Goal: Task Accomplishment & Management: Use online tool/utility

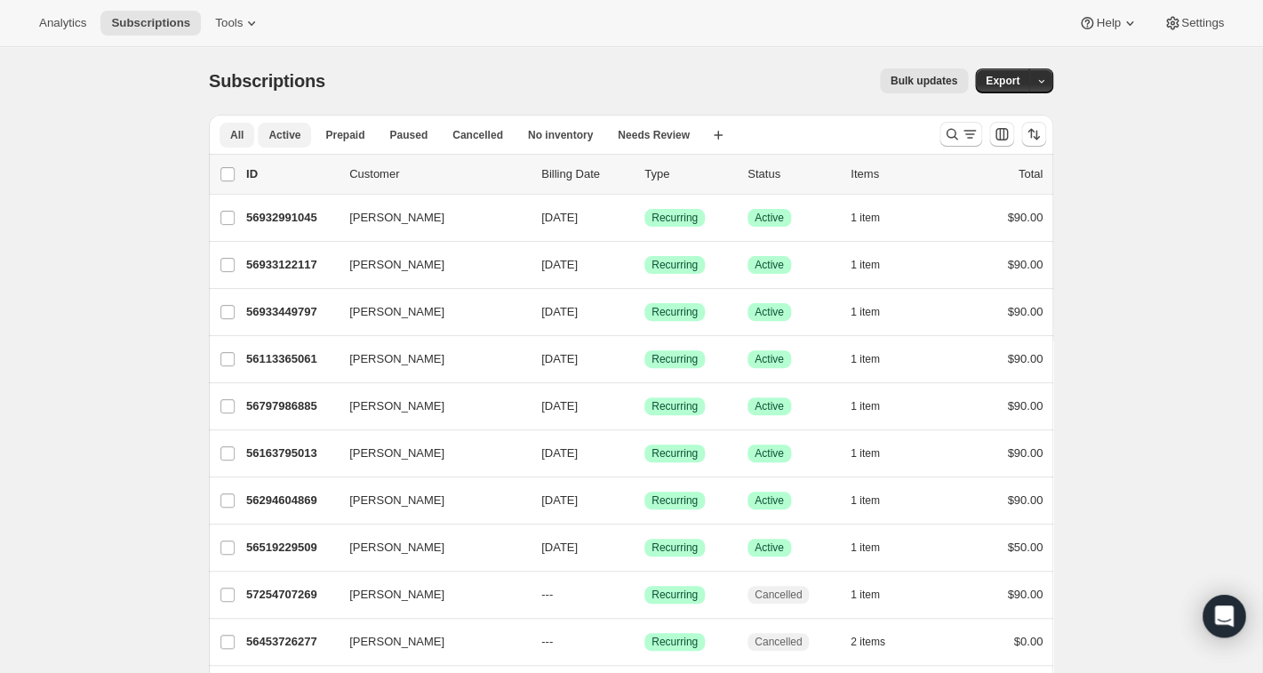
click at [276, 136] on span "Active" at bounding box center [284, 135] width 32 height 14
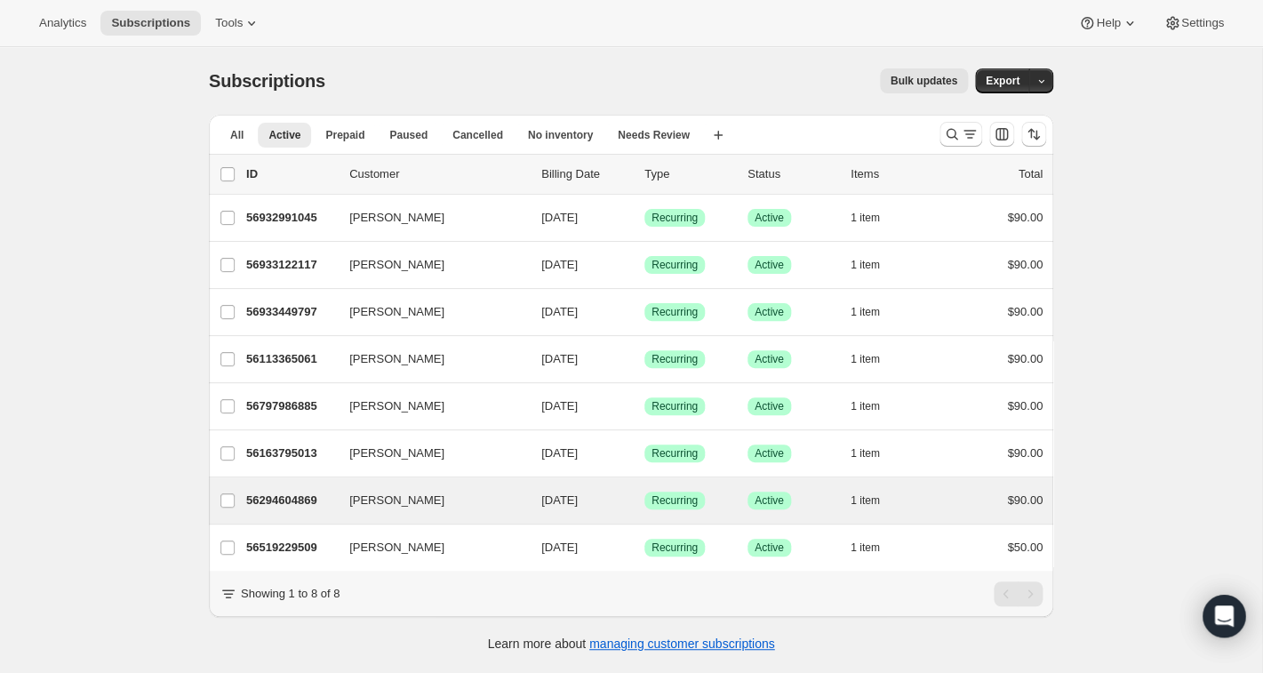
click at [369, 514] on div "Jeanne Besser 56294604869 Jeanne Besser 10/01/2025 Success Recurring Success Ac…" at bounding box center [631, 500] width 844 height 46
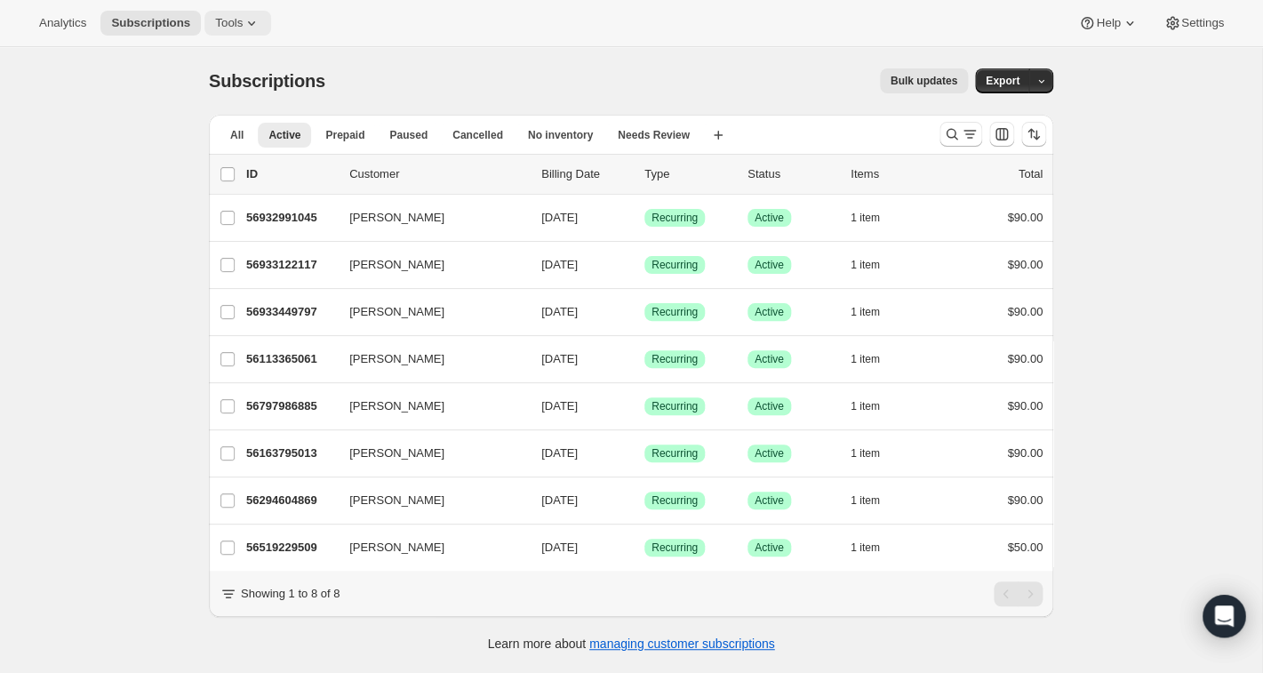
click at [254, 18] on icon at bounding box center [252, 23] width 18 height 18
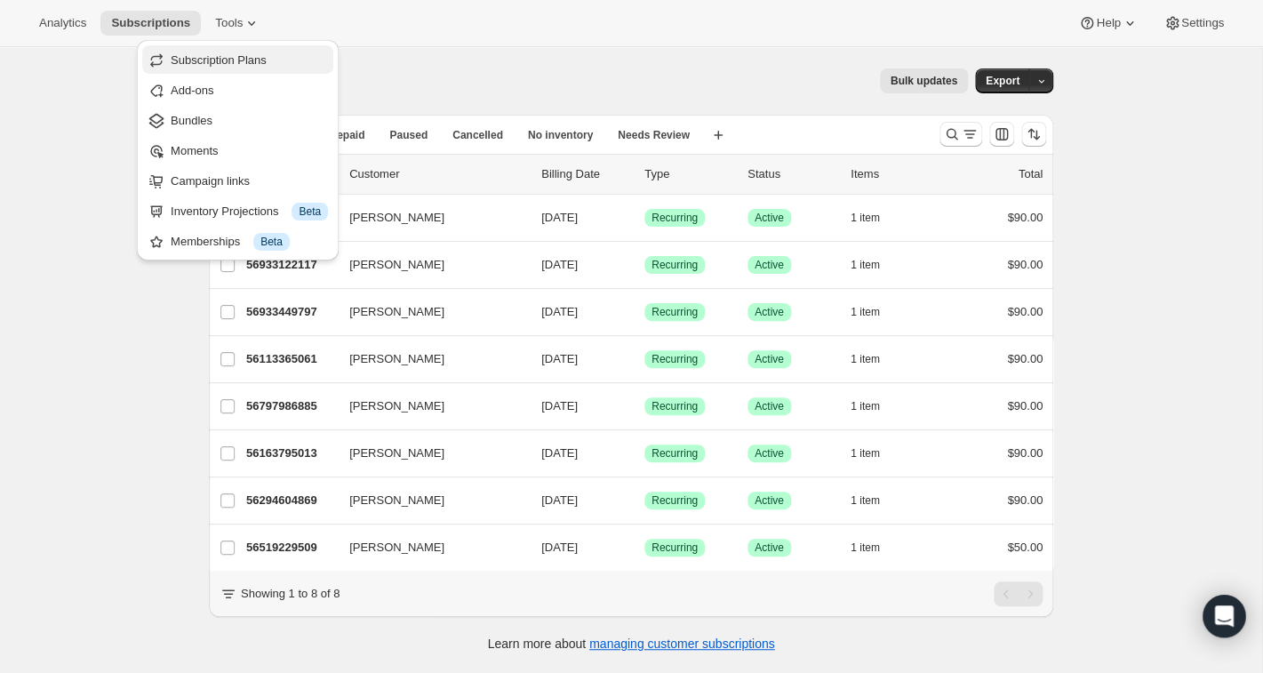
click at [236, 62] on span "Subscription Plans" at bounding box center [219, 59] width 96 height 13
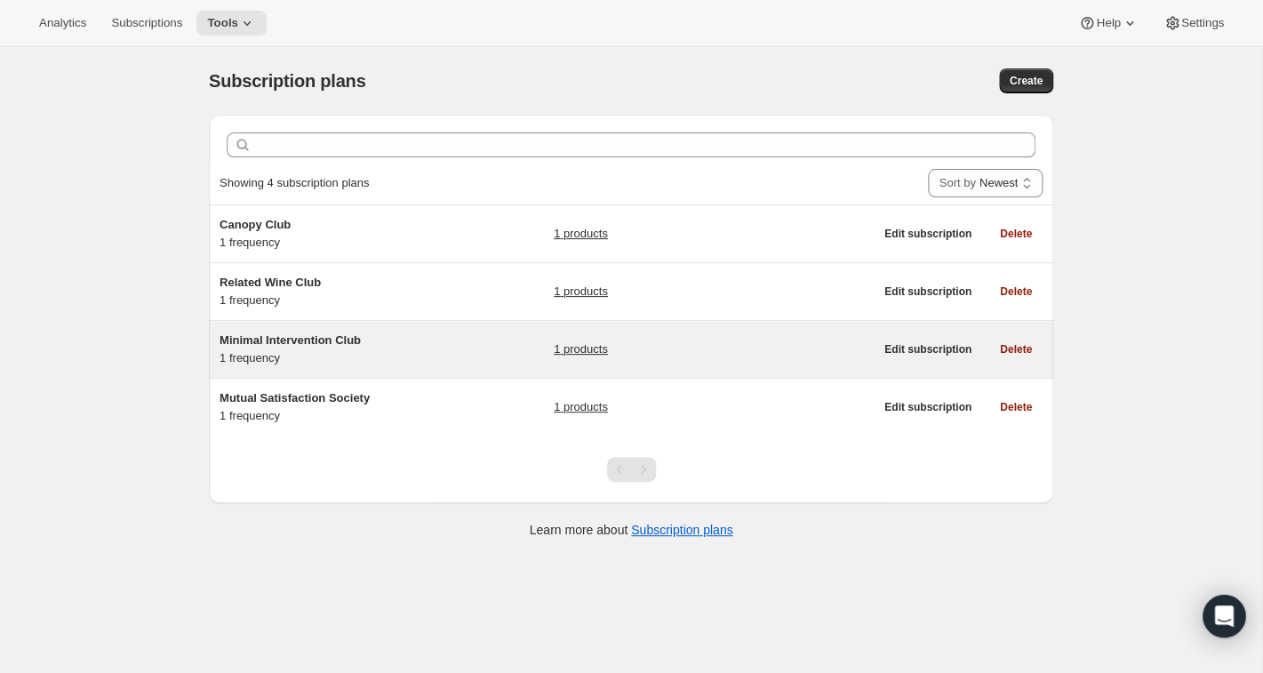
click at [266, 344] on span "Minimal Intervention Club" at bounding box center [290, 339] width 141 height 13
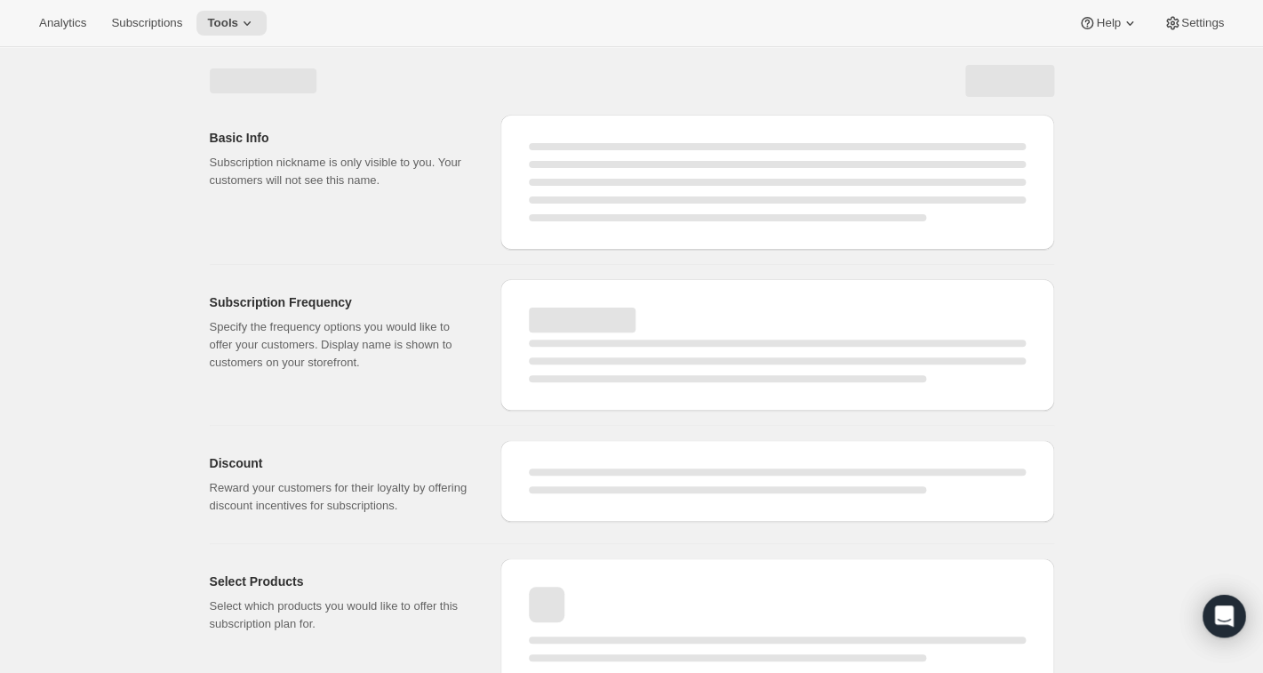
select select "WEEK"
select select "MONTH"
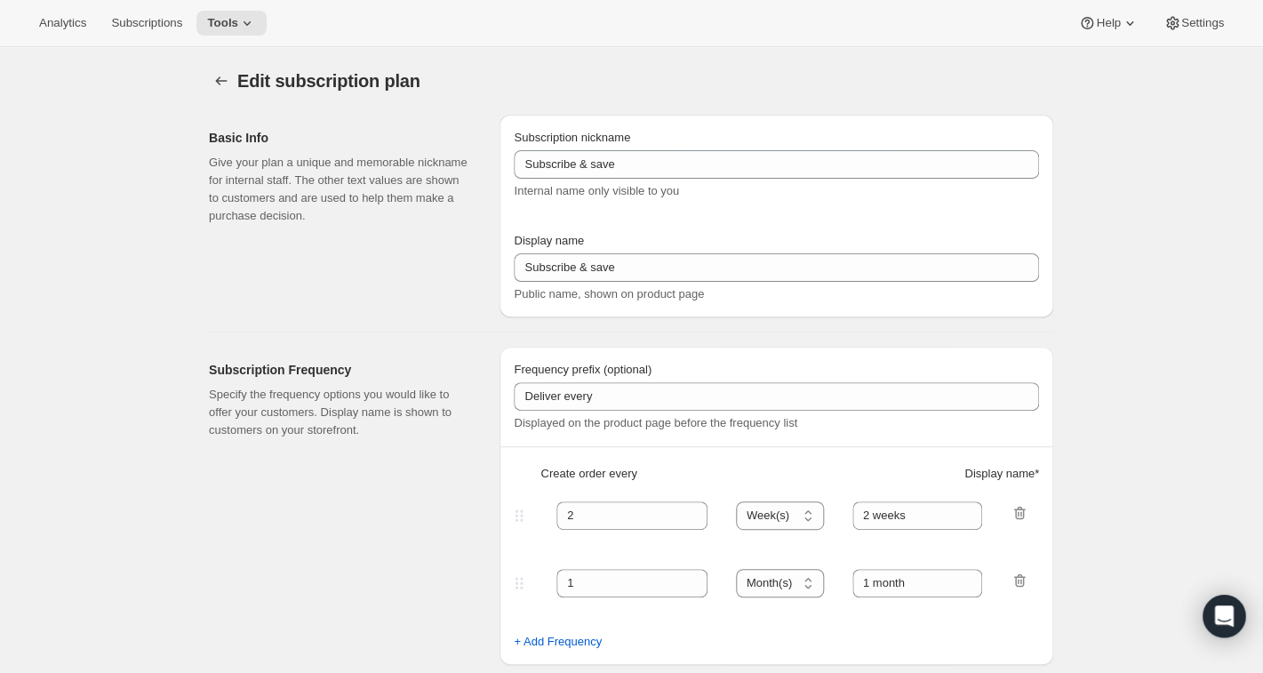
type input "Minimal Intervention Club"
type input "Join the Minimal Intervention Club"
type input "Shipped every"
type input "1"
select select "MONTH"
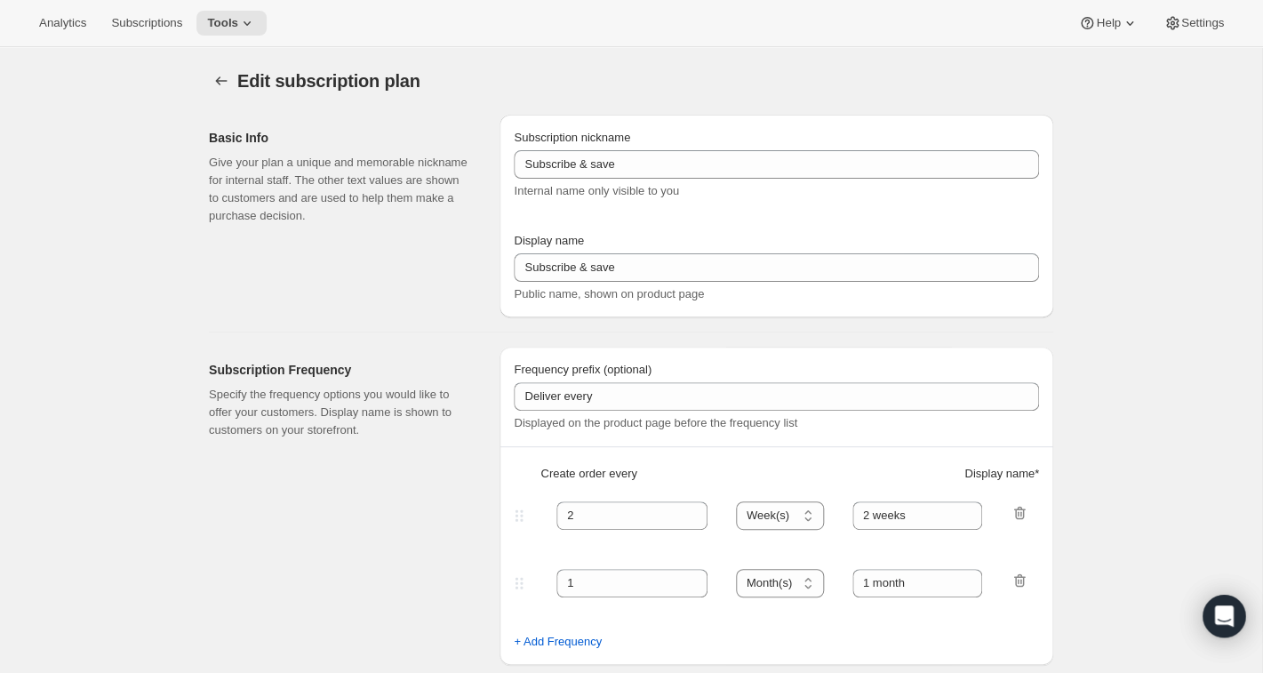
type input "month on the 20th"
checkbox input "true"
select select "MONTHDAY"
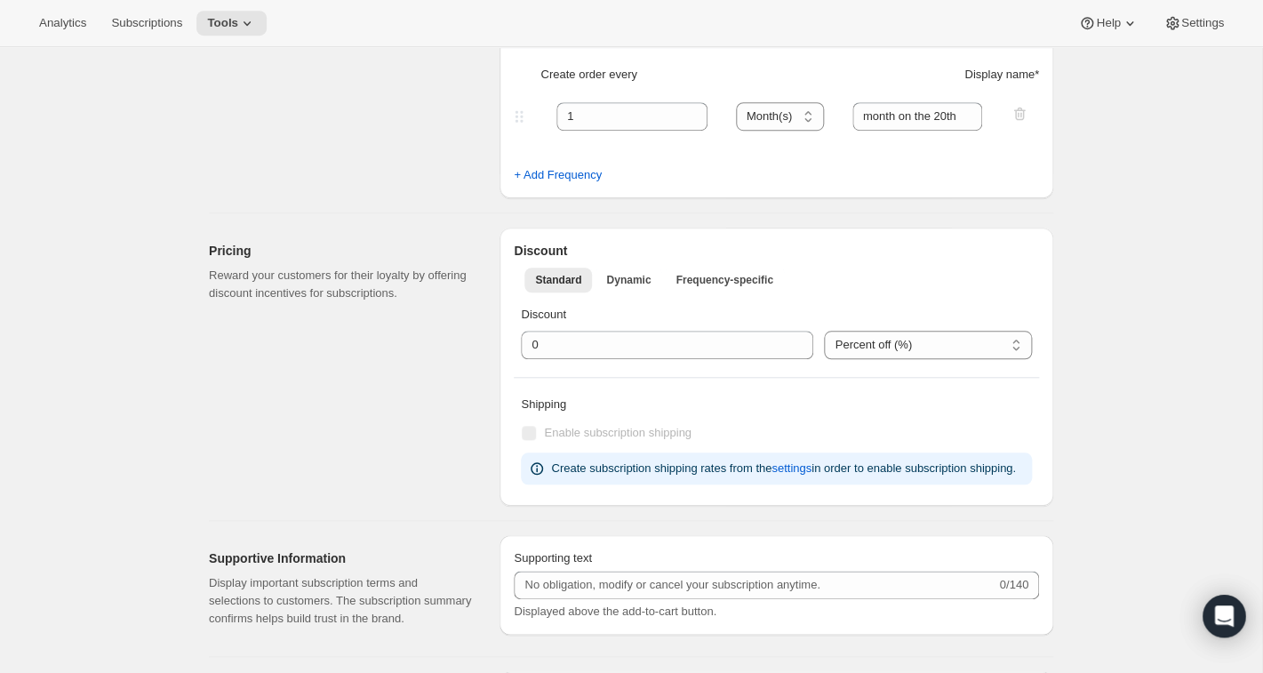
scroll to position [403, 0]
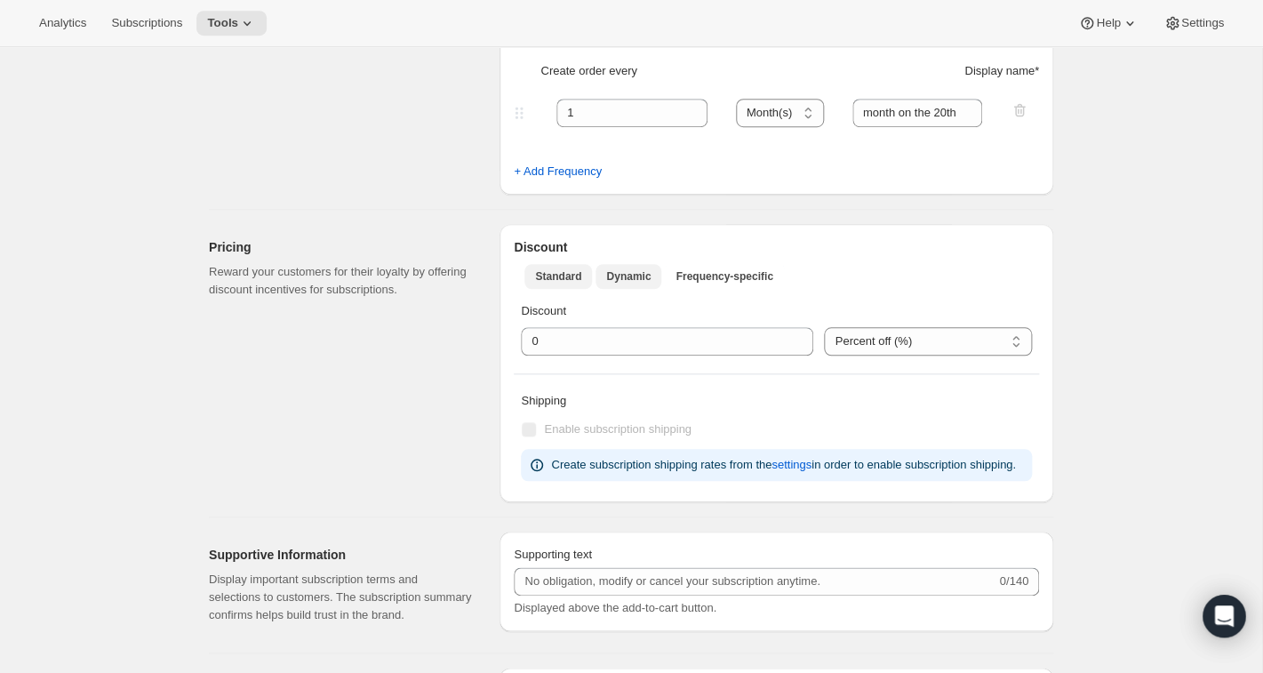
click at [622, 279] on span "Dynamic" at bounding box center [628, 276] width 44 height 14
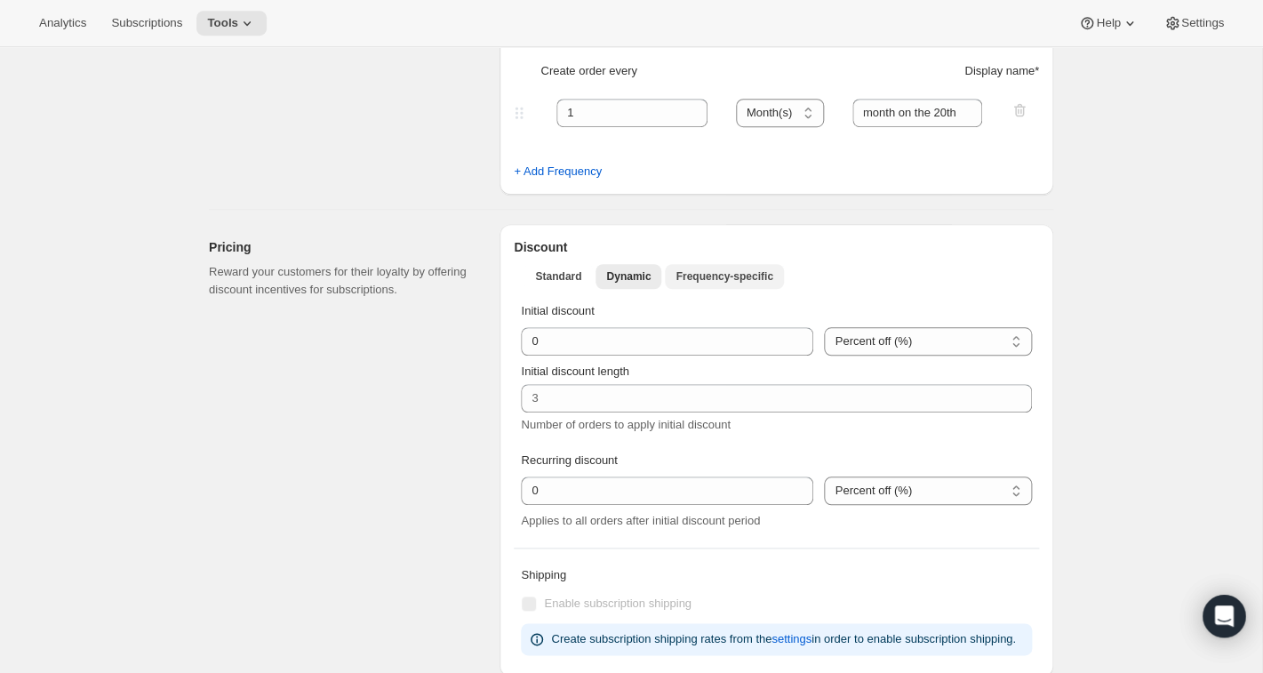
click at [704, 284] on span "Frequency-specific" at bounding box center [724, 276] width 97 height 14
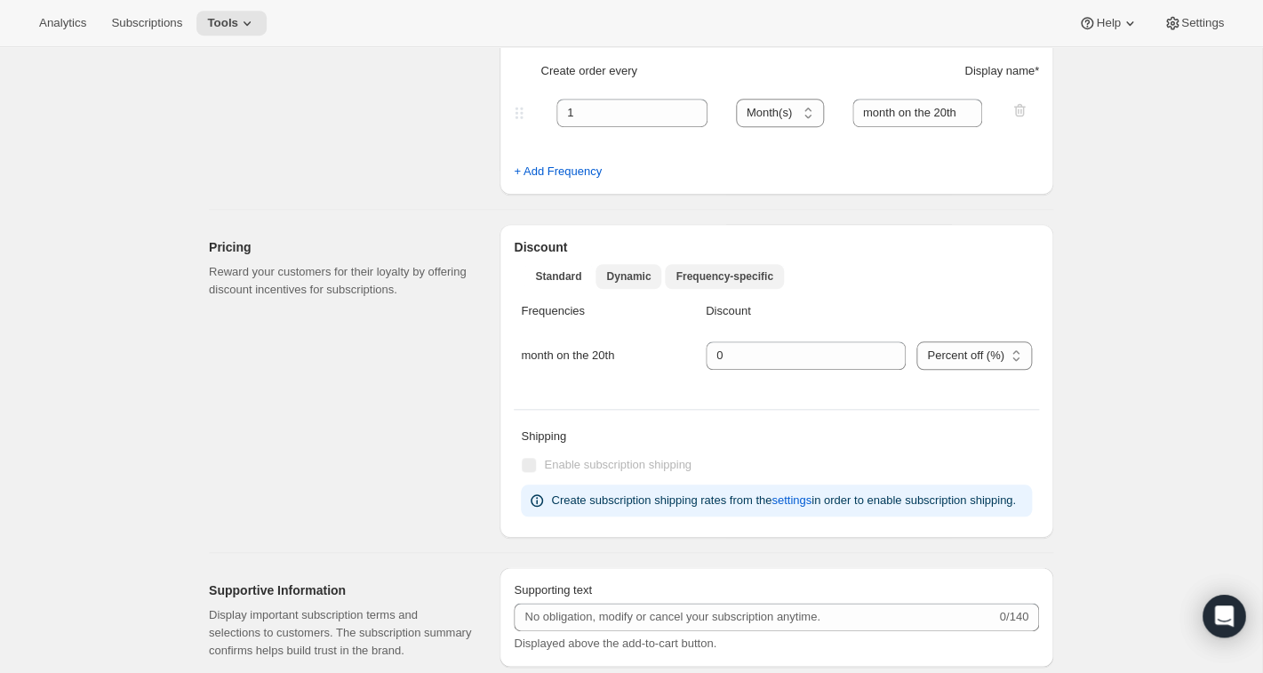
click at [620, 278] on span "Dynamic" at bounding box center [628, 276] width 44 height 14
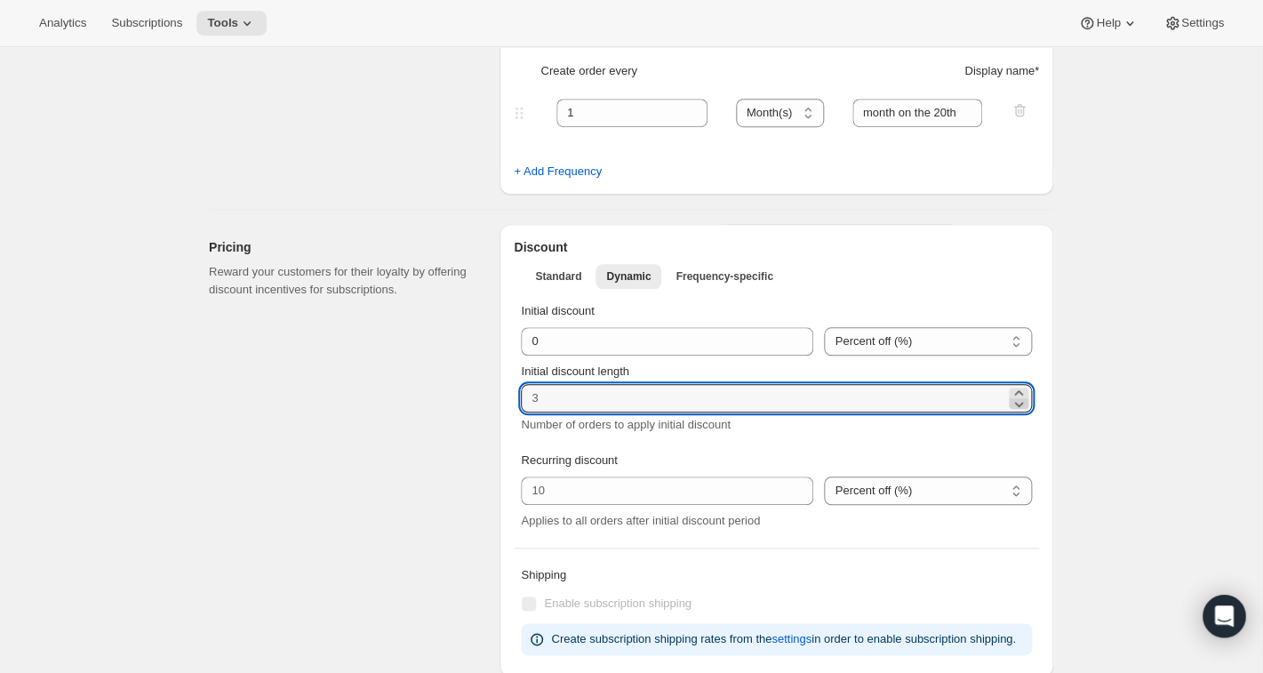
click at [1019, 406] on icon at bounding box center [1019, 404] width 9 height 5
type input "0"
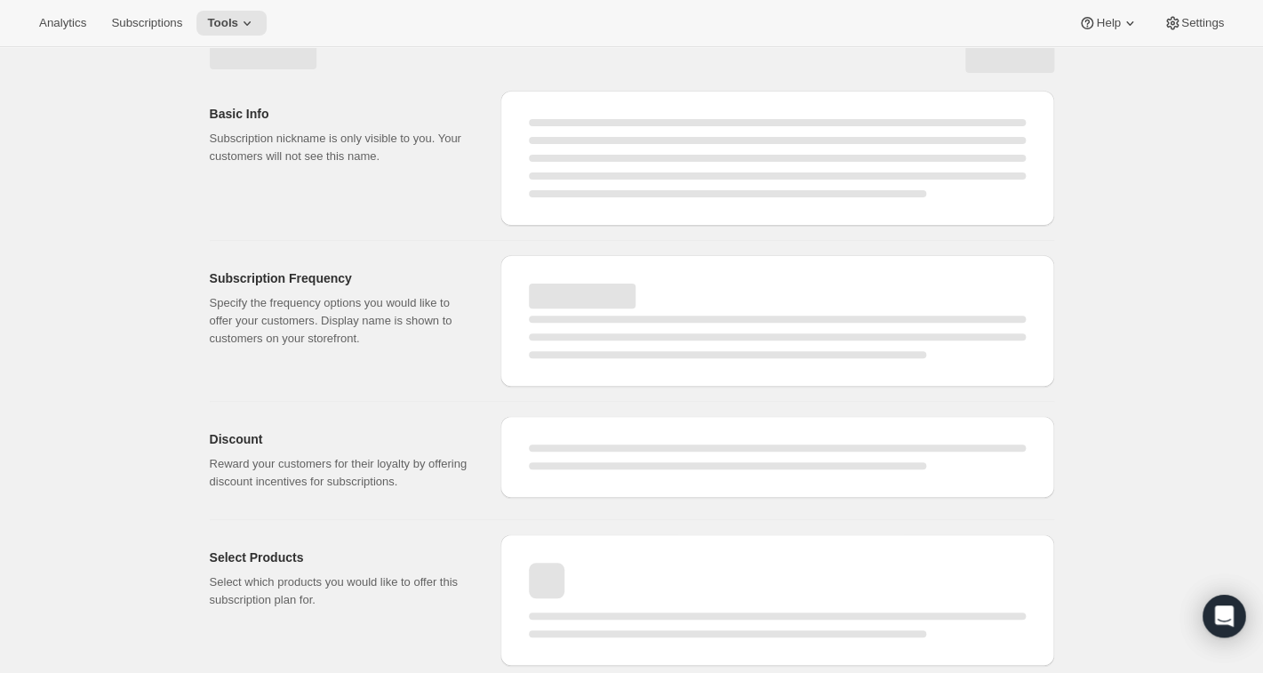
scroll to position [24, 0]
select select "MONTH"
select select "MONTHDAY"
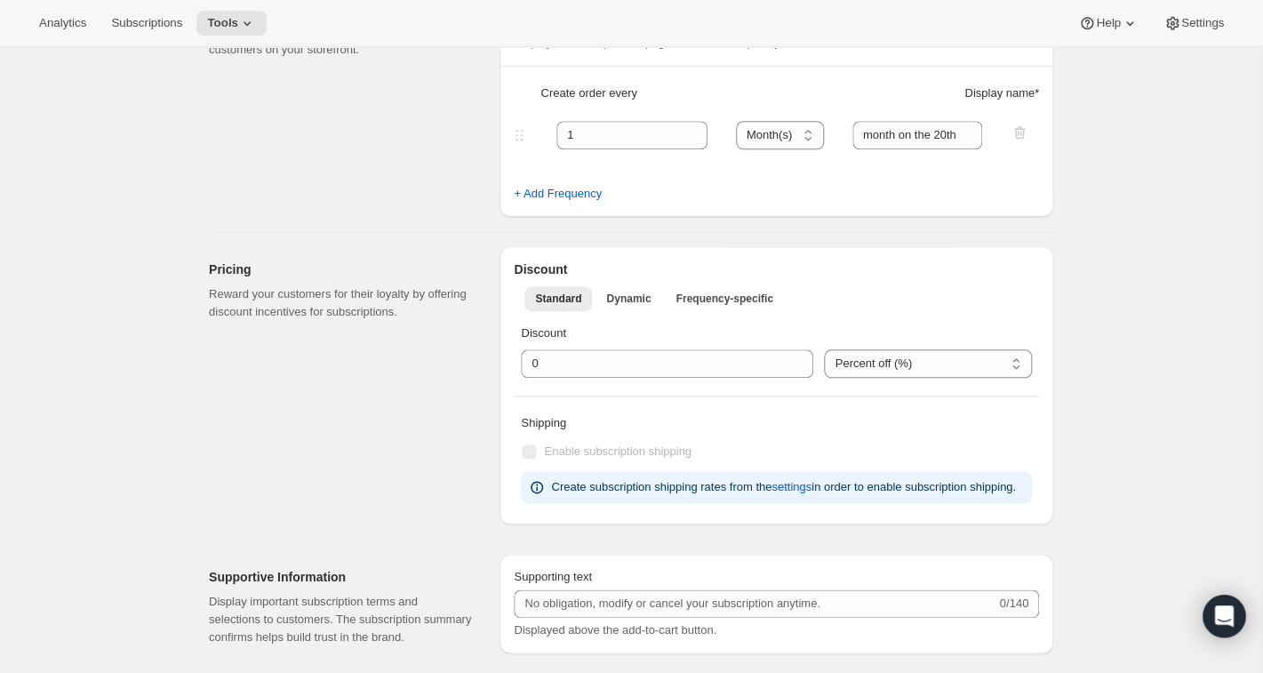
scroll to position [510, 0]
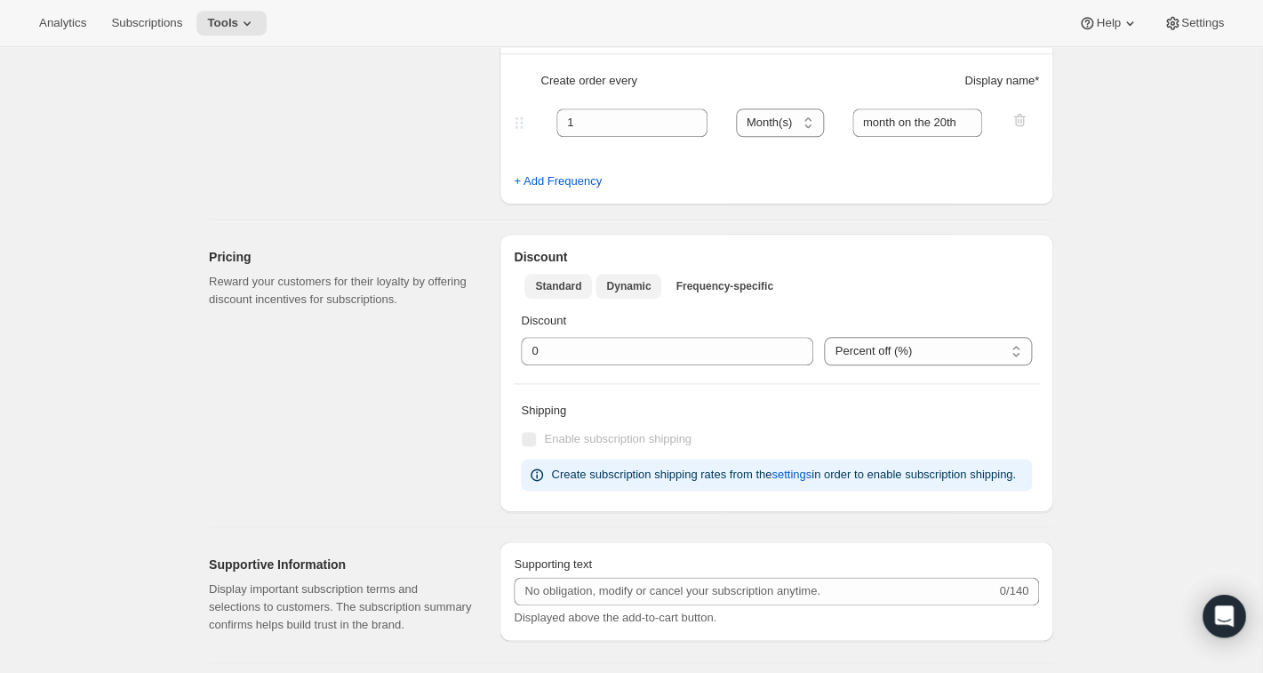
click at [628, 285] on span "Dynamic" at bounding box center [628, 286] width 44 height 14
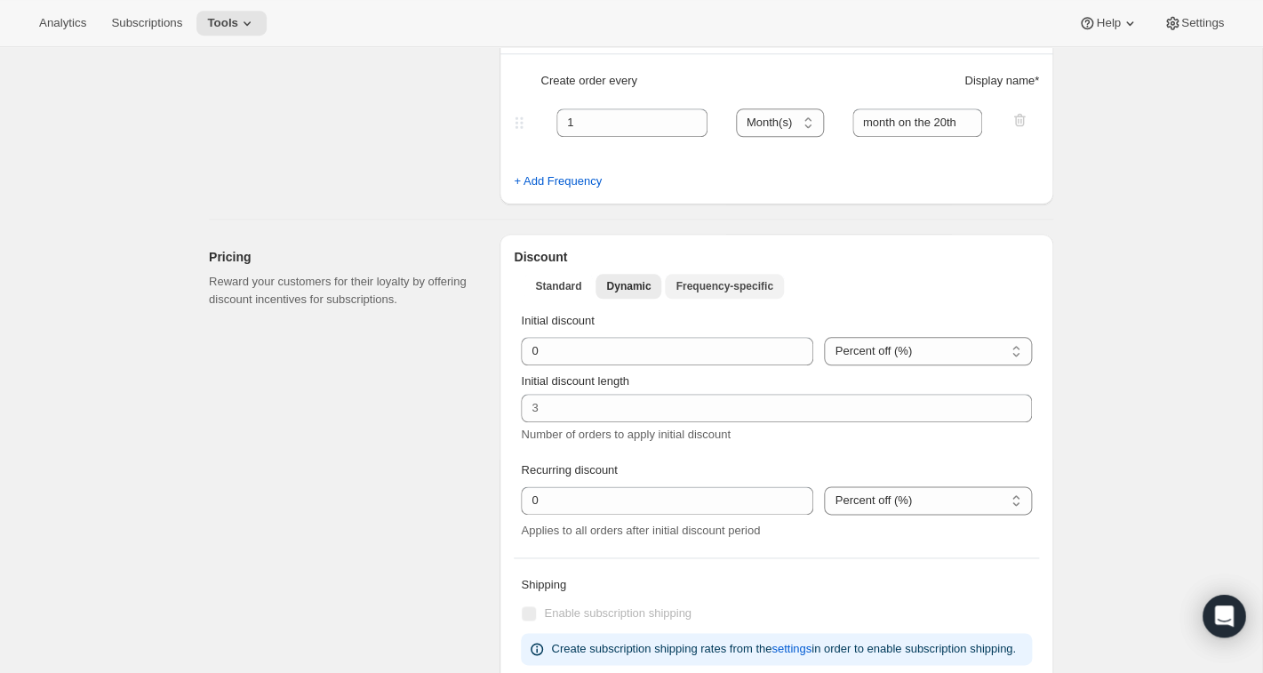
click at [700, 284] on span "Frequency-specific" at bounding box center [724, 286] width 97 height 14
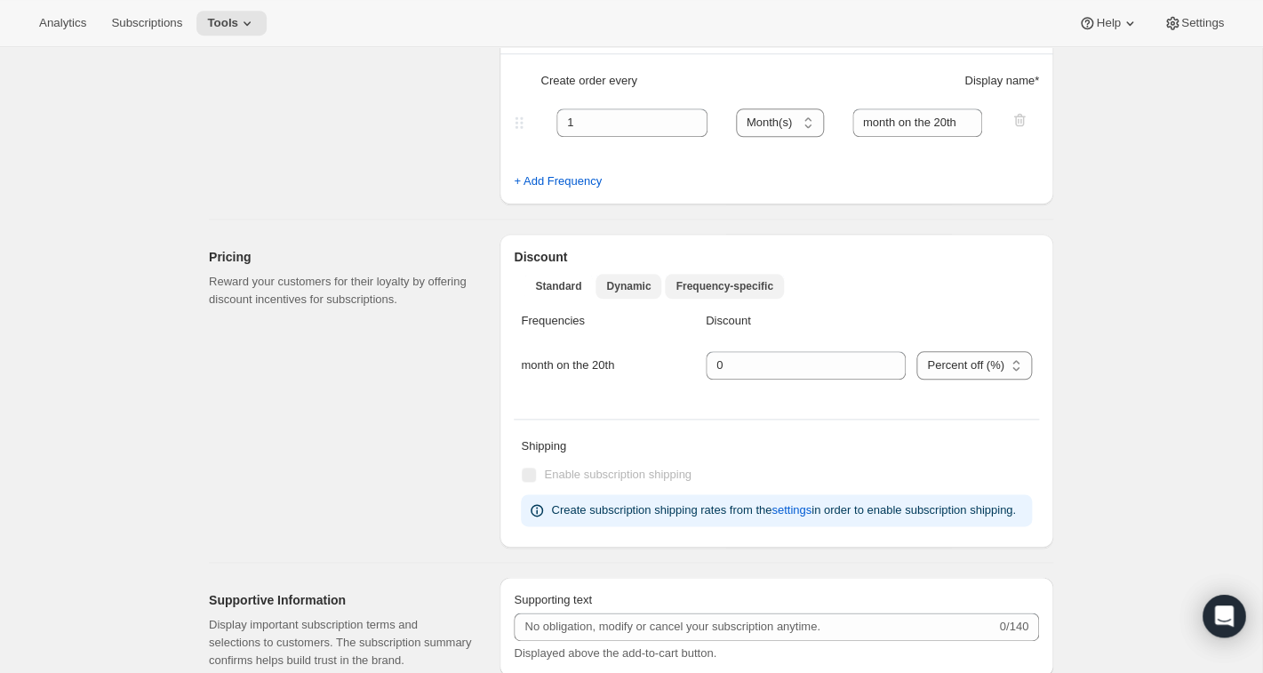
click at [636, 286] on span "Dynamic" at bounding box center [628, 286] width 44 height 14
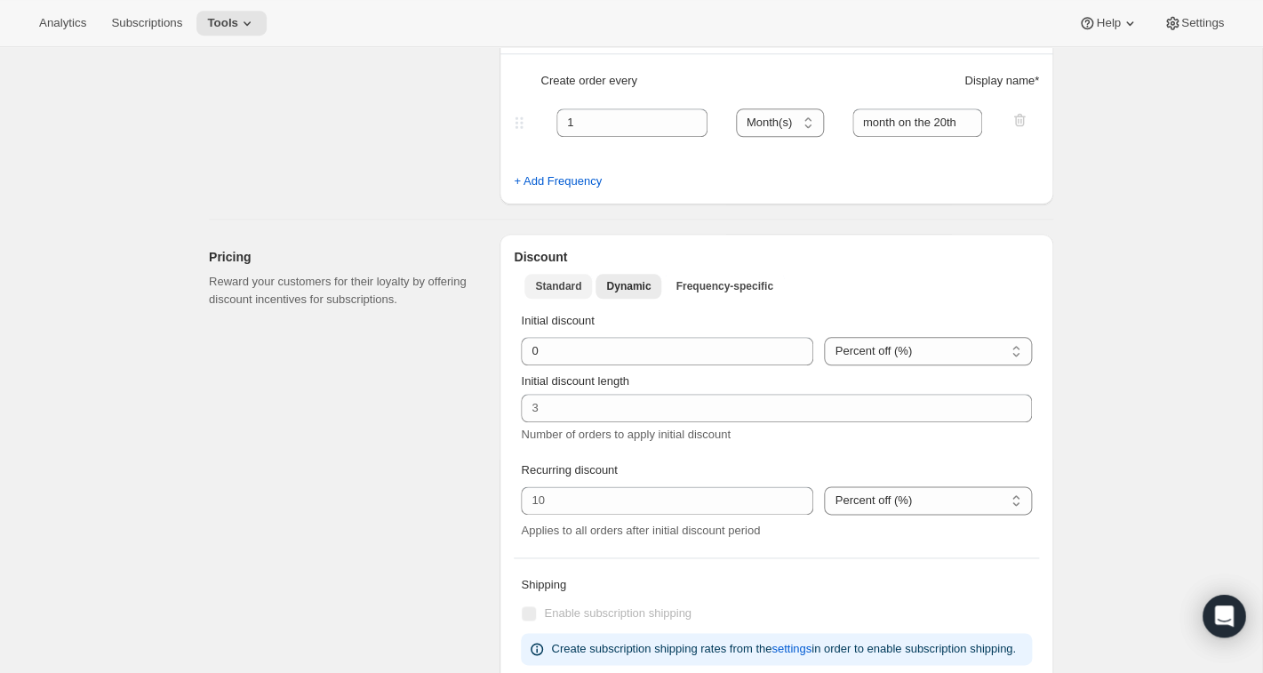
click at [561, 292] on span "Standard" at bounding box center [558, 286] width 46 height 14
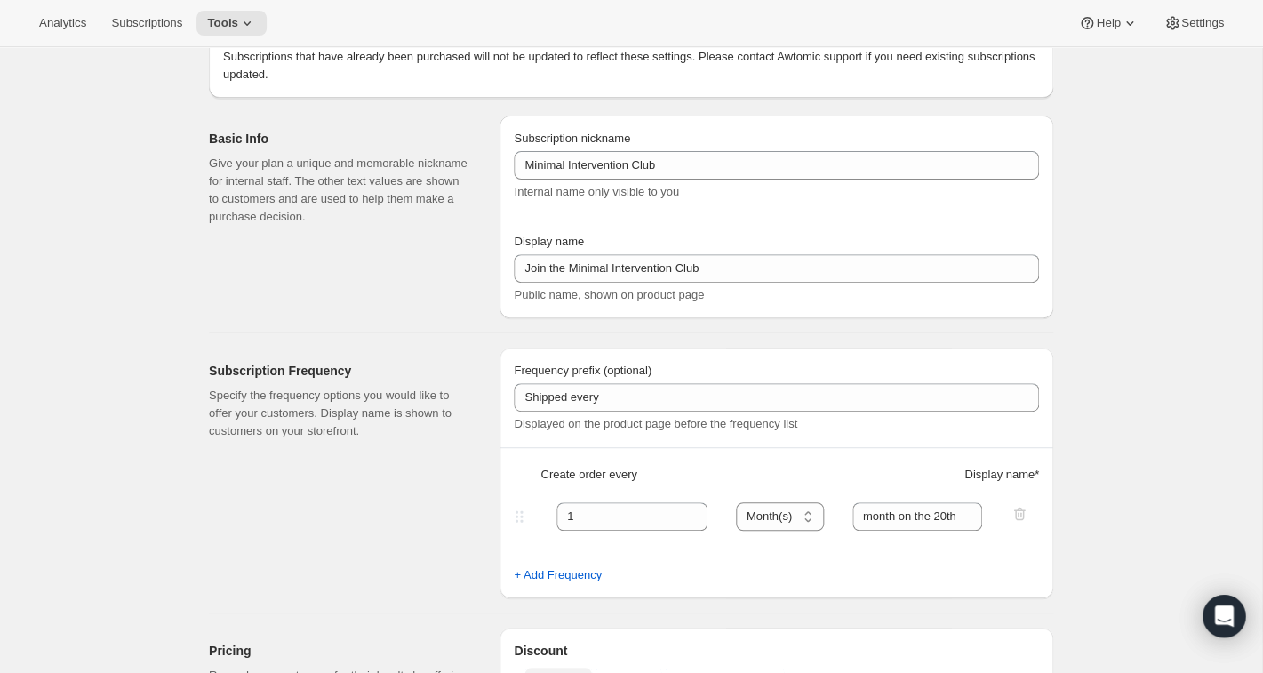
scroll to position [0, 0]
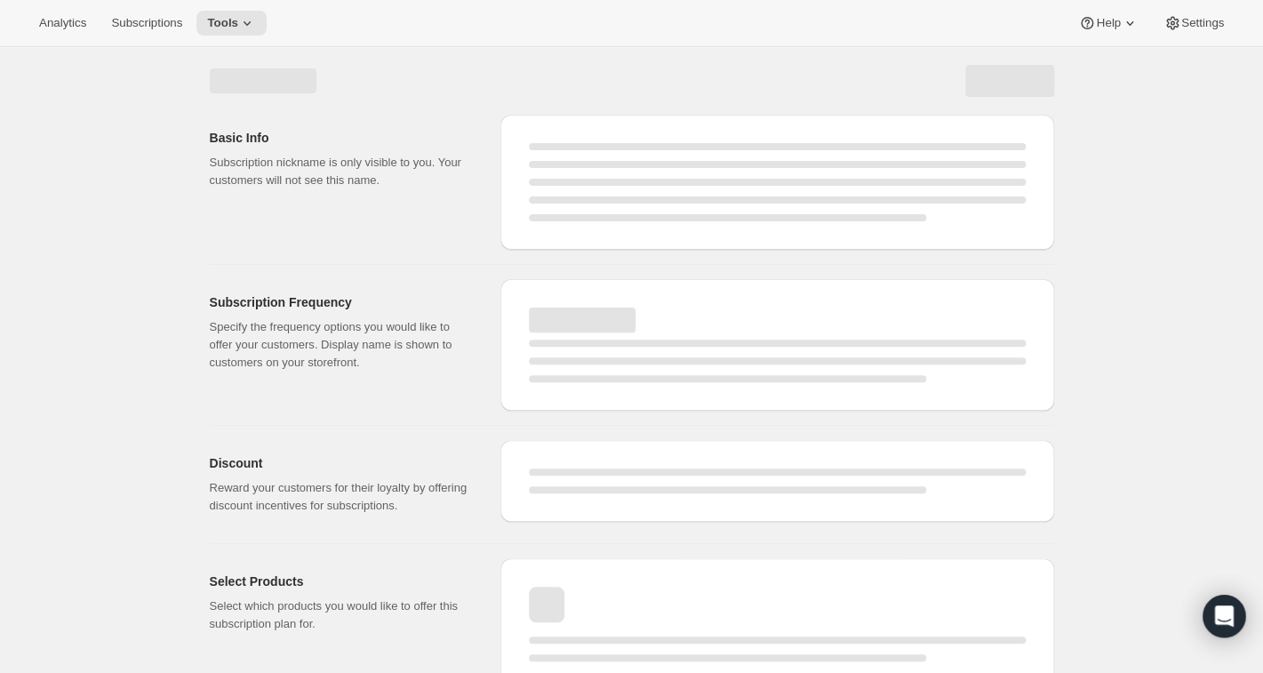
select select "MONTH"
select select "MONTHDAY"
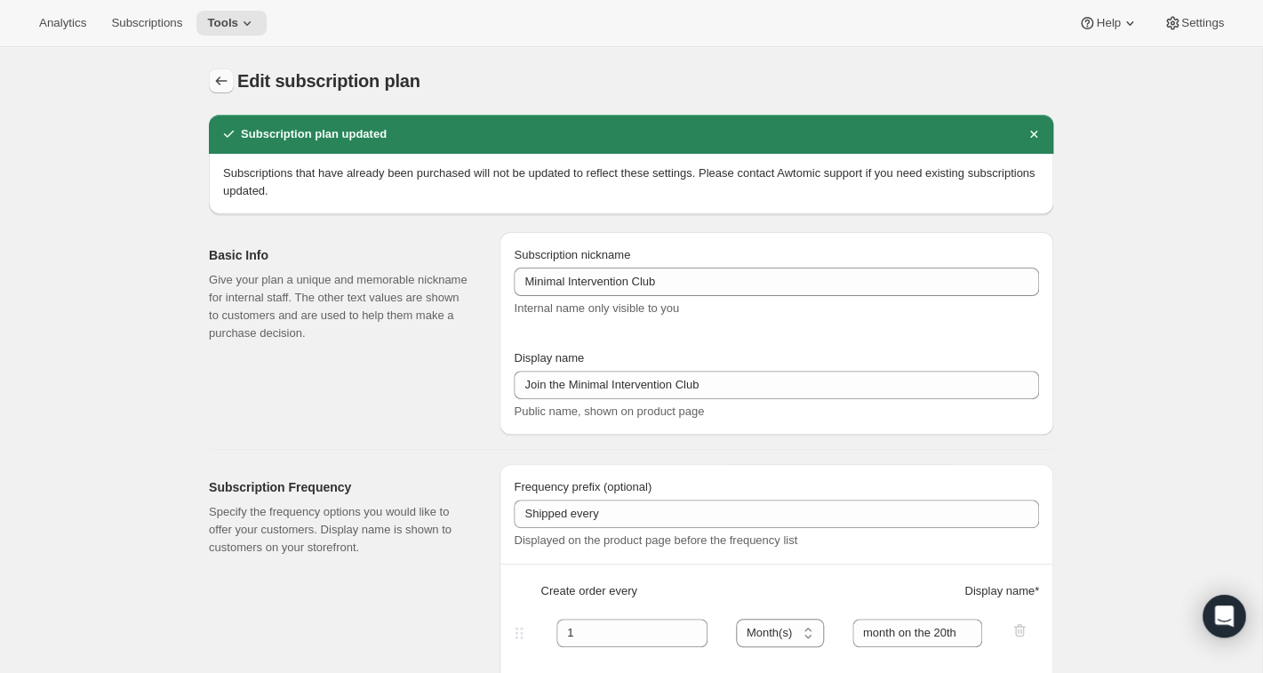
click at [222, 76] on icon "Subscription plans" at bounding box center [221, 81] width 18 height 18
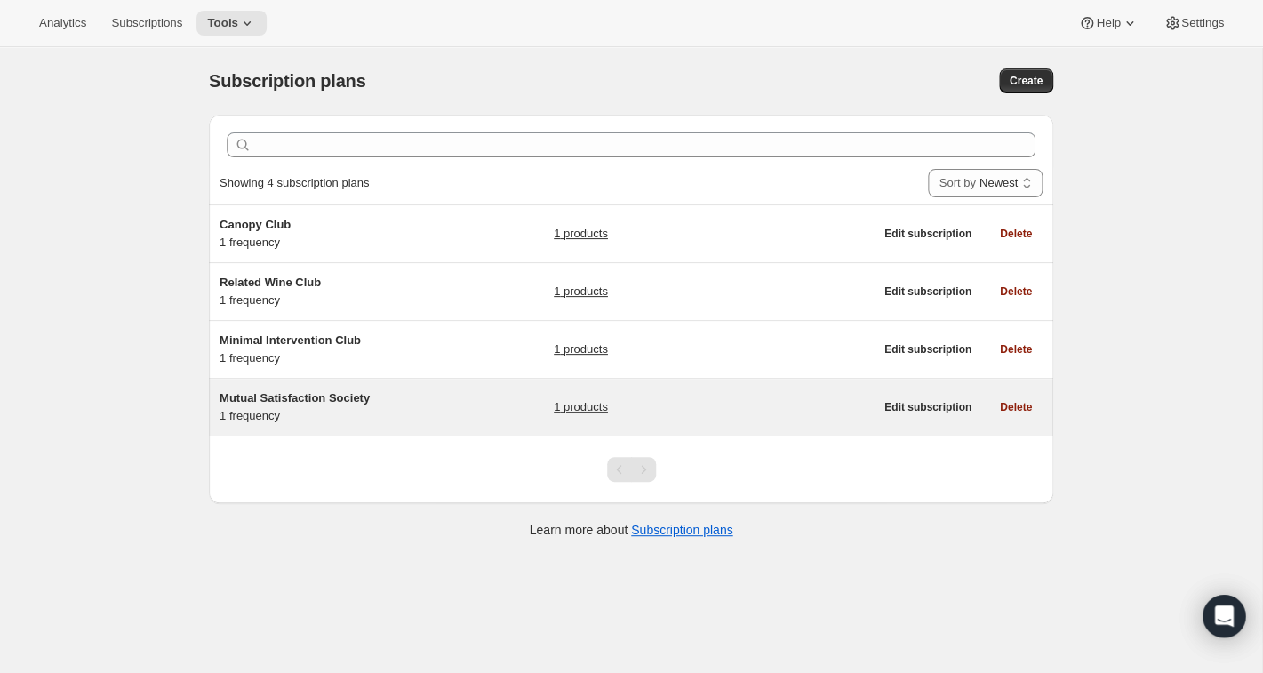
click at [280, 401] on span "Mutual Satisfaction Society" at bounding box center [295, 397] width 150 height 13
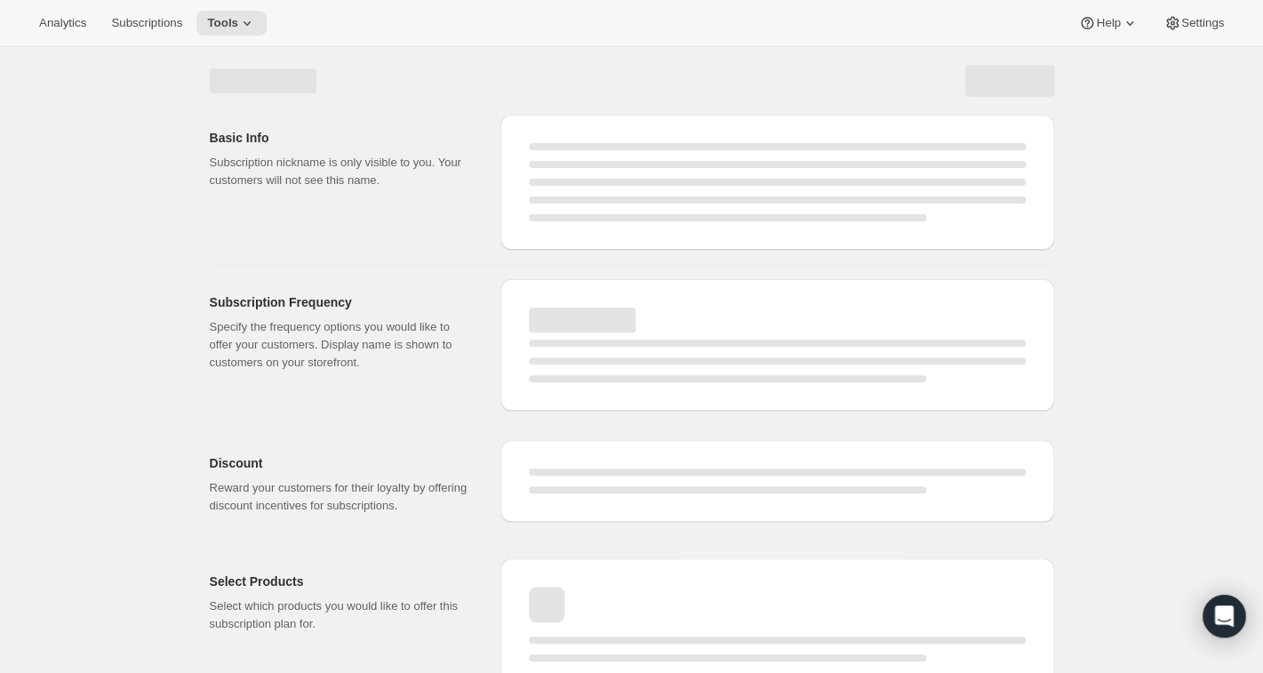
select select "WEEK"
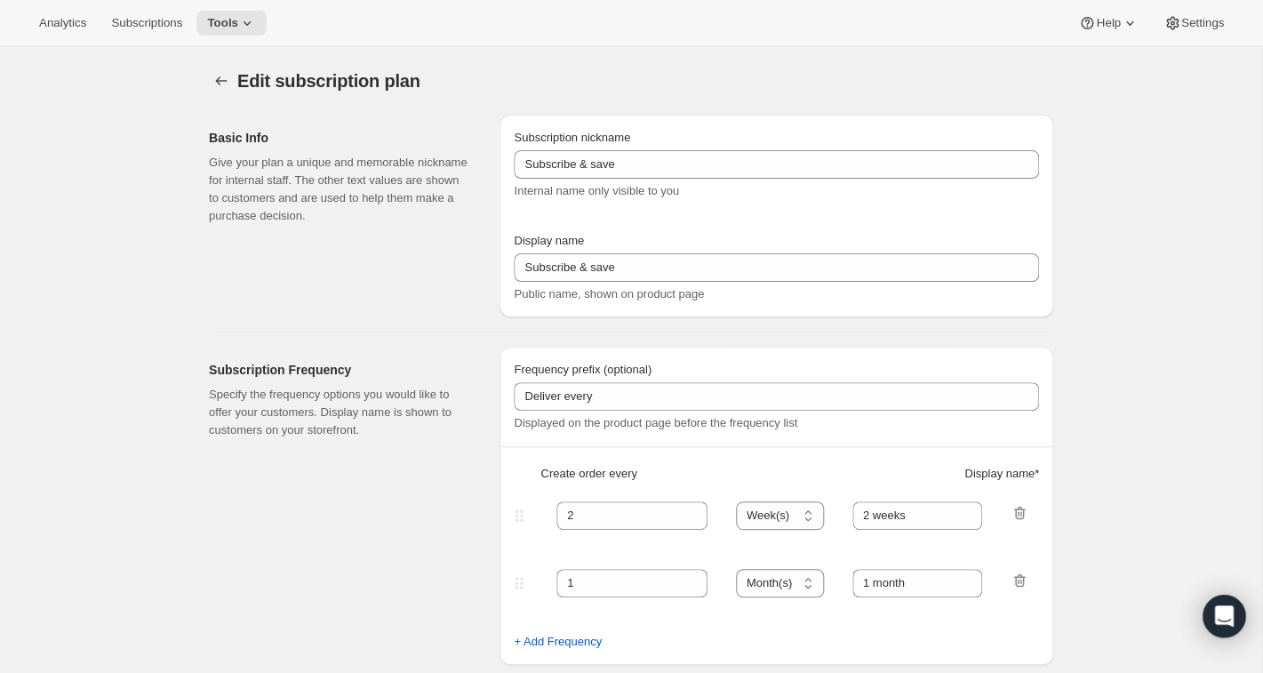
type input "Mutual Satisfaction Society"
type input "Shipped every"
type input "1"
select select "MONTH"
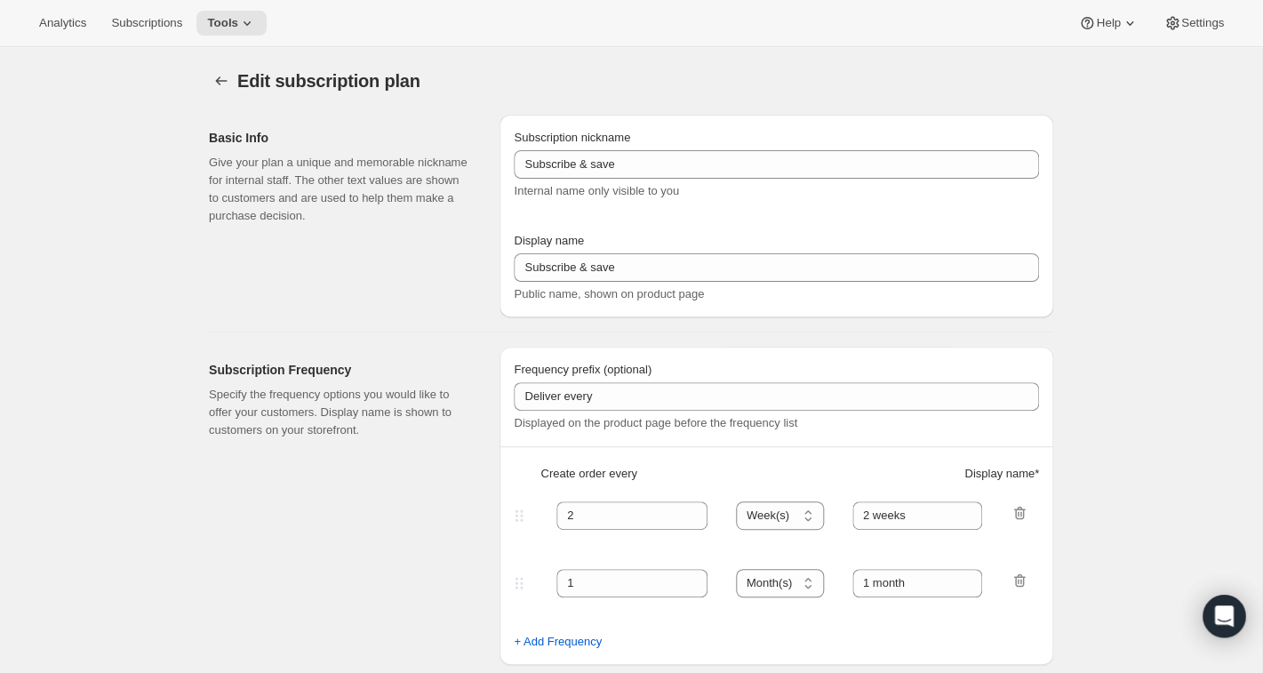
type input "month on the 15th."
type input "Get 50% Off Your First Month - Through [DATE]"
checkbox input "true"
select select "MONTHDAY"
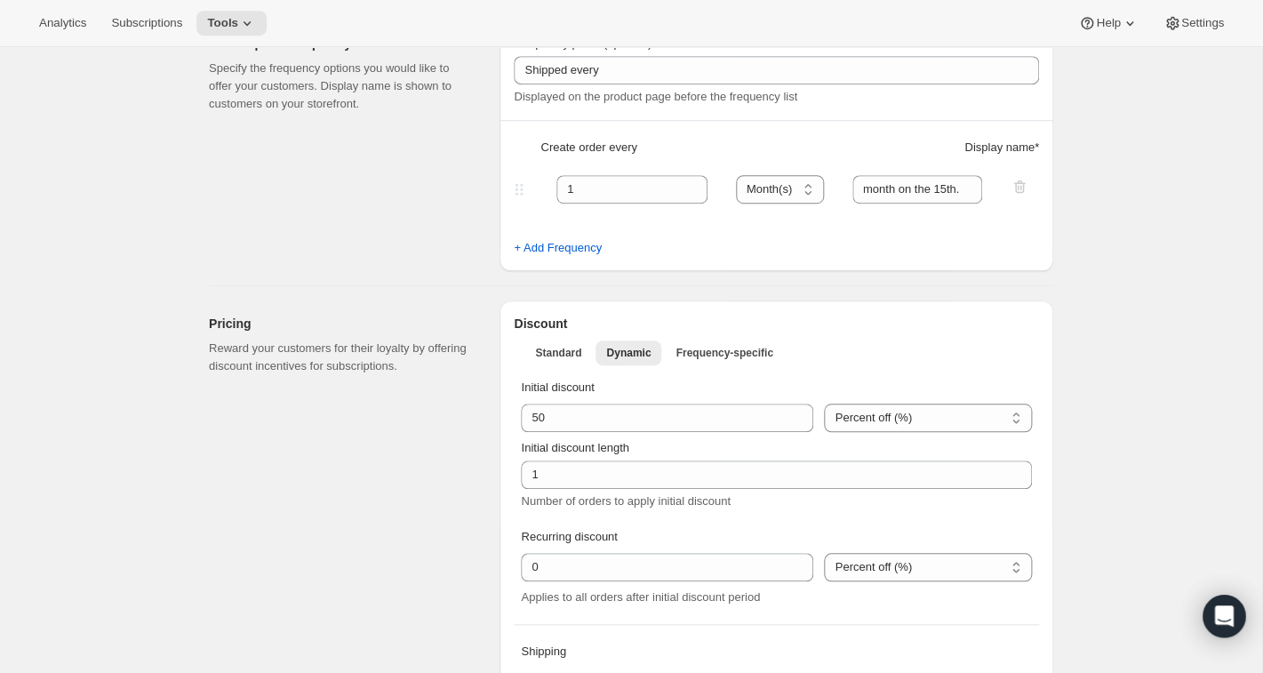
scroll to position [327, 0]
click at [564, 343] on button "Standard" at bounding box center [558, 352] width 68 height 25
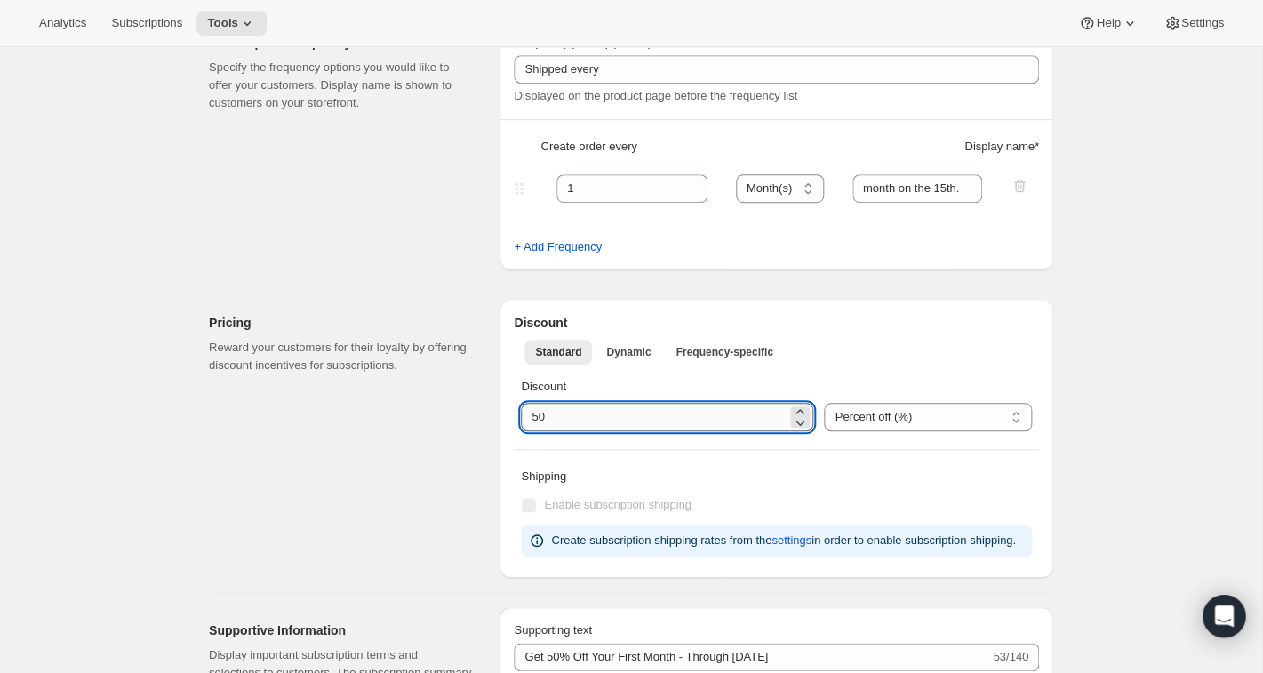
drag, startPoint x: 562, startPoint y: 417, endPoint x: 484, endPoint y: 402, distance: 79.7
click at [521, 403] on input "integer" at bounding box center [654, 417] width 266 height 28
type input "0"
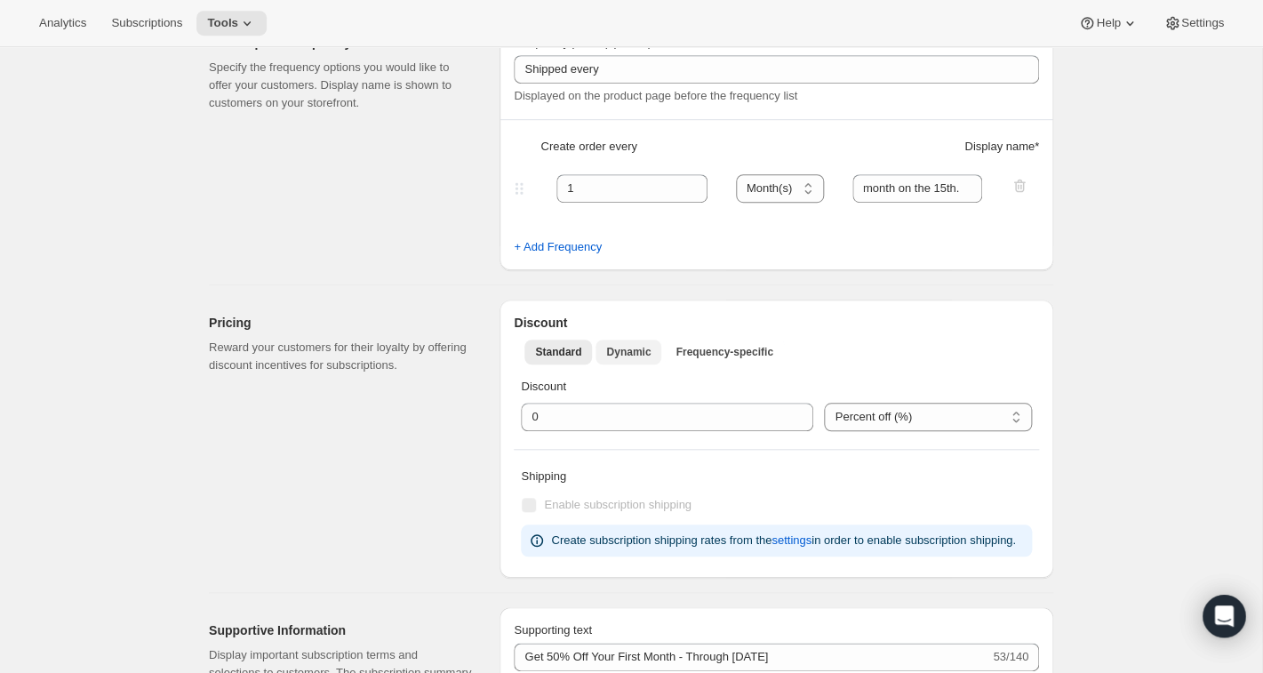
click at [632, 348] on span "Dynamic" at bounding box center [628, 352] width 44 height 14
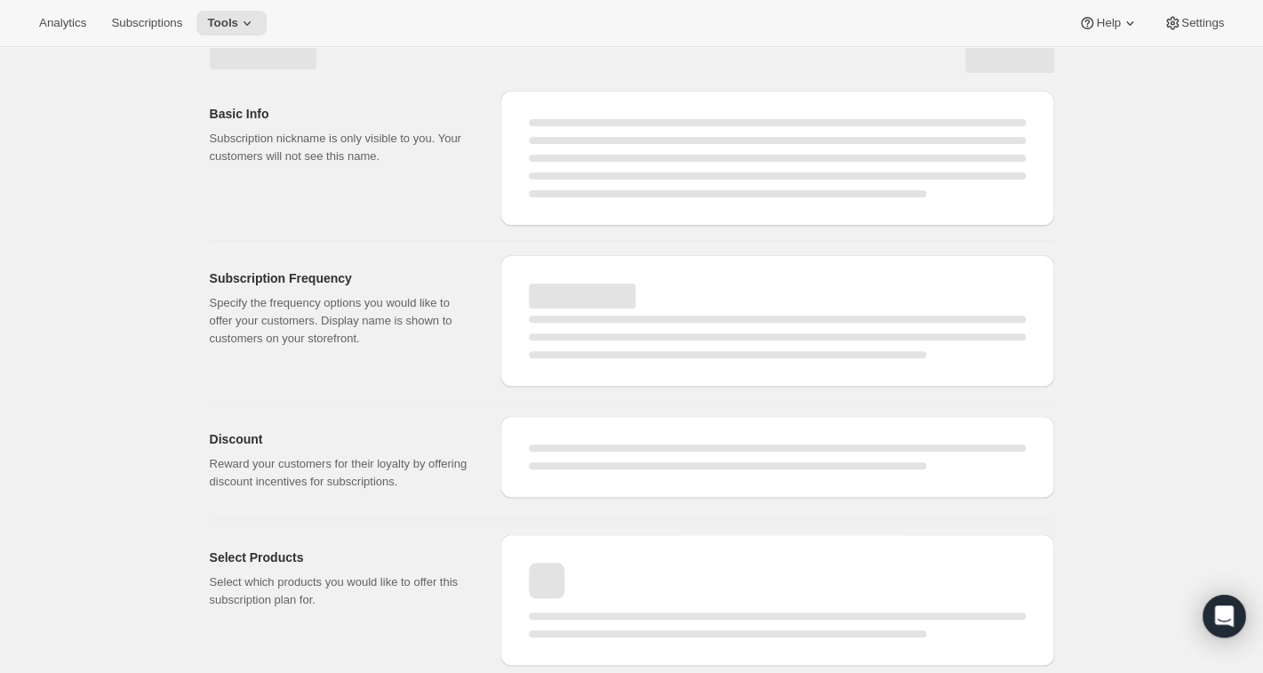
scroll to position [24, 0]
select select "MONTH"
select select "MONTHDAY"
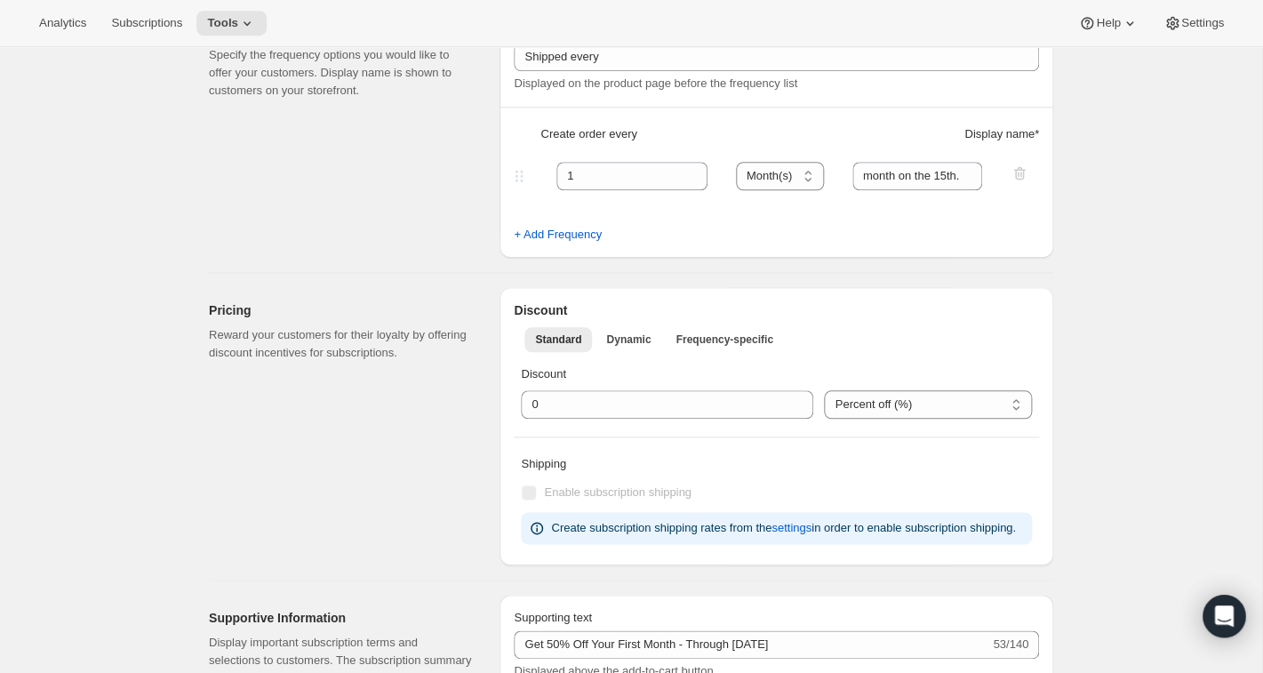
scroll to position [472, 0]
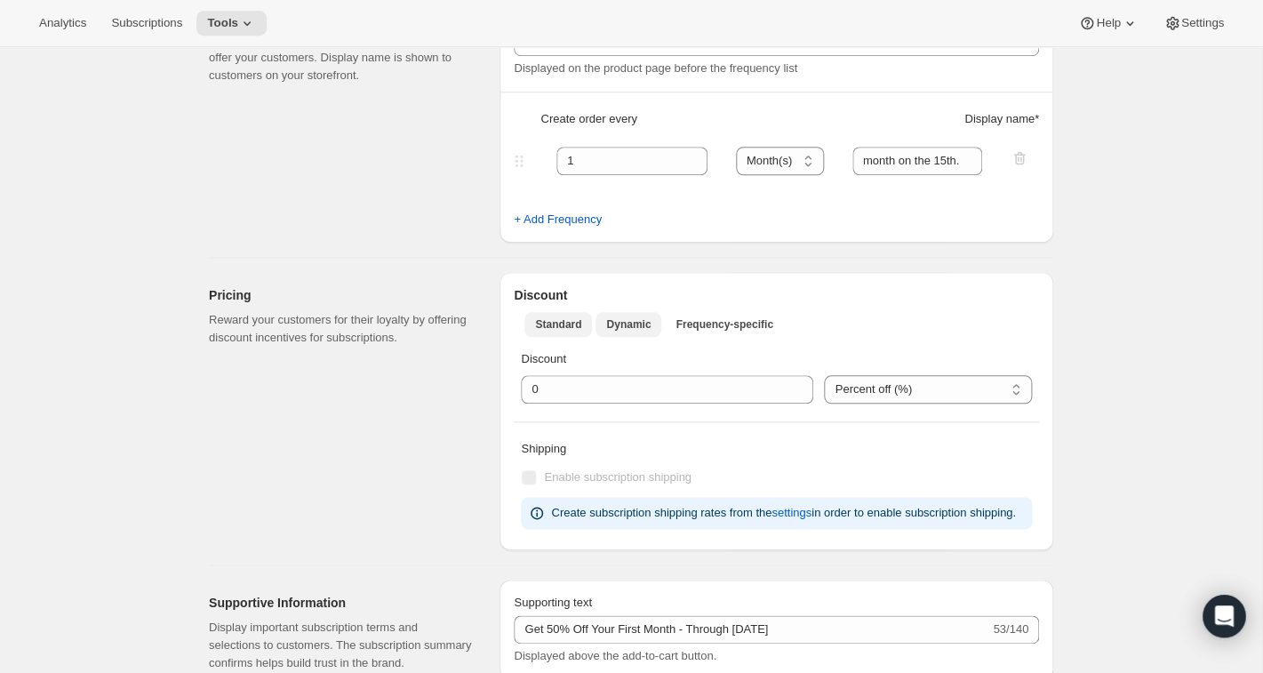
click at [625, 324] on span "Dynamic" at bounding box center [628, 324] width 44 height 14
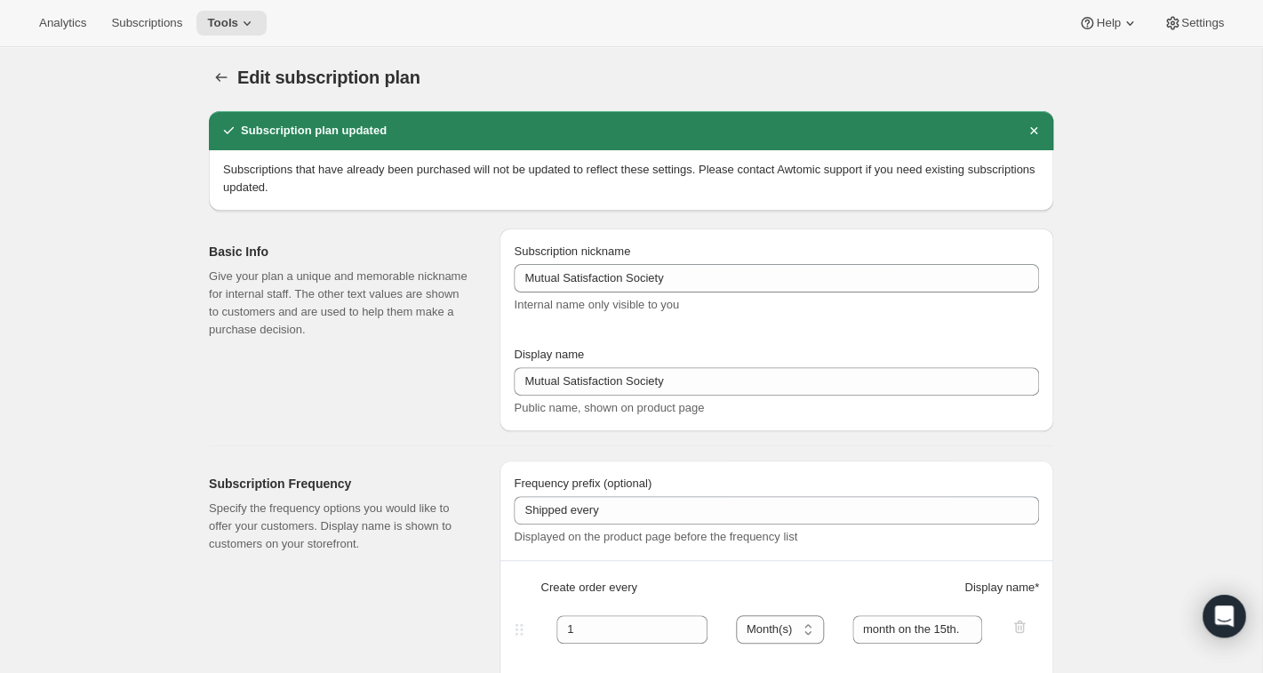
scroll to position [0, 0]
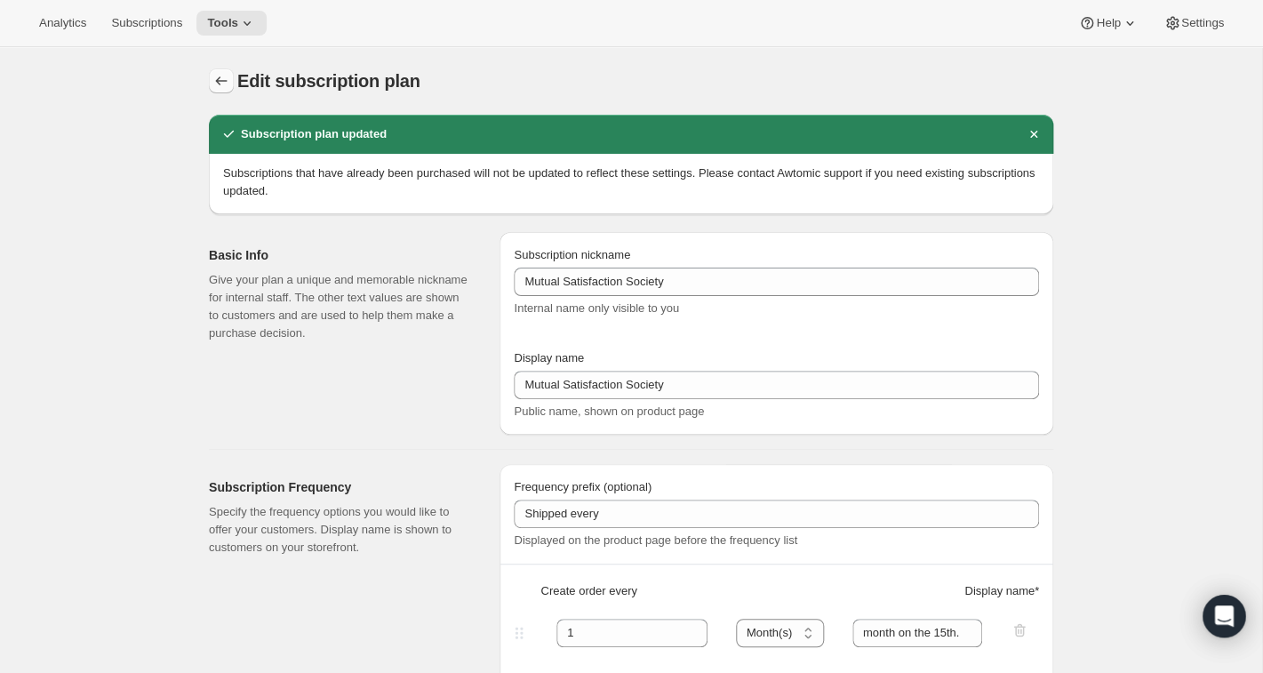
click at [224, 76] on icon "Subscription plans" at bounding box center [221, 81] width 18 height 18
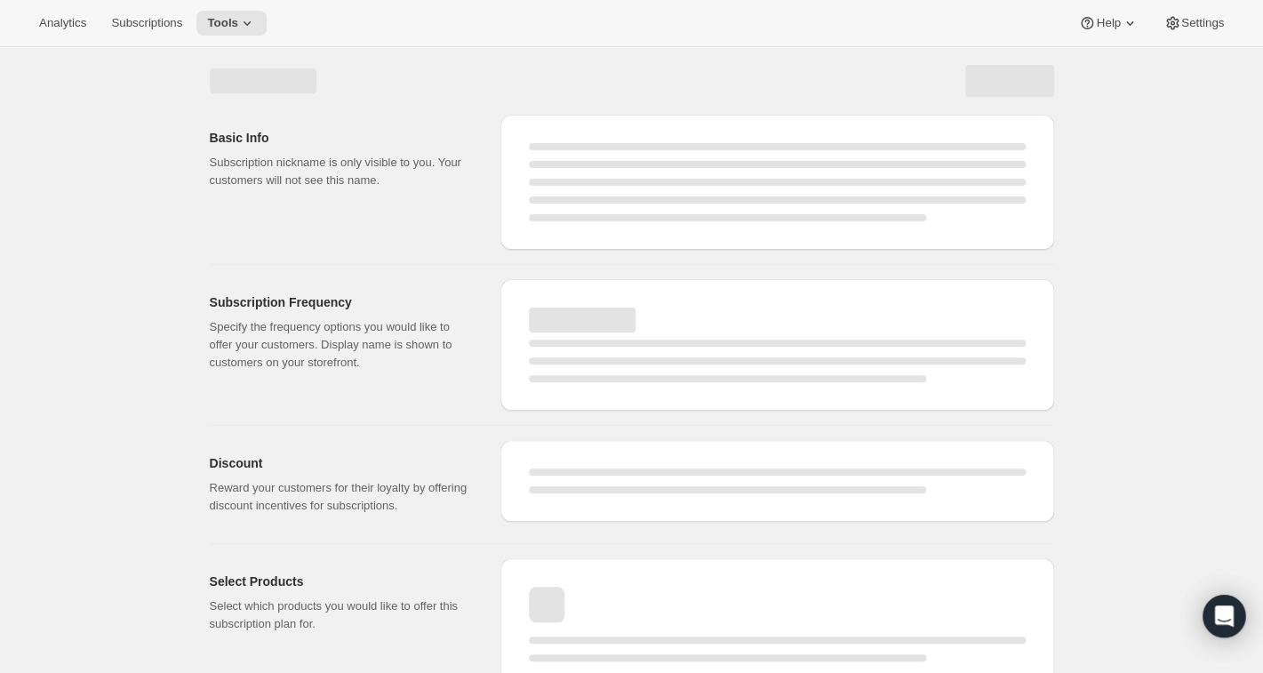
select select "MONTH"
select select "MONTHDAY"
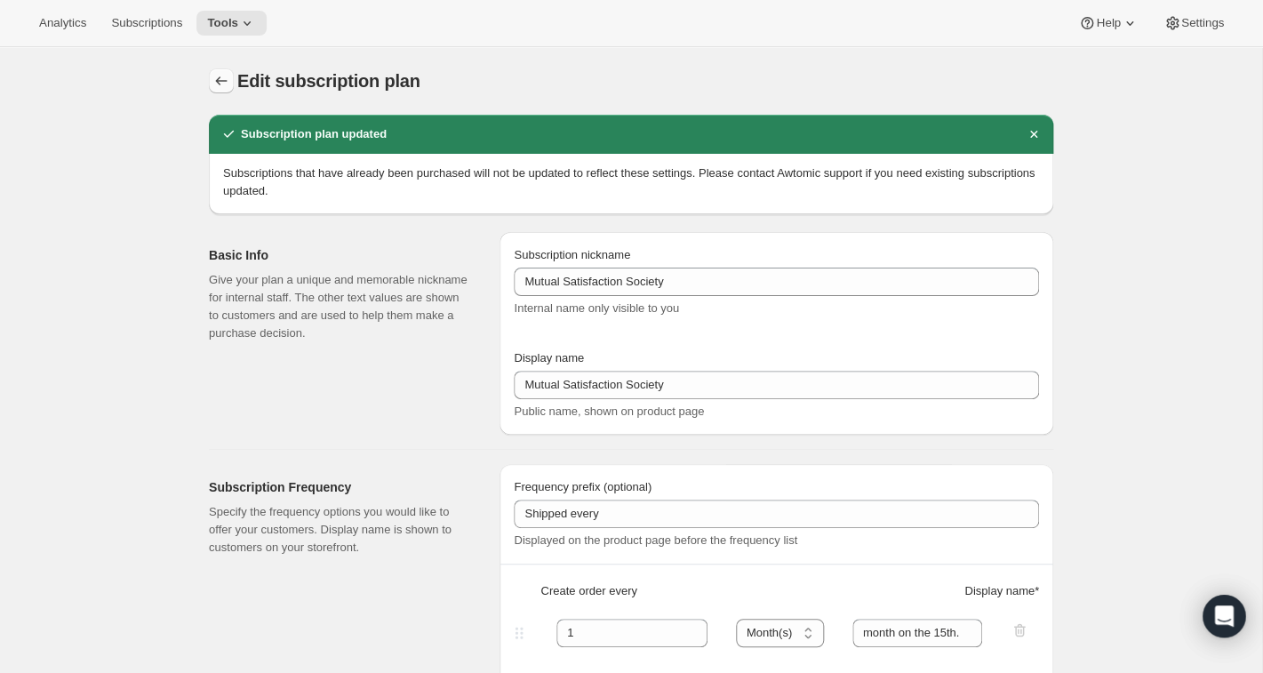
click at [217, 69] on button "Subscription plans" at bounding box center [221, 80] width 25 height 25
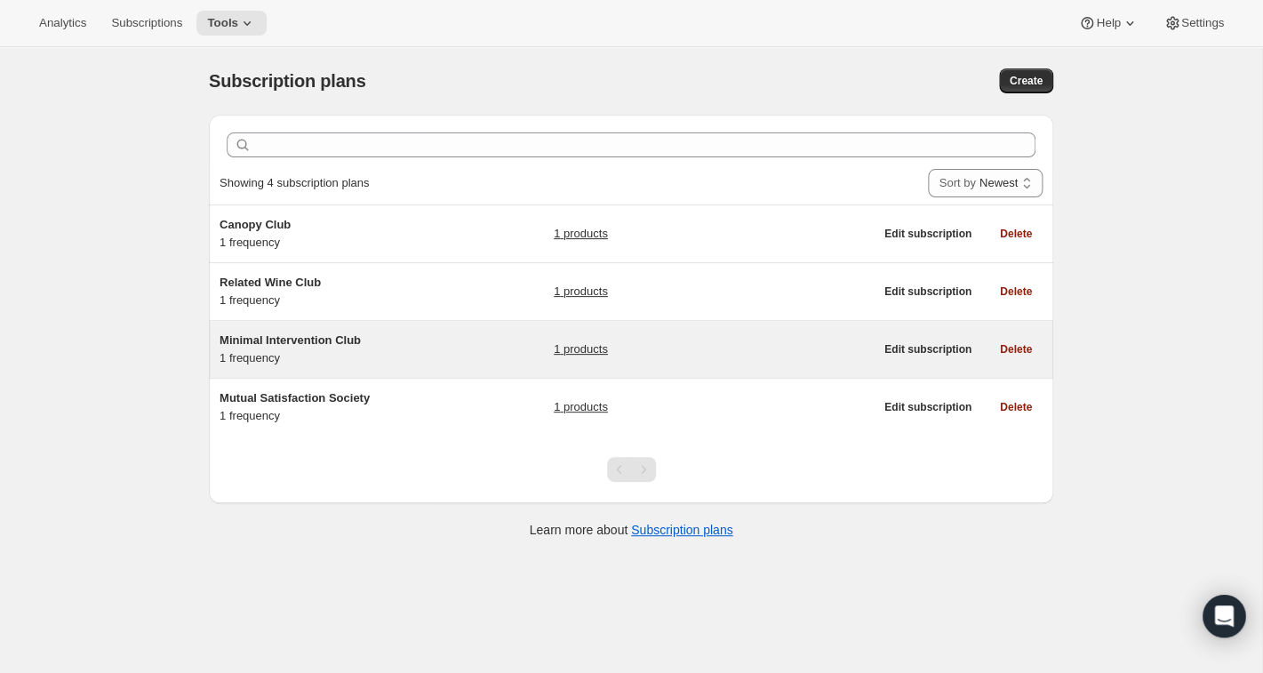
click at [245, 340] on span "Minimal Intervention Club" at bounding box center [290, 339] width 141 height 13
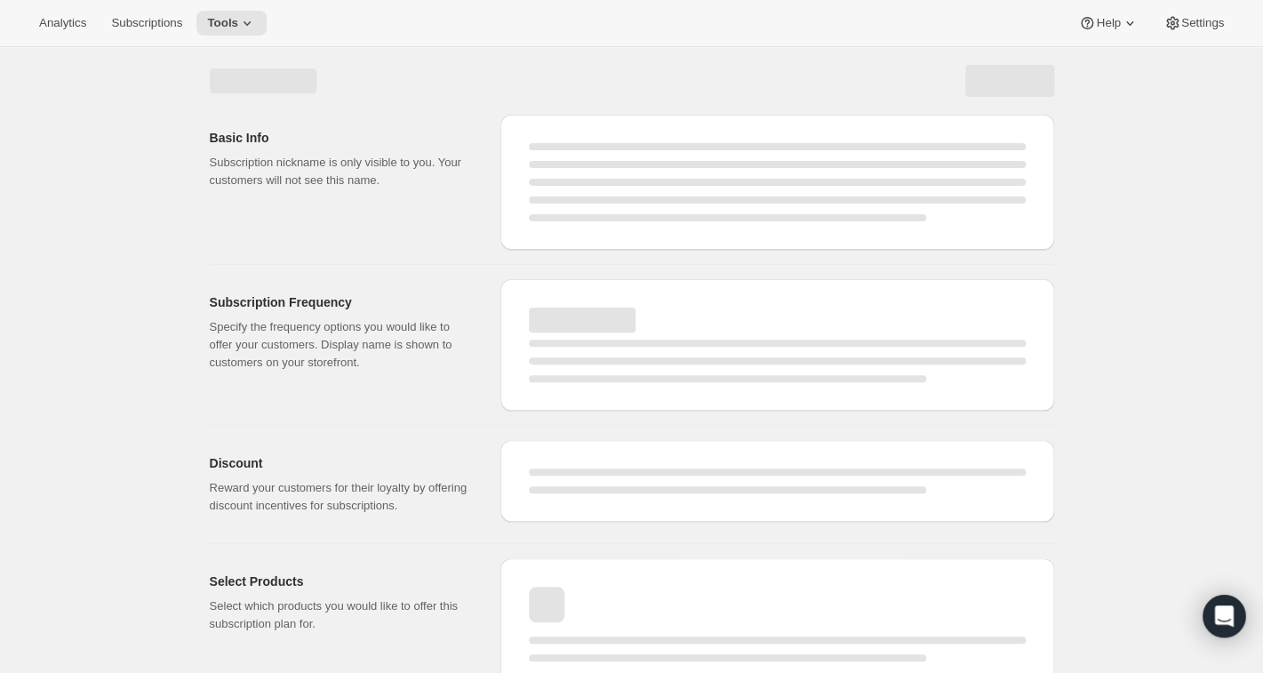
select select "WEEK"
select select "MONTH"
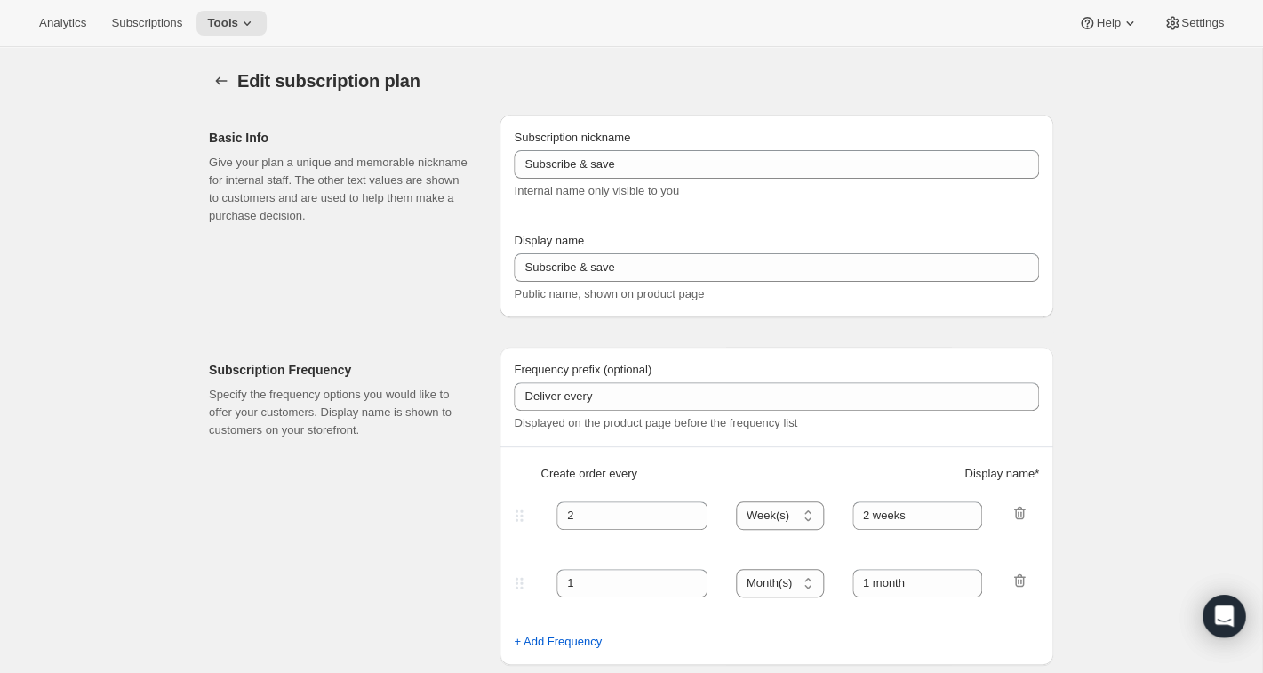
type input "Minimal Intervention Club"
type input "Join the Minimal Intervention Club"
type input "Shipped every"
type input "1"
type input "month on the 20th"
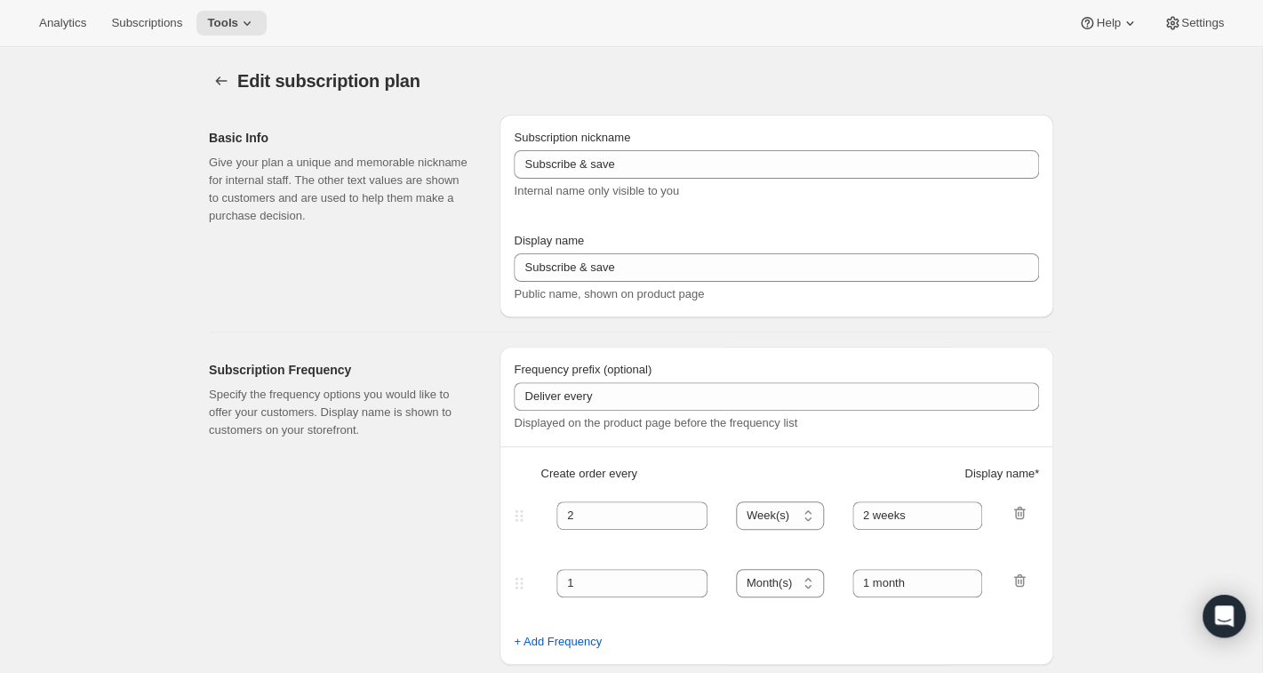
checkbox input "true"
select select "MONTHDAY"
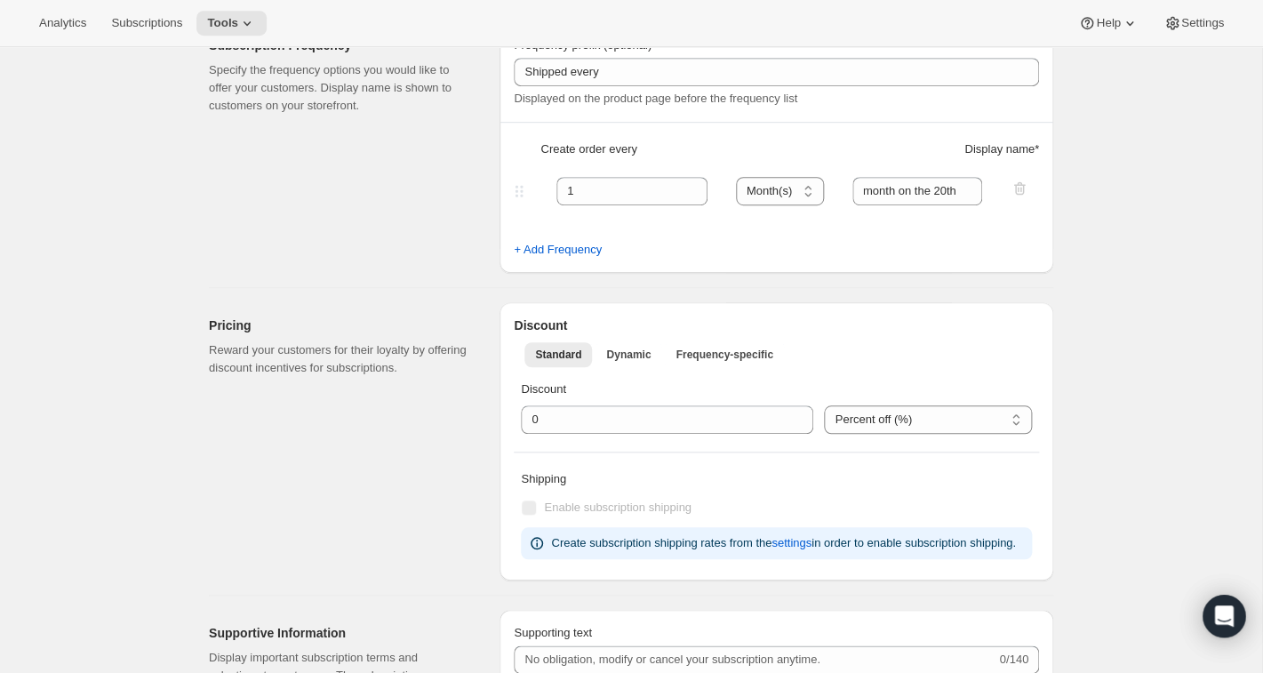
scroll to position [335, 0]
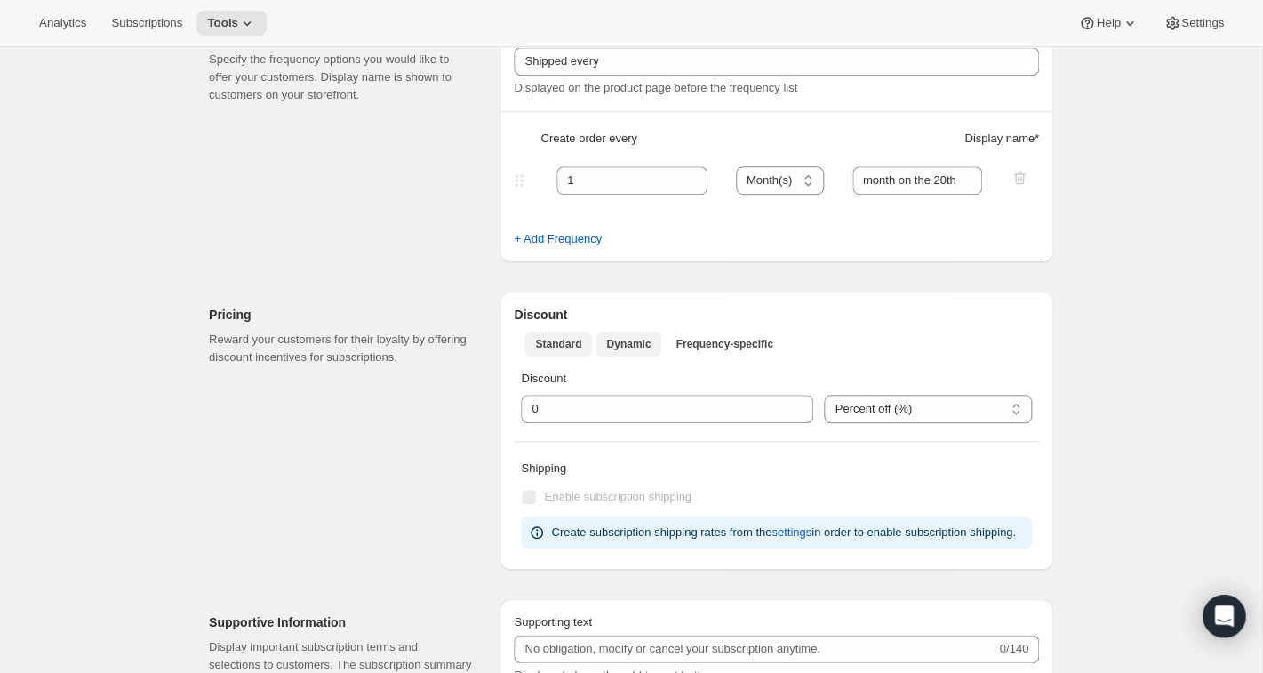
click at [634, 340] on span "Dynamic" at bounding box center [628, 344] width 44 height 14
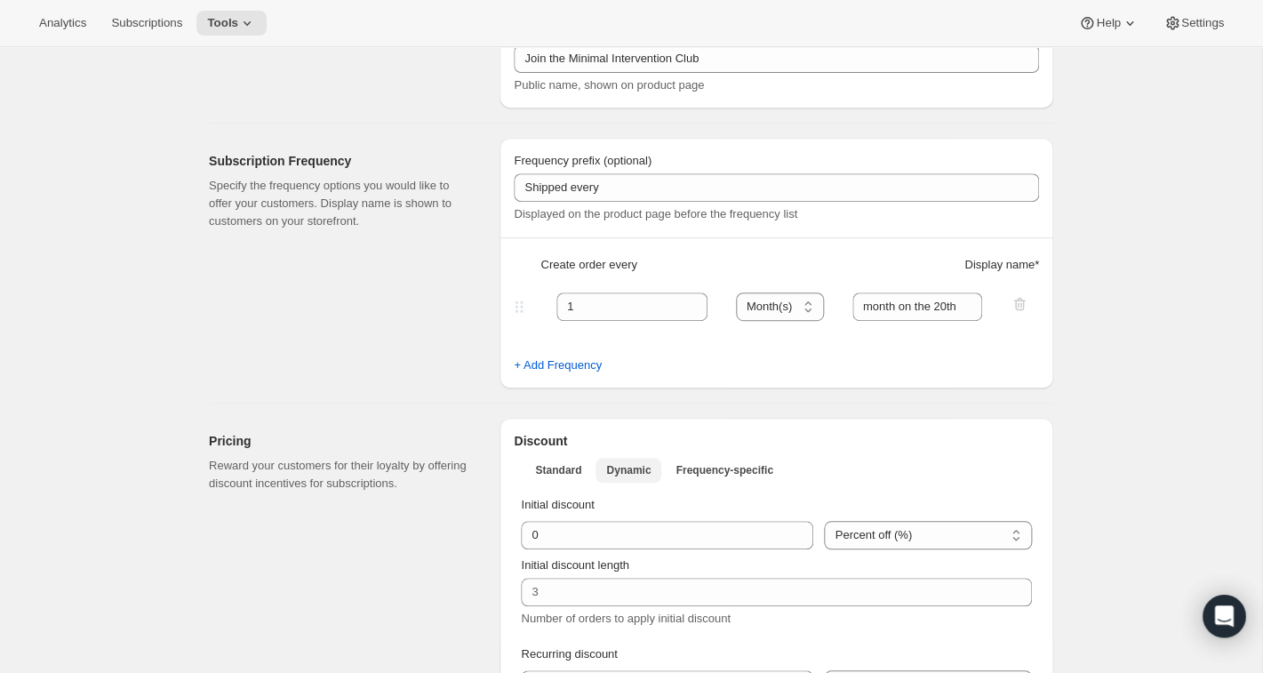
scroll to position [0, 0]
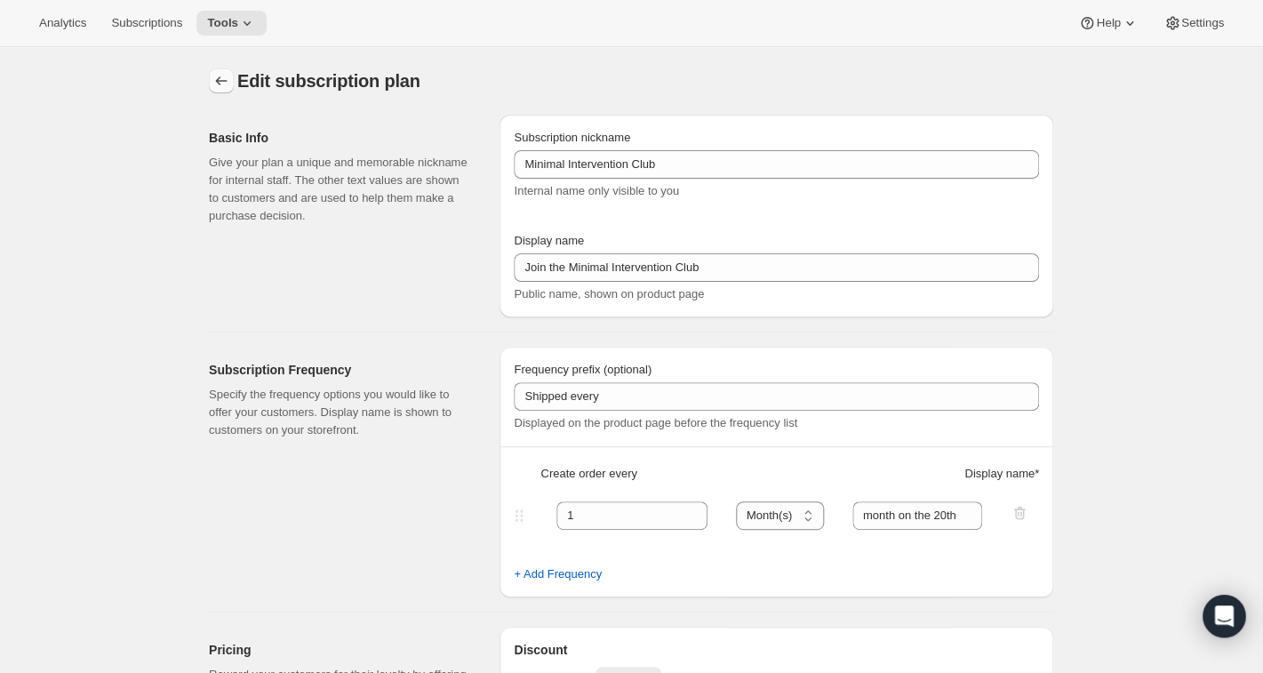
click at [219, 69] on button "Subscription plans" at bounding box center [221, 80] width 25 height 25
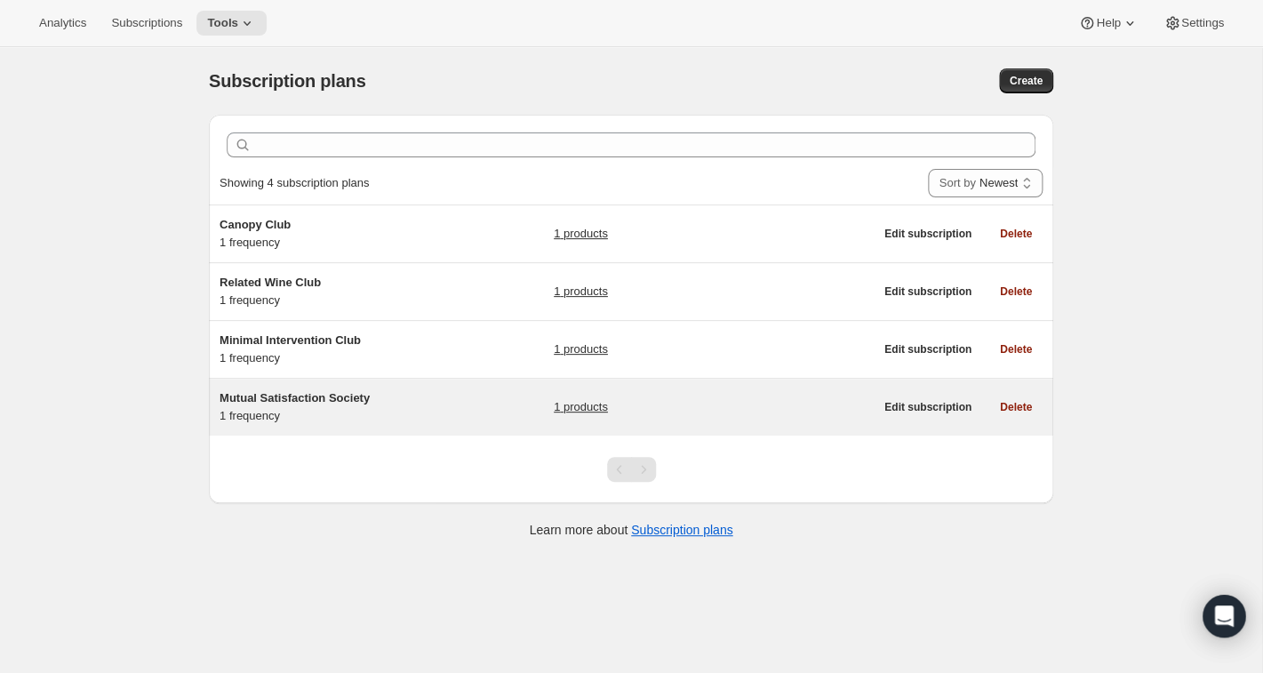
click at [285, 394] on span "Mutual Satisfaction Society" at bounding box center [295, 397] width 150 height 13
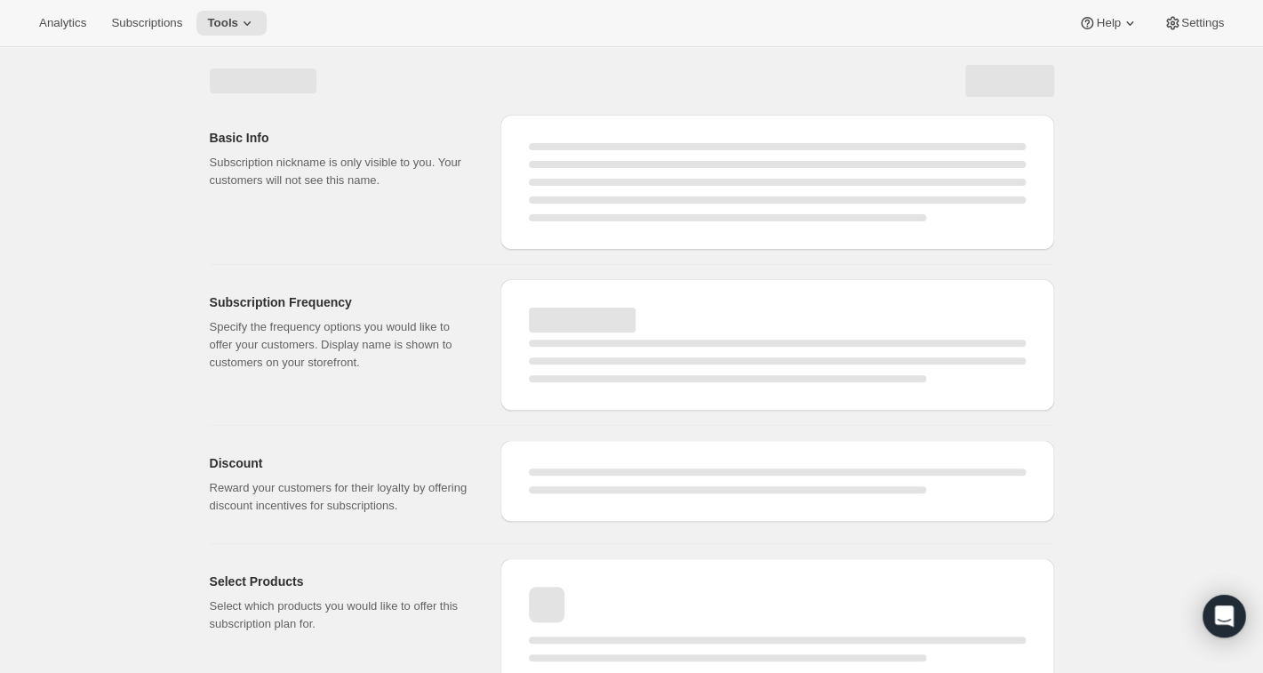
select select "WEEK"
select select "MONTH"
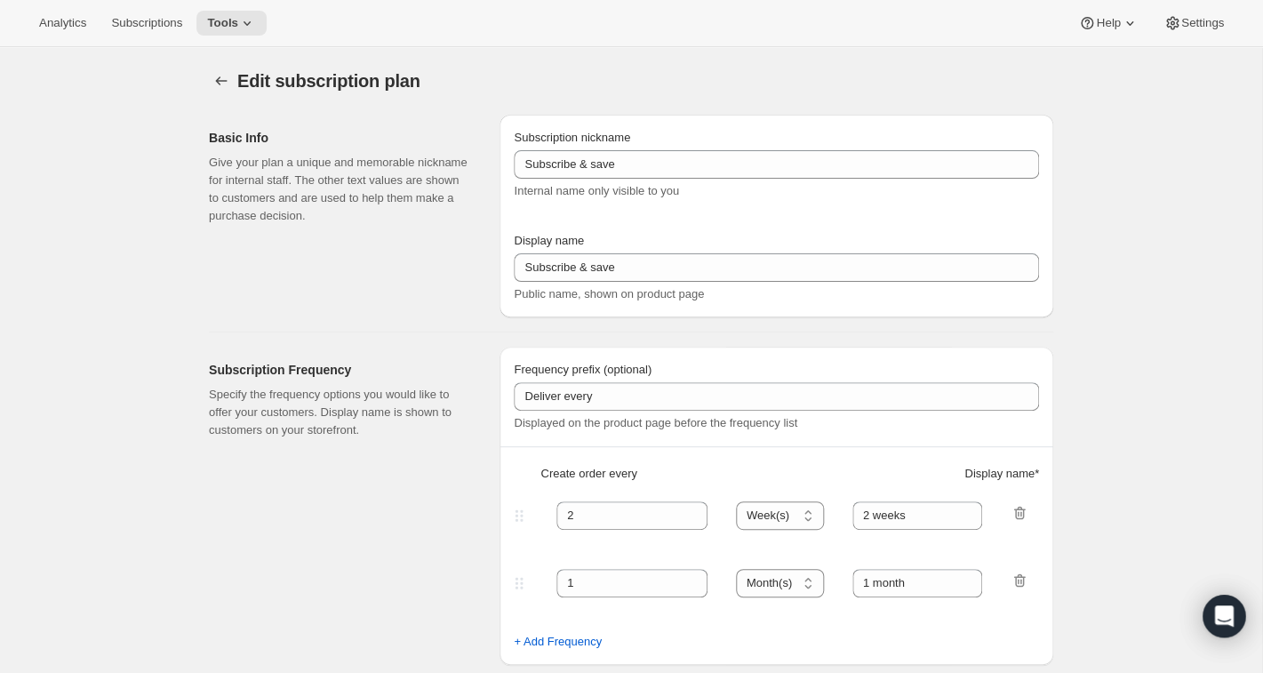
type input "Mutual Satisfaction Society"
type input "Shipped every"
type input "1"
type input "month on the 15th."
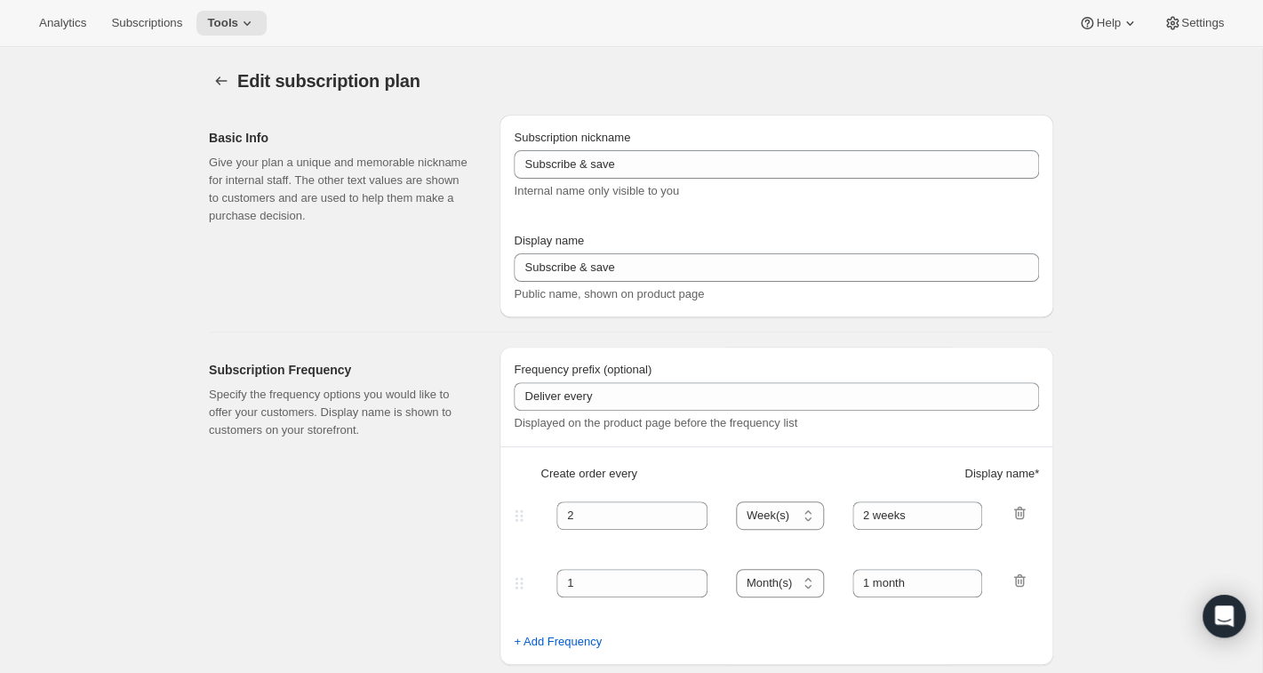
type input "Get 50% Off Your First Month - Through [DATE]"
checkbox input "true"
select select "MONTHDAY"
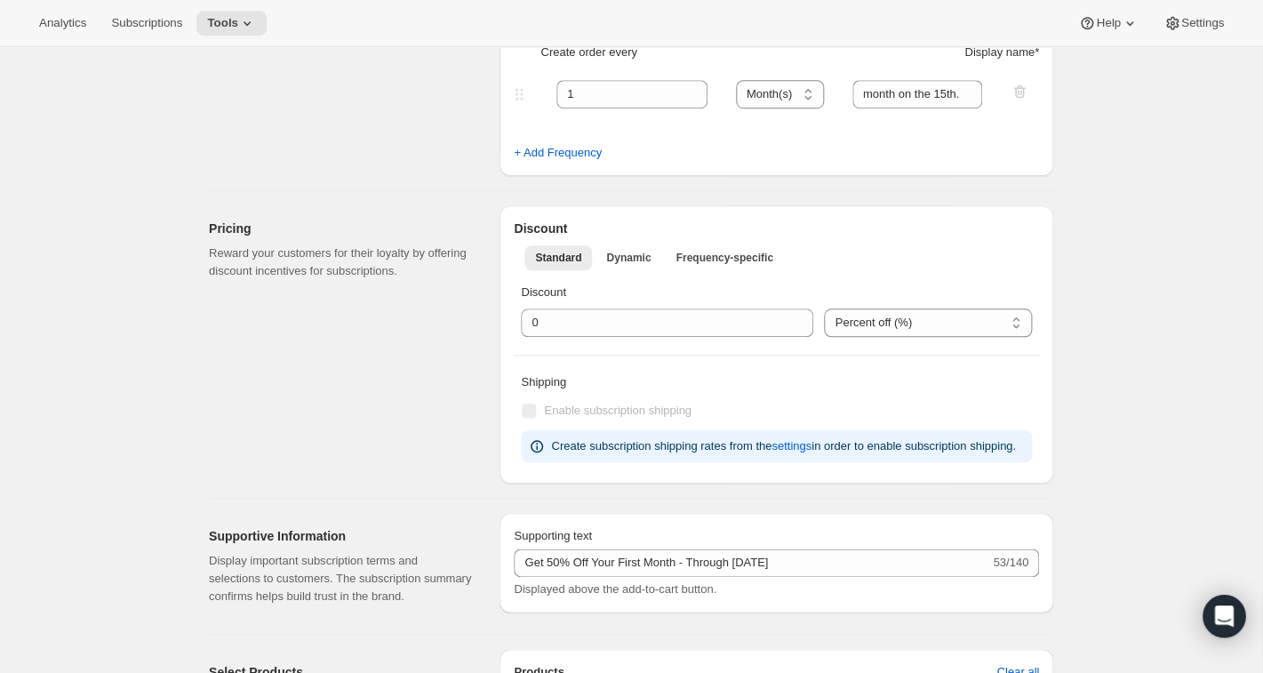
scroll to position [420, 0]
click at [630, 255] on span "Dynamic" at bounding box center [628, 259] width 44 height 14
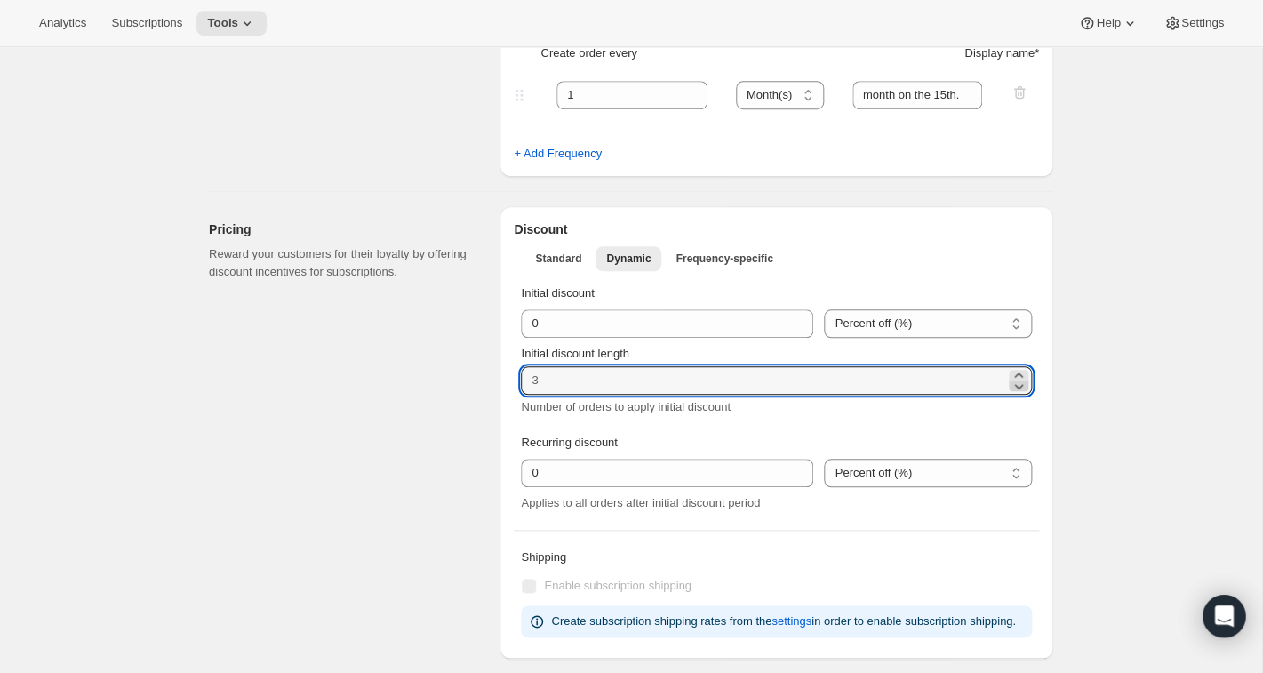
click at [1019, 384] on icon at bounding box center [1019, 386] width 18 height 18
click at [1020, 369] on icon at bounding box center [1019, 375] width 18 height 18
type input "1"
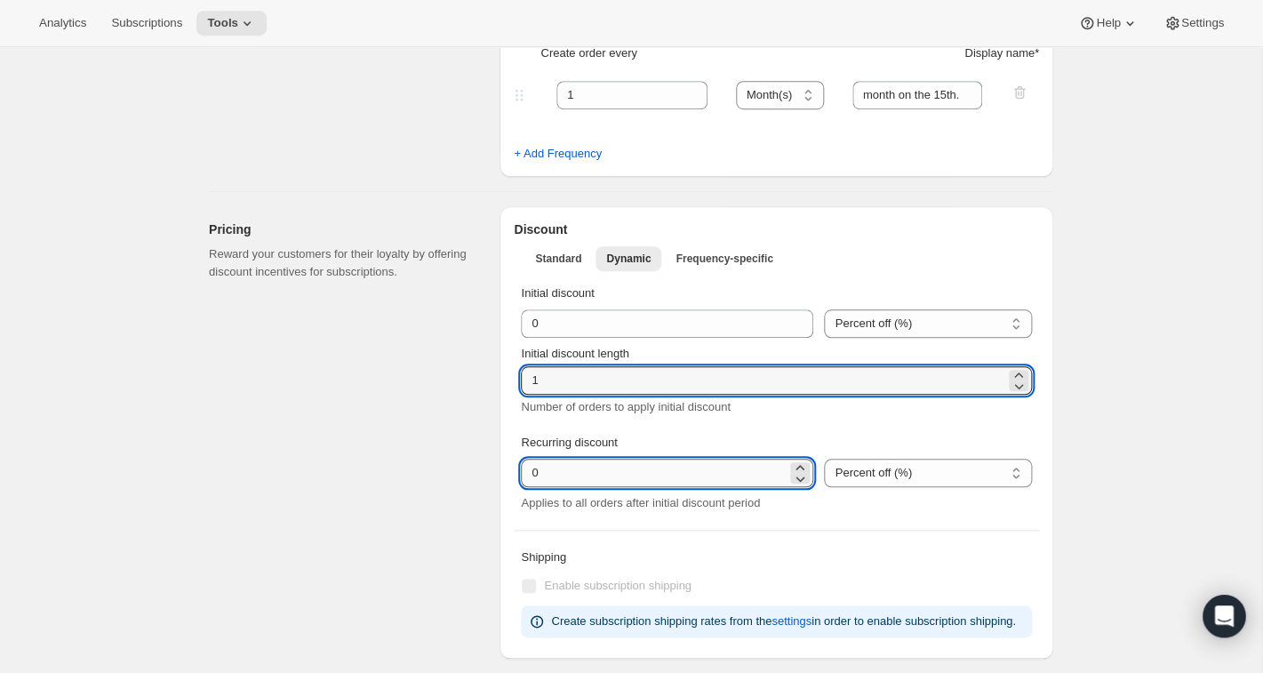
click at [657, 474] on input "integer" at bounding box center [654, 473] width 266 height 28
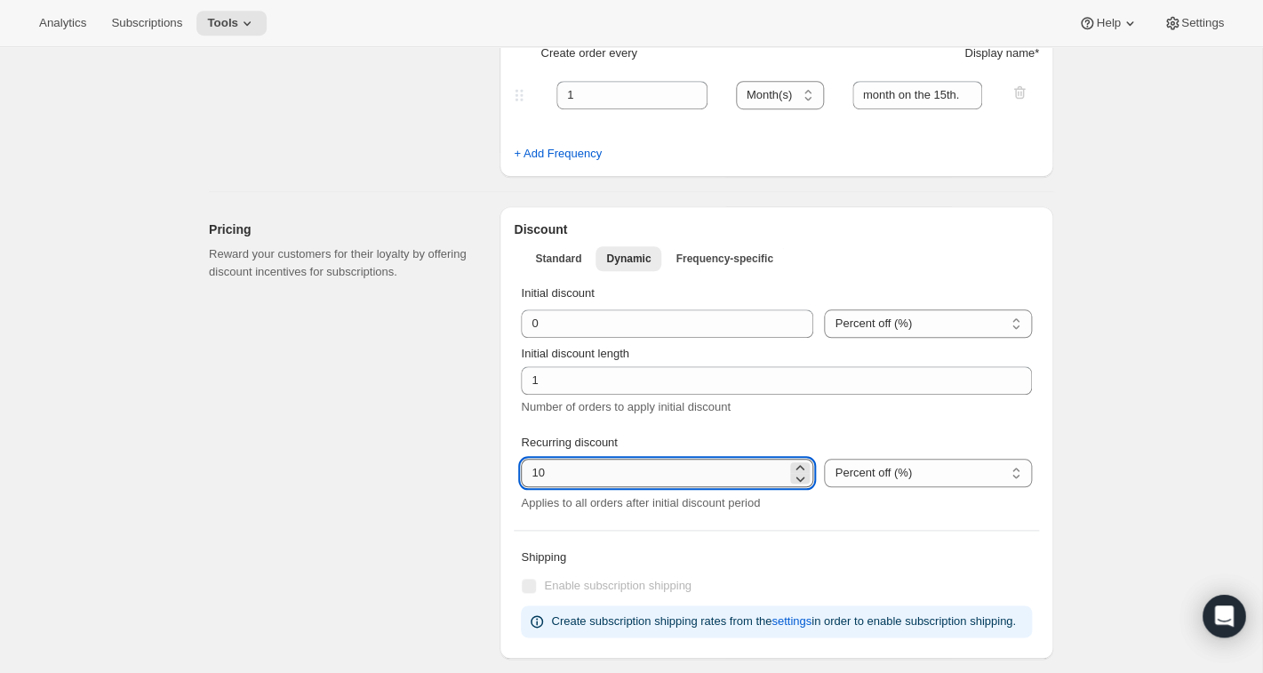
type input "10"
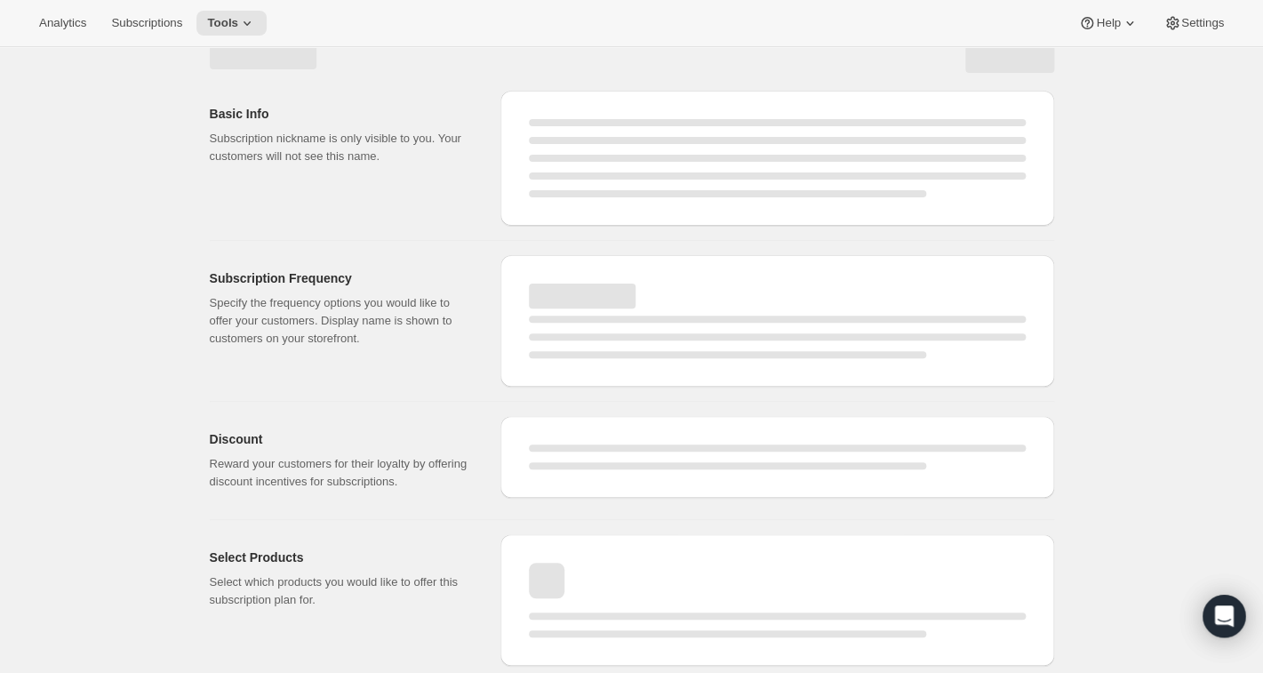
scroll to position [24, 0]
select select "MONTH"
select select "MONTHDAY"
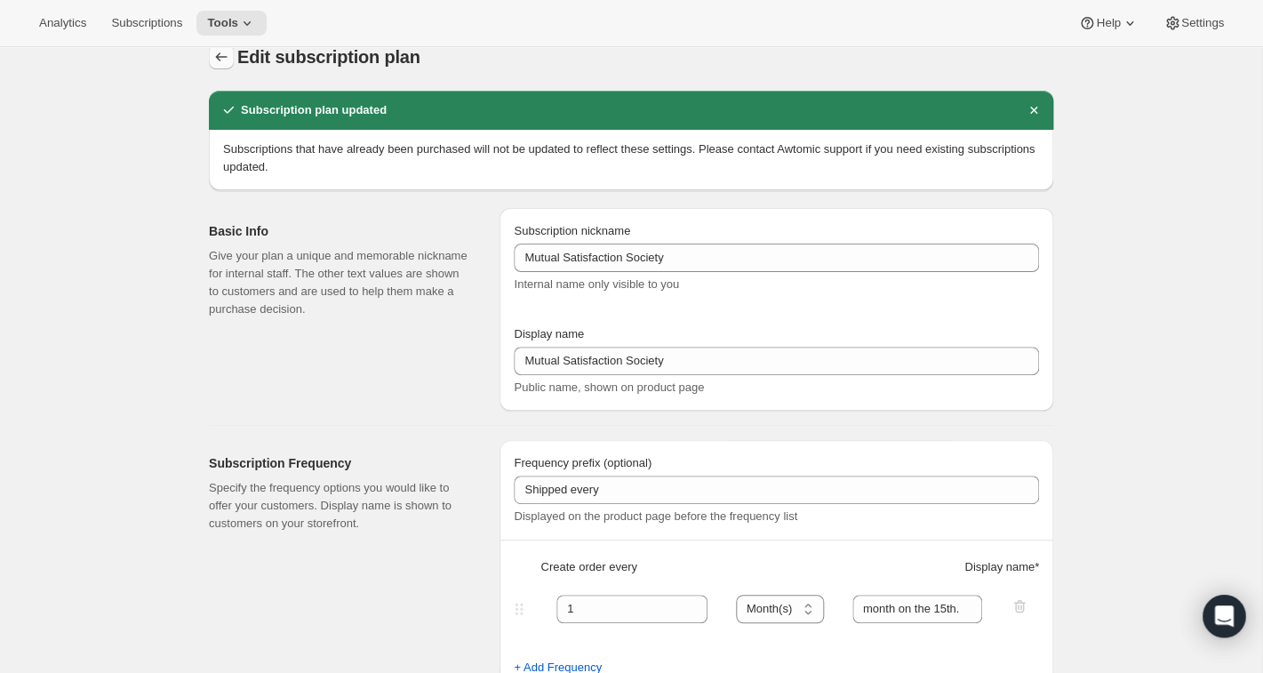
click at [224, 58] on icon "Subscription plans" at bounding box center [222, 56] width 12 height 9
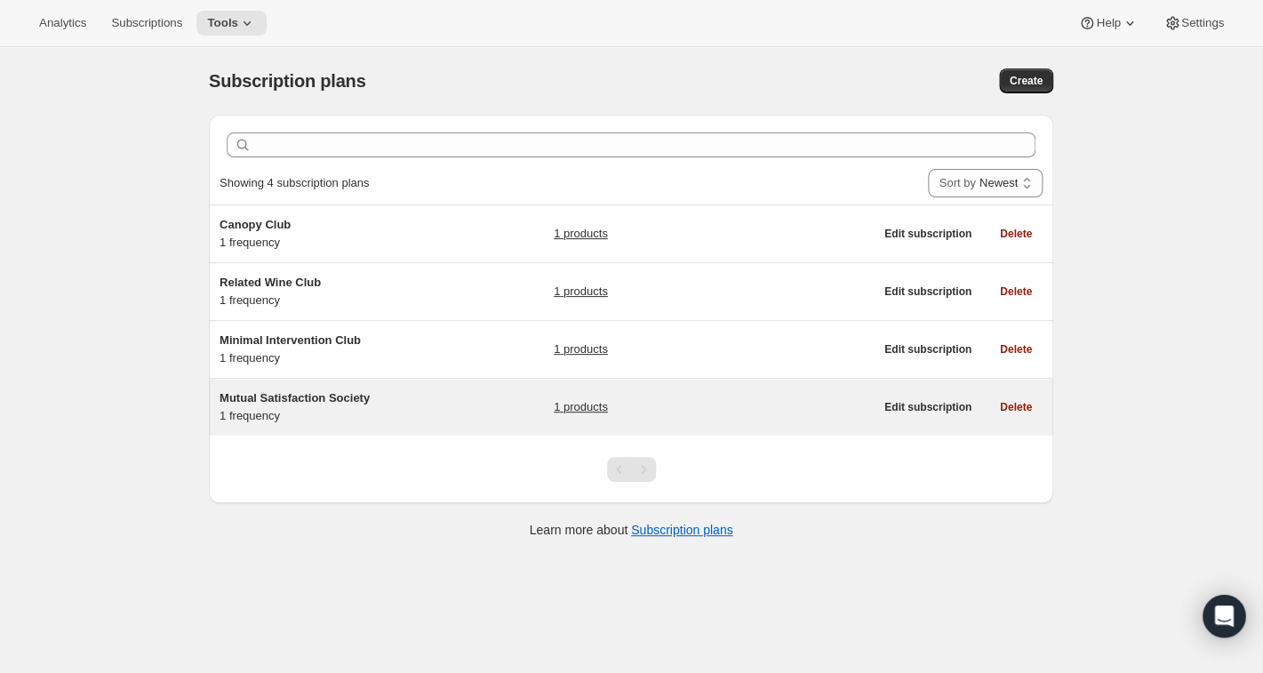
click at [249, 396] on span "Mutual Satisfaction Society" at bounding box center [295, 397] width 150 height 13
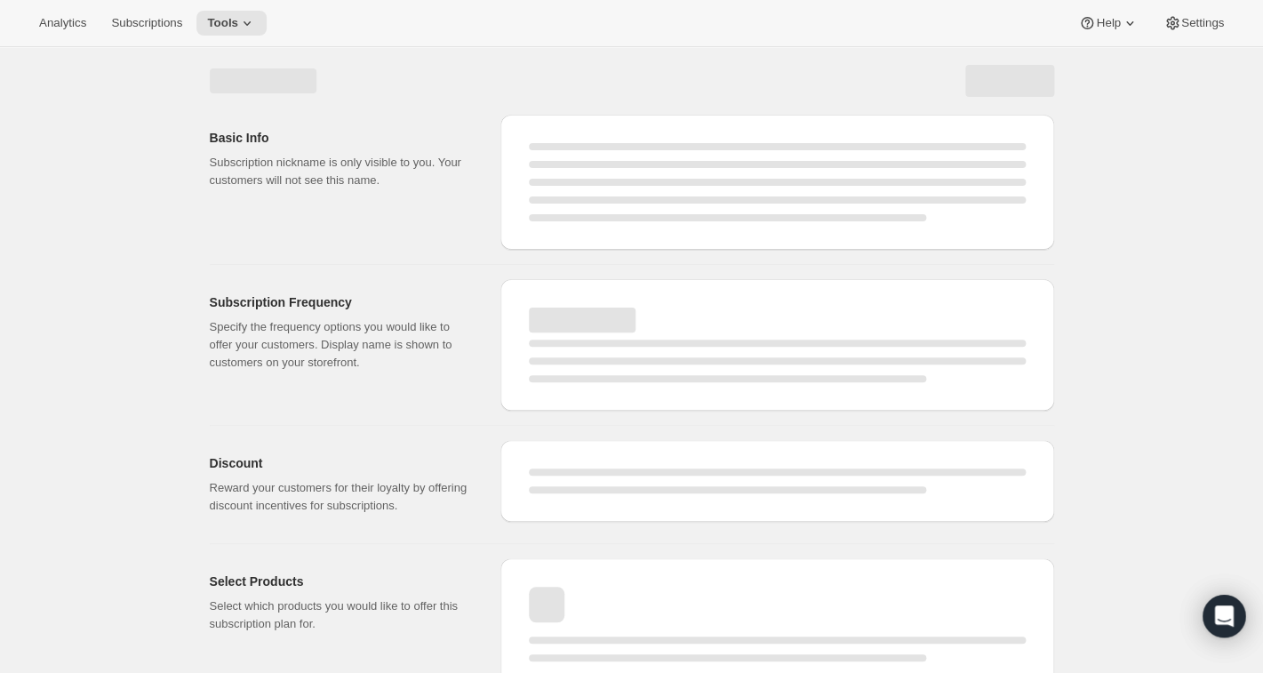
select select "WEEK"
select select "MONTH"
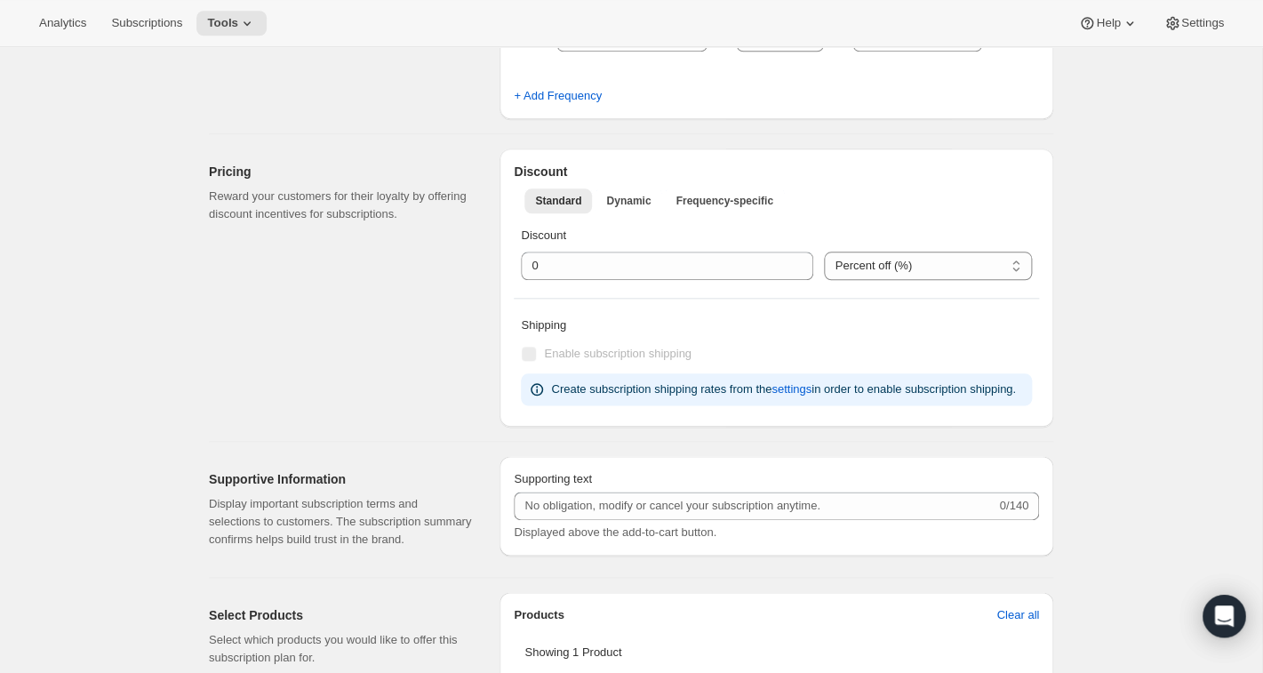
type input "Mutual Satisfaction Society"
type input "Shipped every"
type input "1"
type input "month on the 15th."
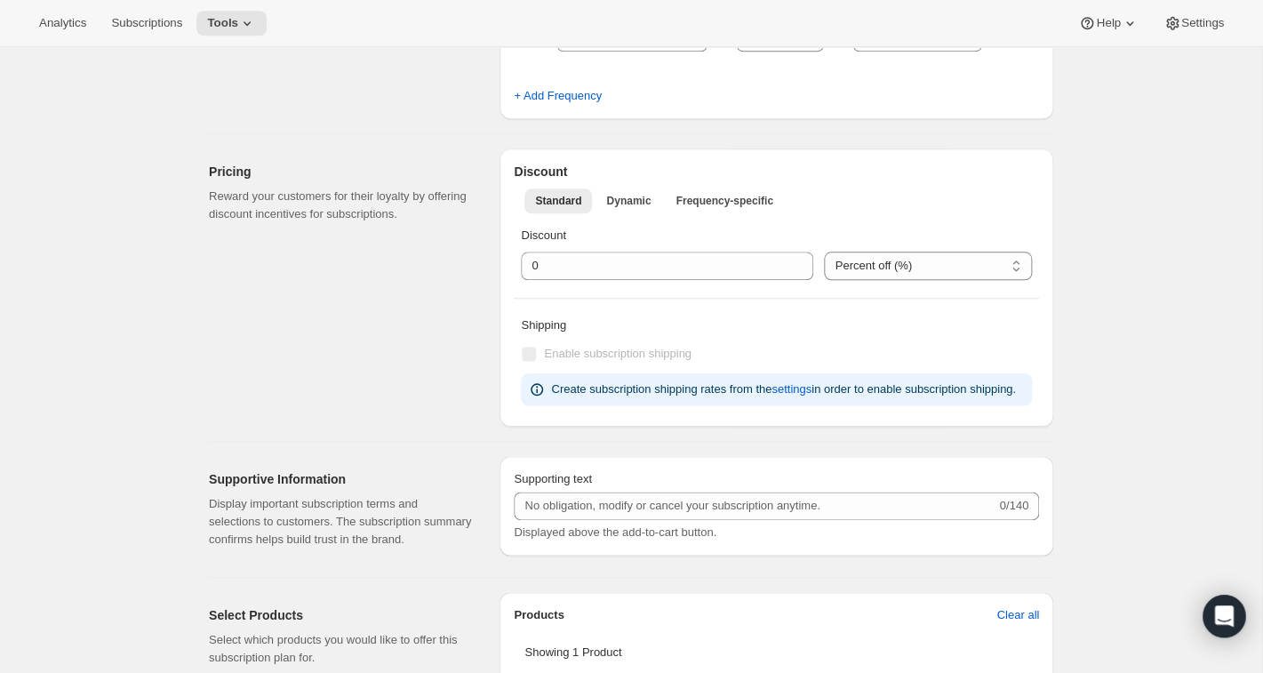
type input "Get 50% Off Your First Month - Through [DATE]"
checkbox input "true"
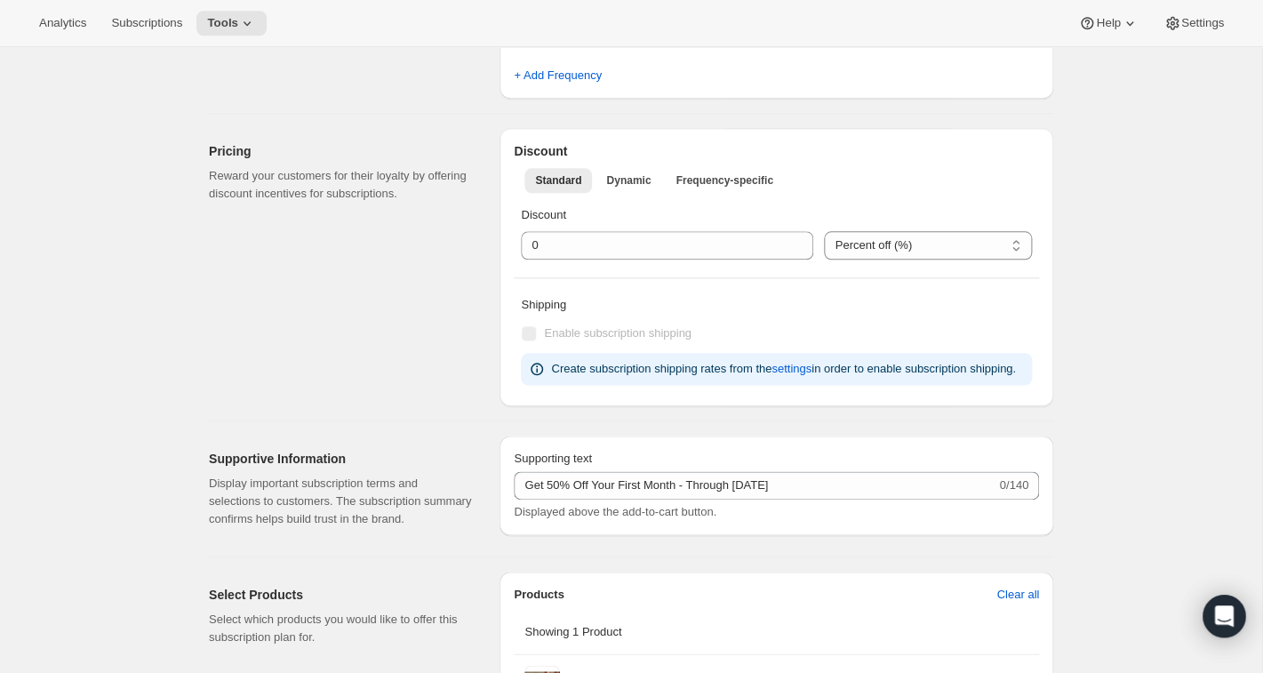
select select "MONTHDAY"
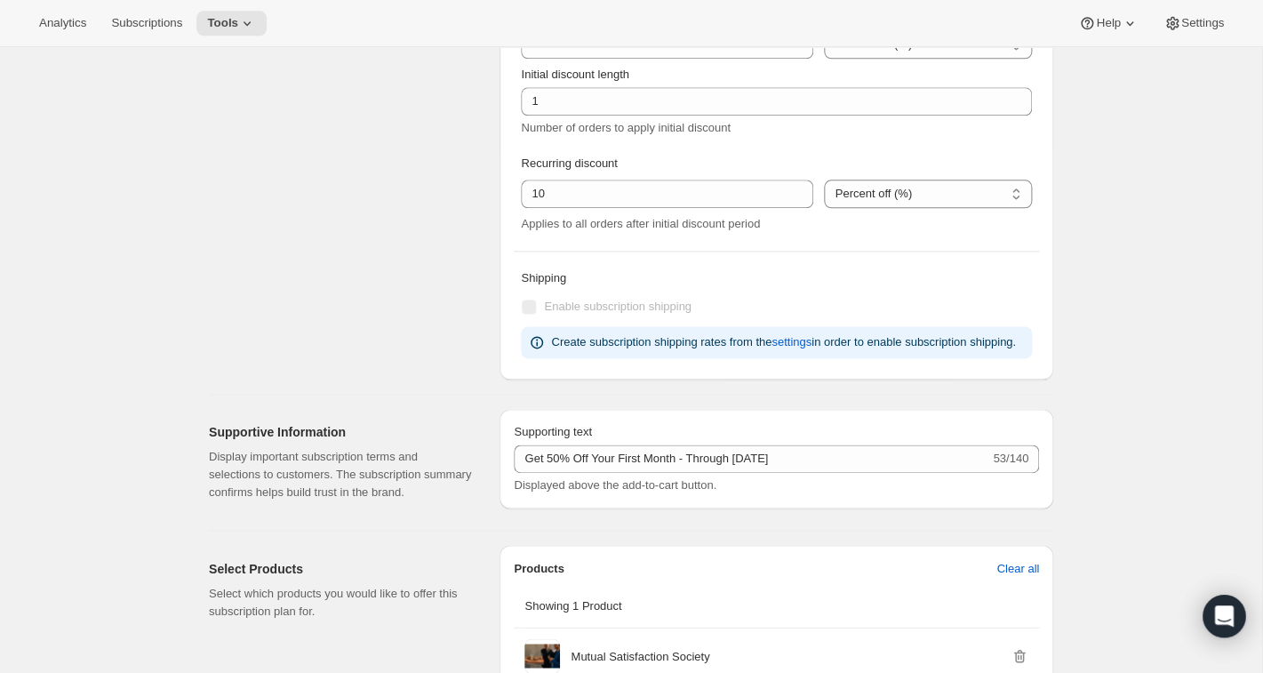
scroll to position [703, 0]
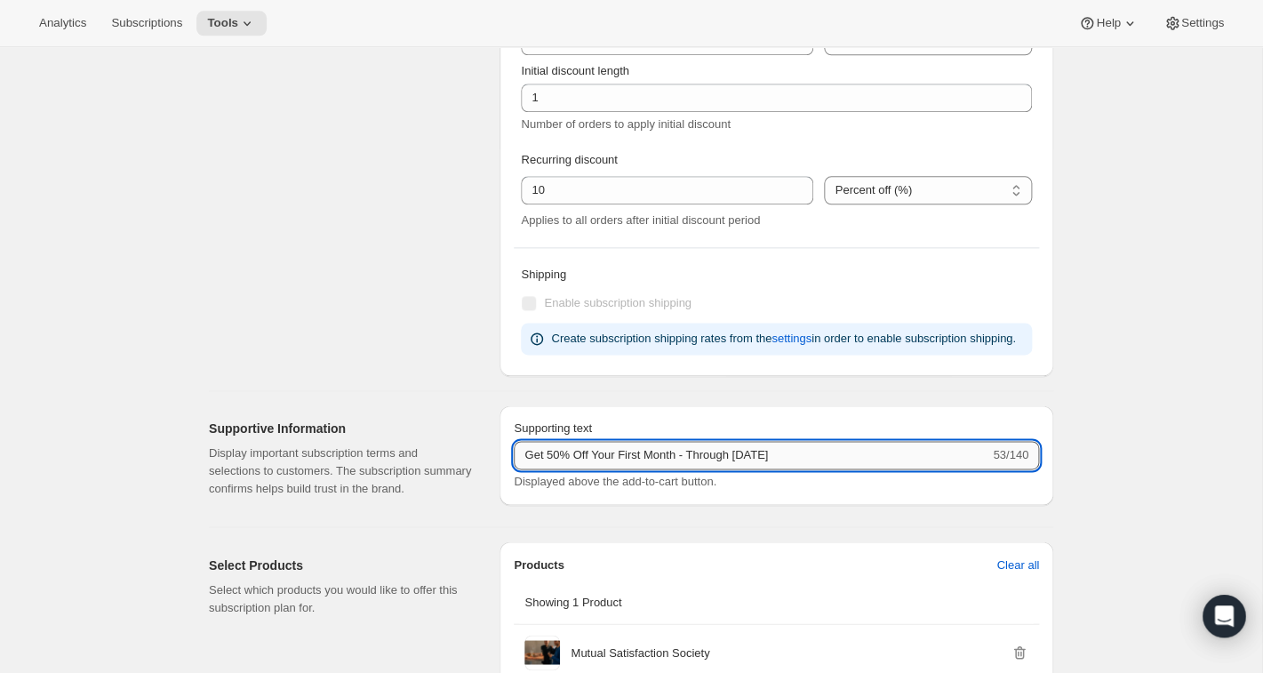
drag, startPoint x: 831, startPoint y: 477, endPoint x: 419, endPoint y: 457, distance: 412.9
click at [514, 457] on input "Get 50% Off Your First Month - Through [DATE]" at bounding box center [752, 455] width 476 height 28
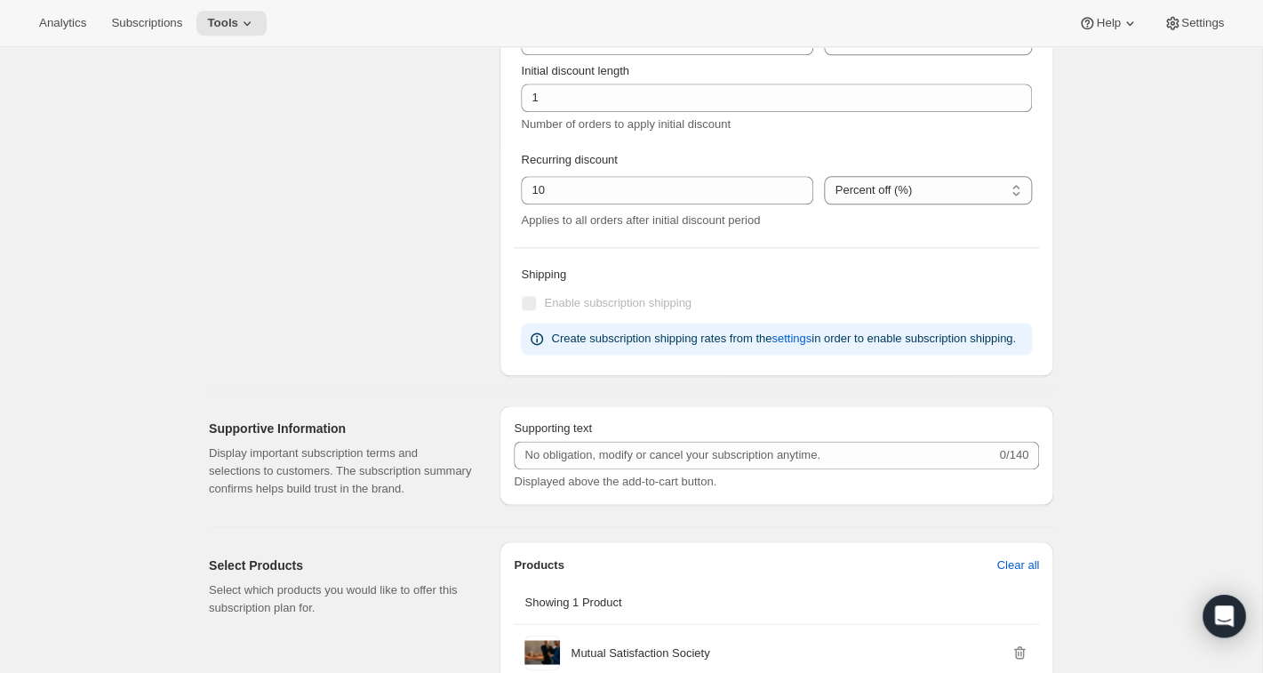
scroll to position [24, 0]
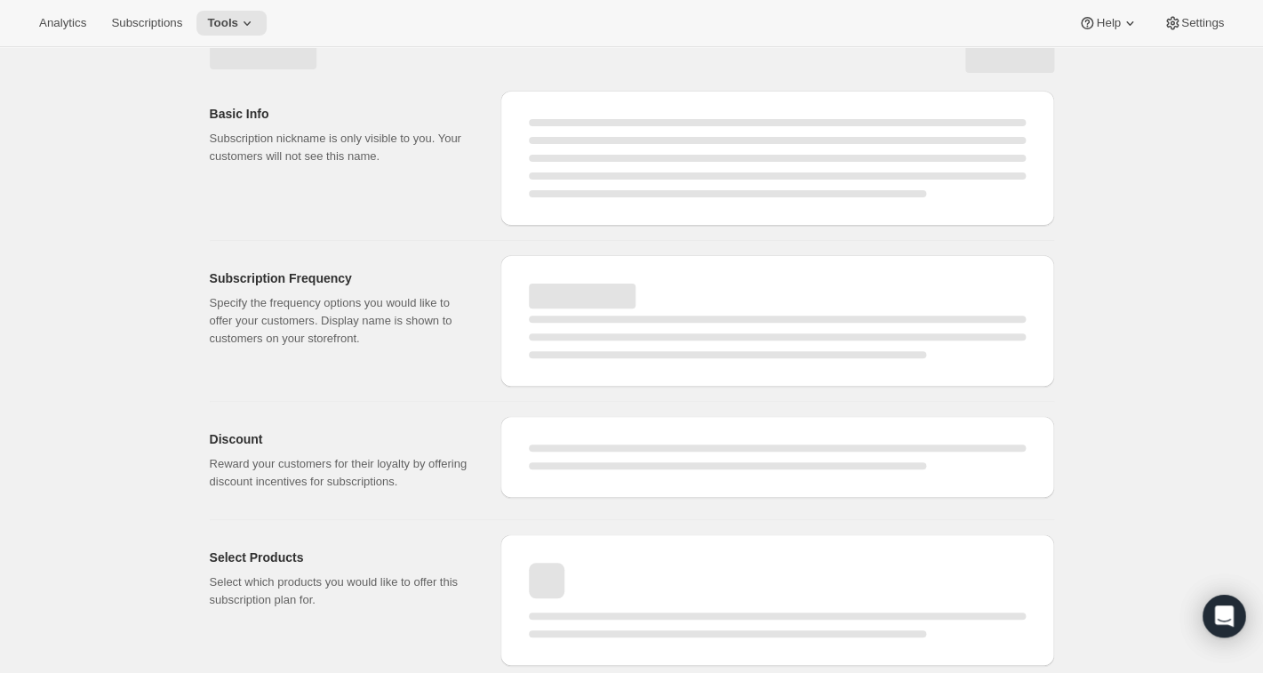
select select "MONTH"
select select "MONTHDAY"
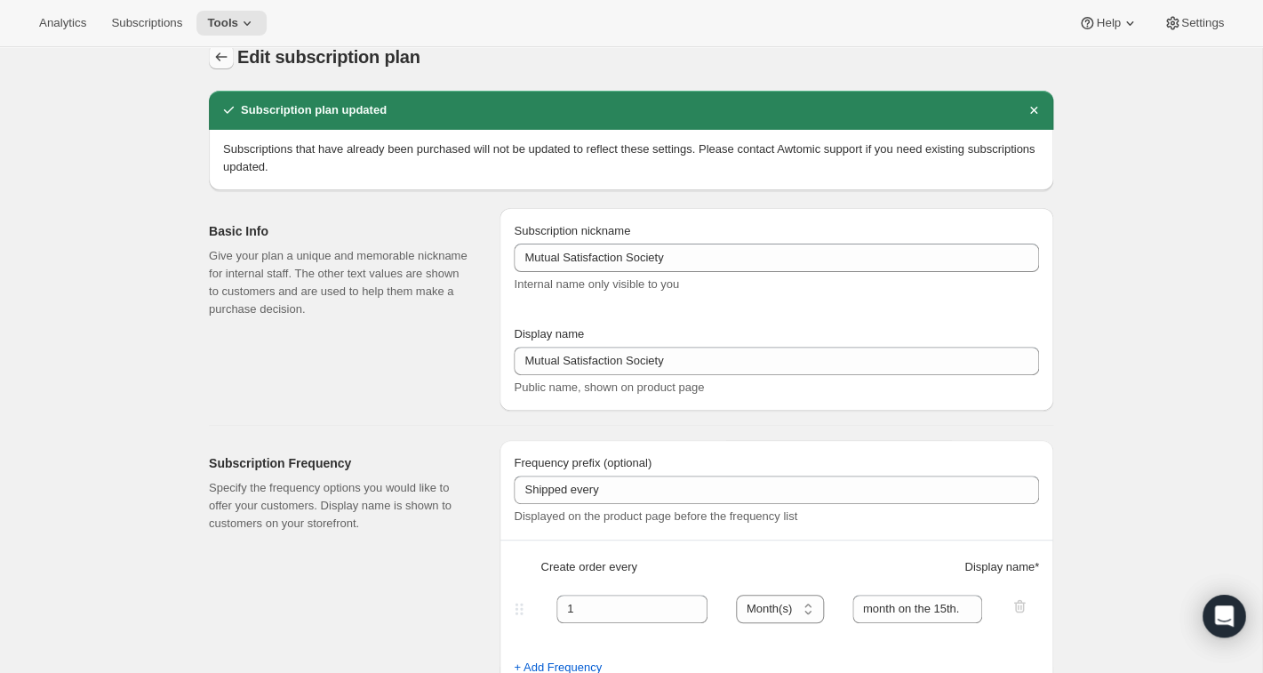
click at [220, 54] on icon "Subscription plans" at bounding box center [221, 57] width 18 height 18
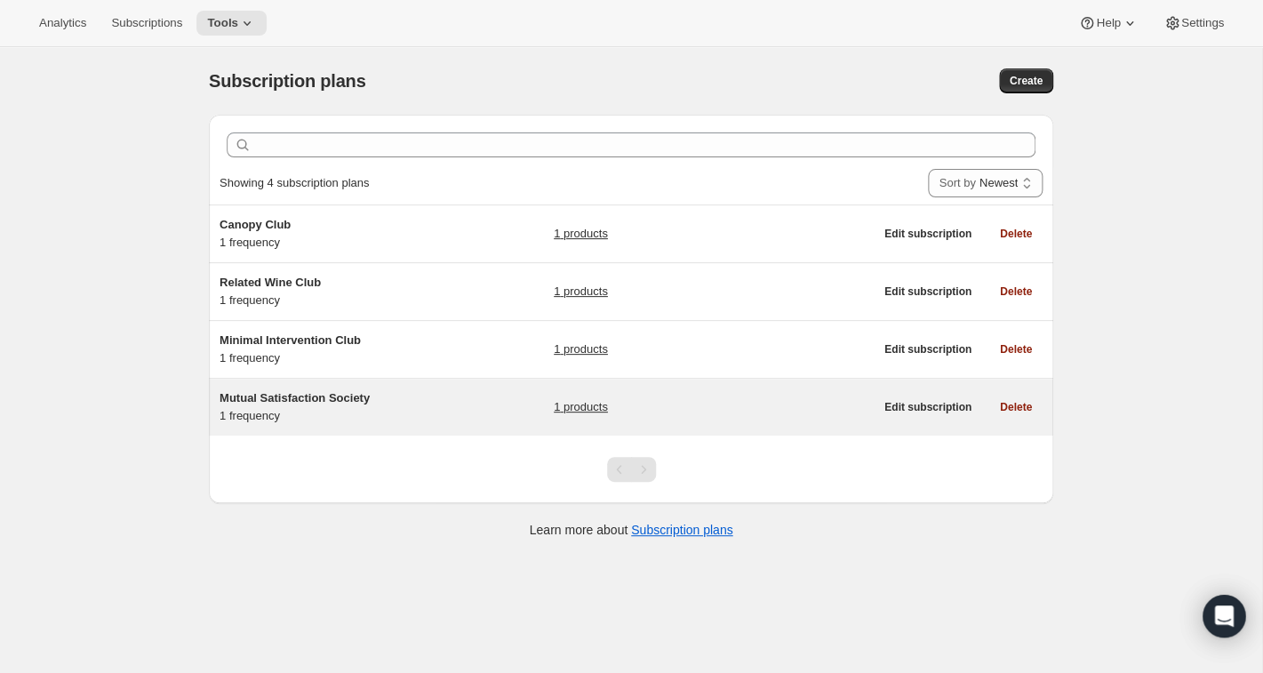
click at [332, 399] on span "Mutual Satisfaction Society" at bounding box center [295, 397] width 150 height 13
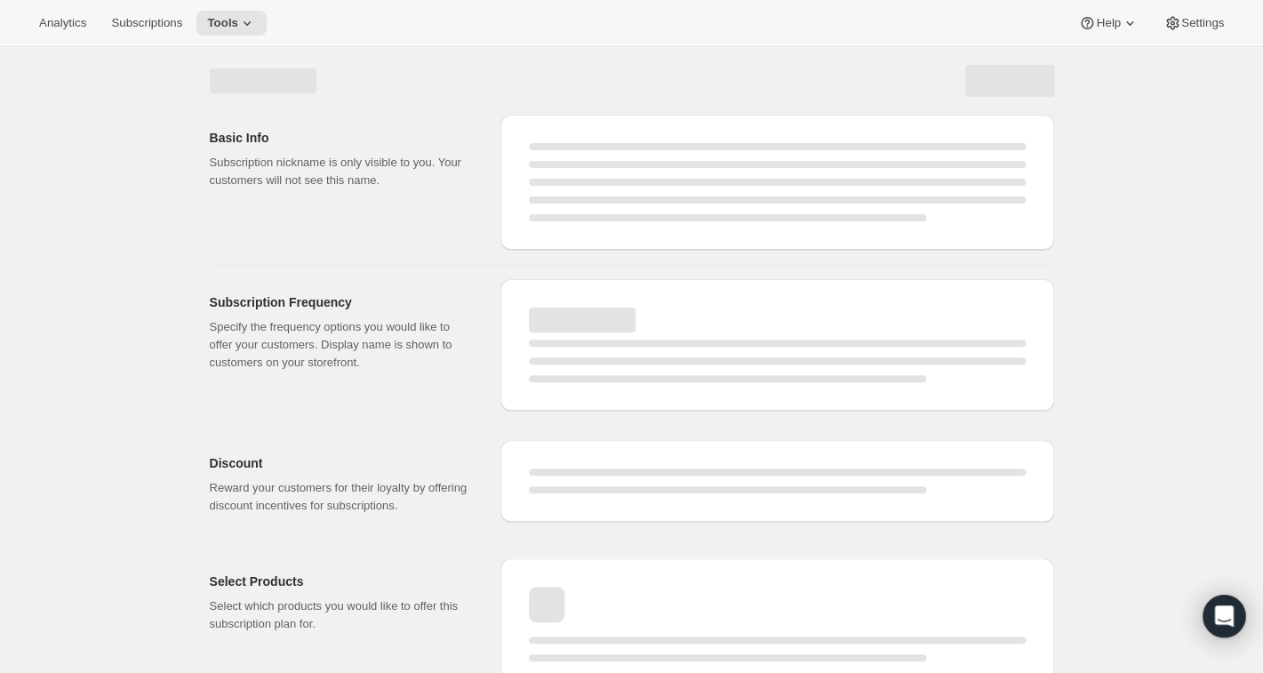
select select "WEEK"
select select "MONTH"
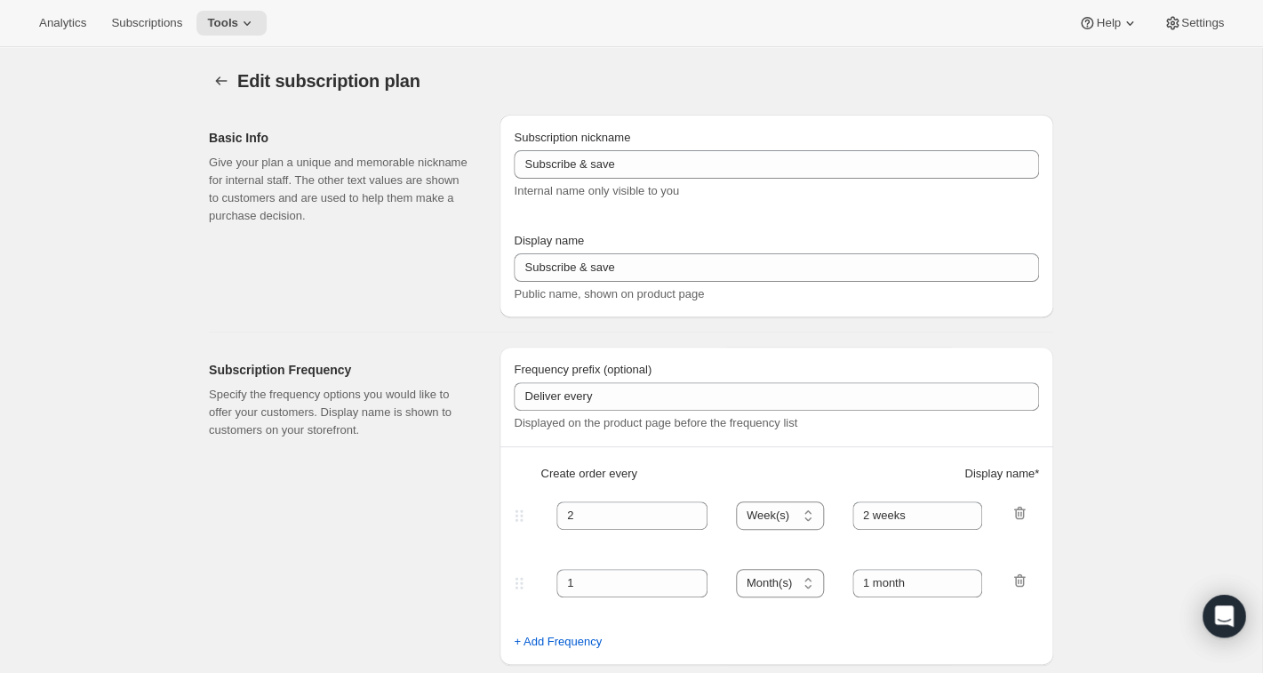
type input "Mutual Satisfaction Society"
type input "Shipped every"
type input "1"
type input "month on the 15th."
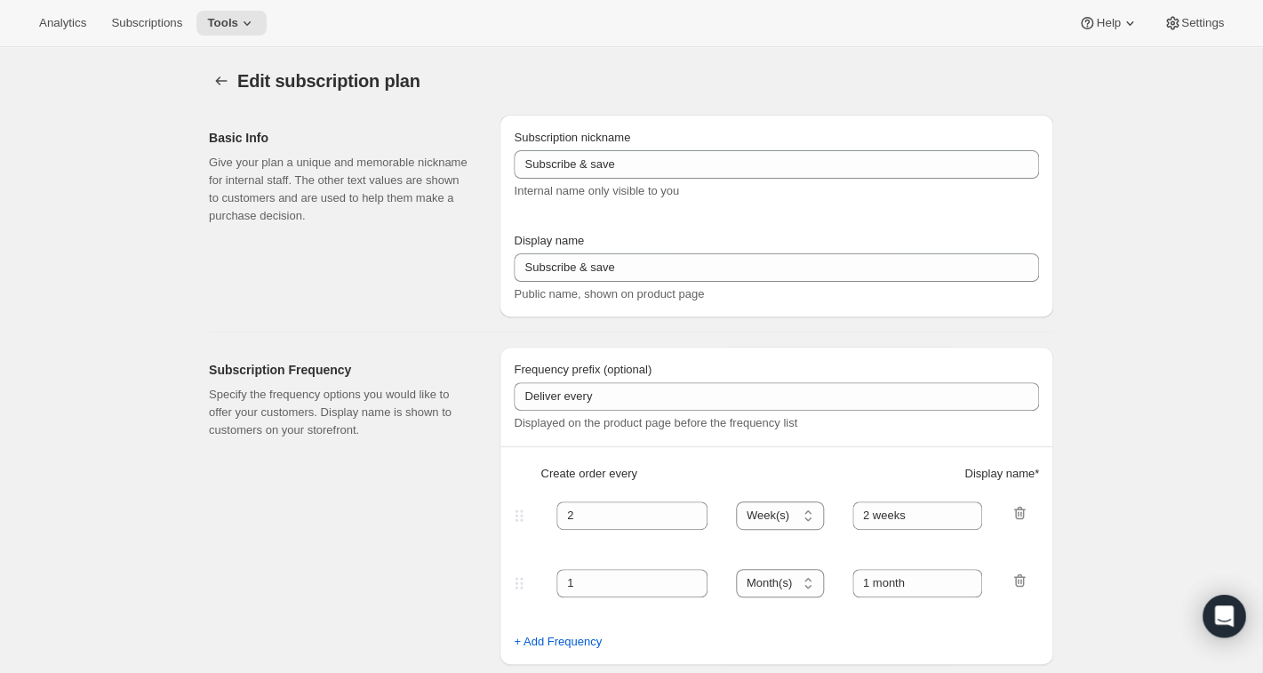
checkbox input "true"
select select "MONTHDAY"
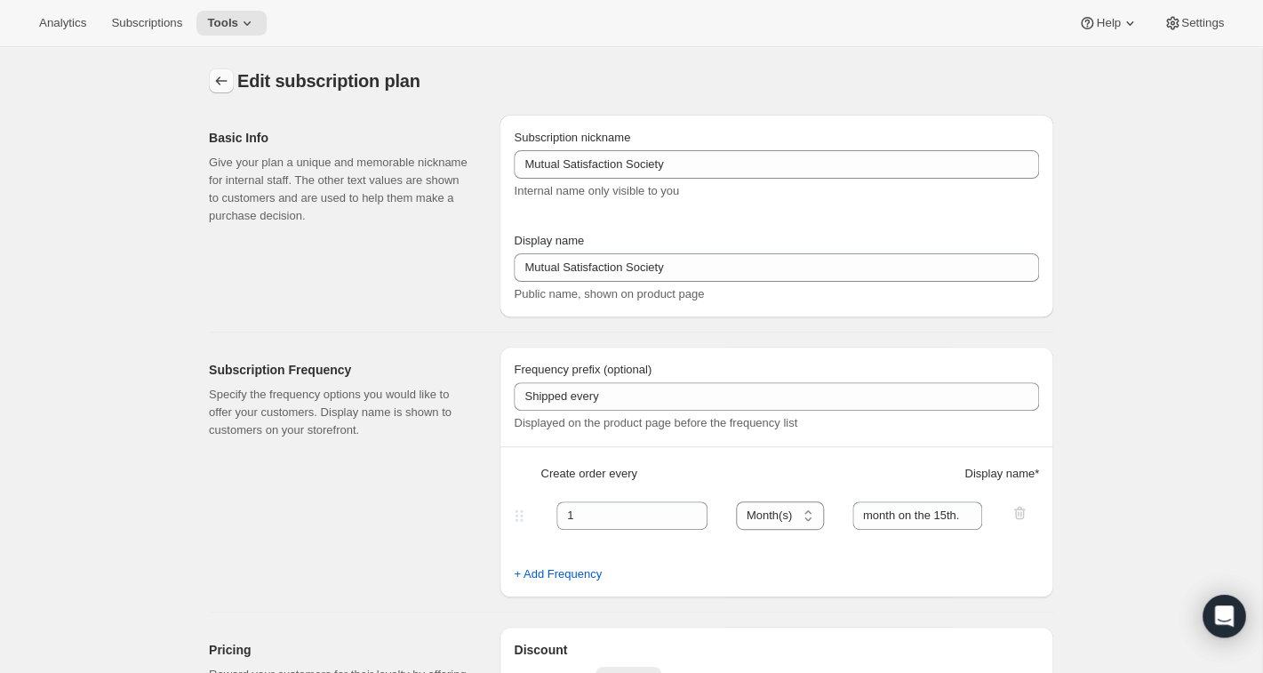
click at [220, 83] on icon "Subscription plans" at bounding box center [221, 81] width 18 height 18
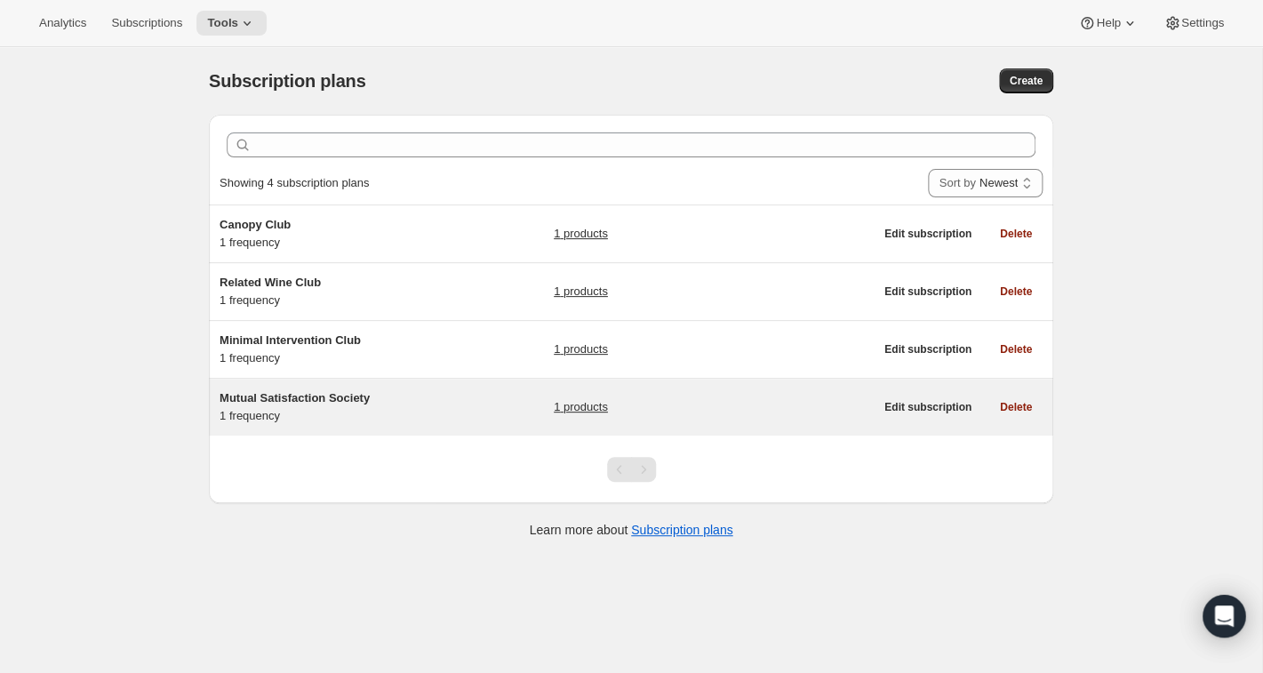
click at [323, 400] on span "Mutual Satisfaction Society" at bounding box center [295, 397] width 150 height 13
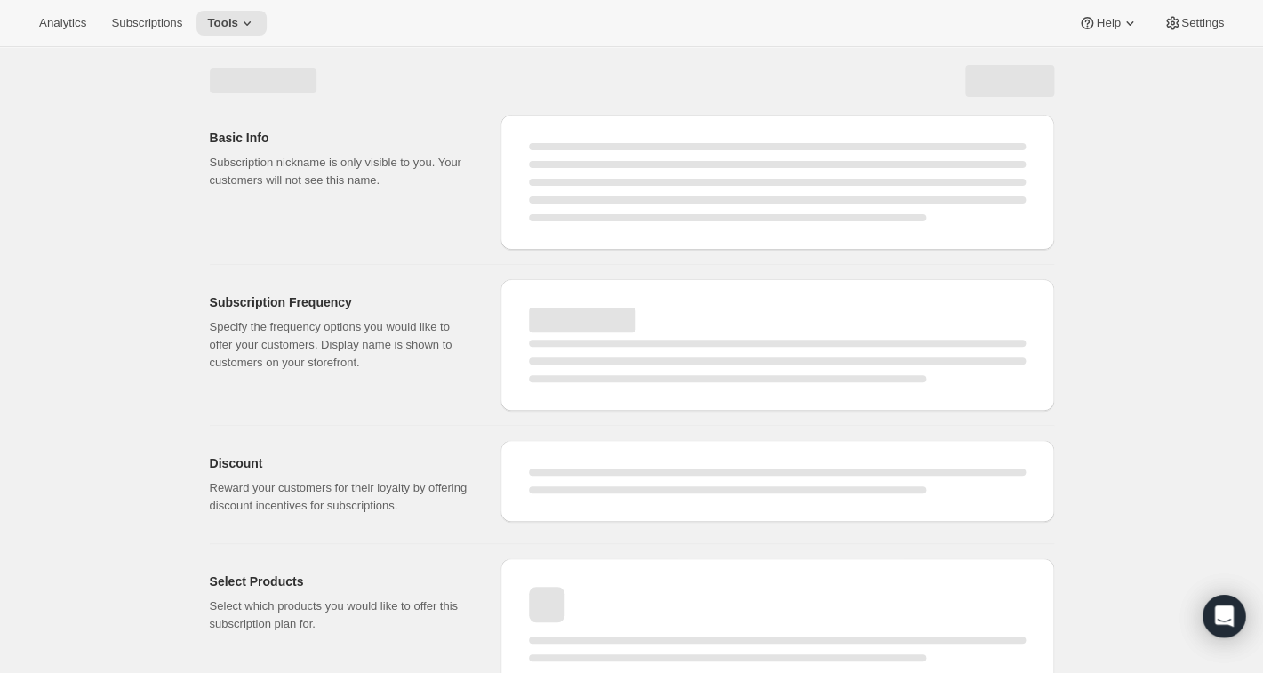
select select "WEEK"
select select "MONTH"
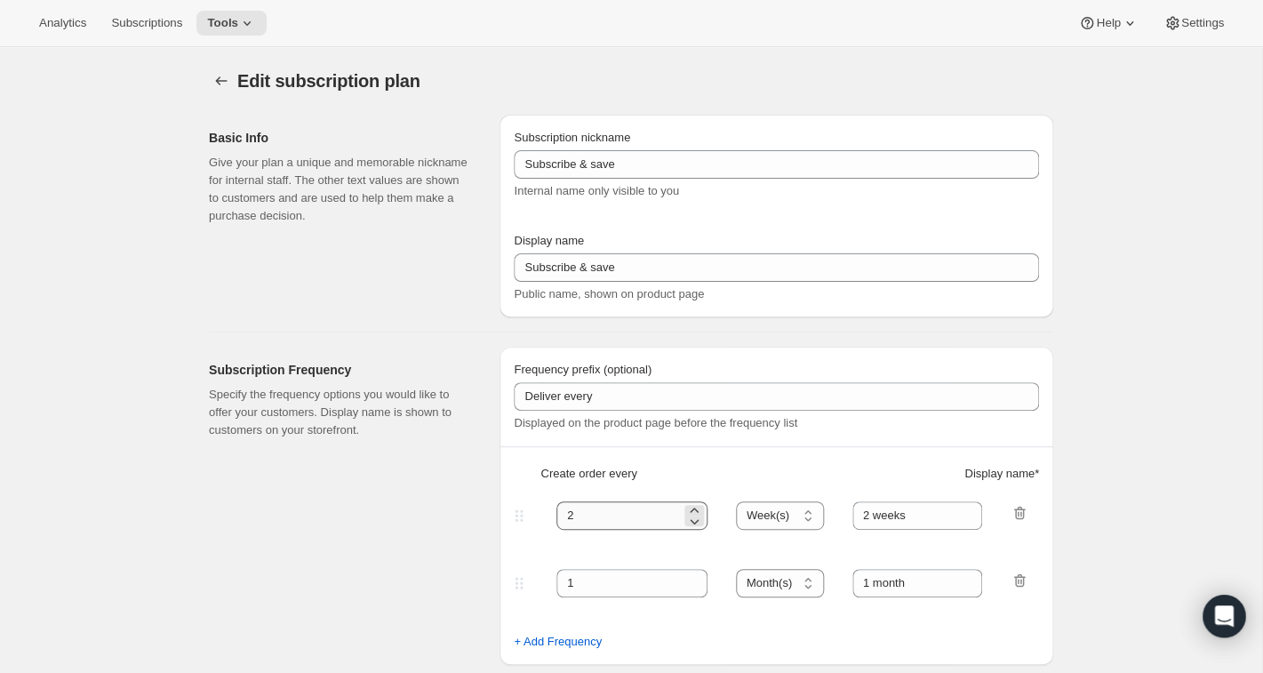
type input "Mutual Satisfaction Society"
type input "Shipped every"
type input "1"
type input "month on the 15th."
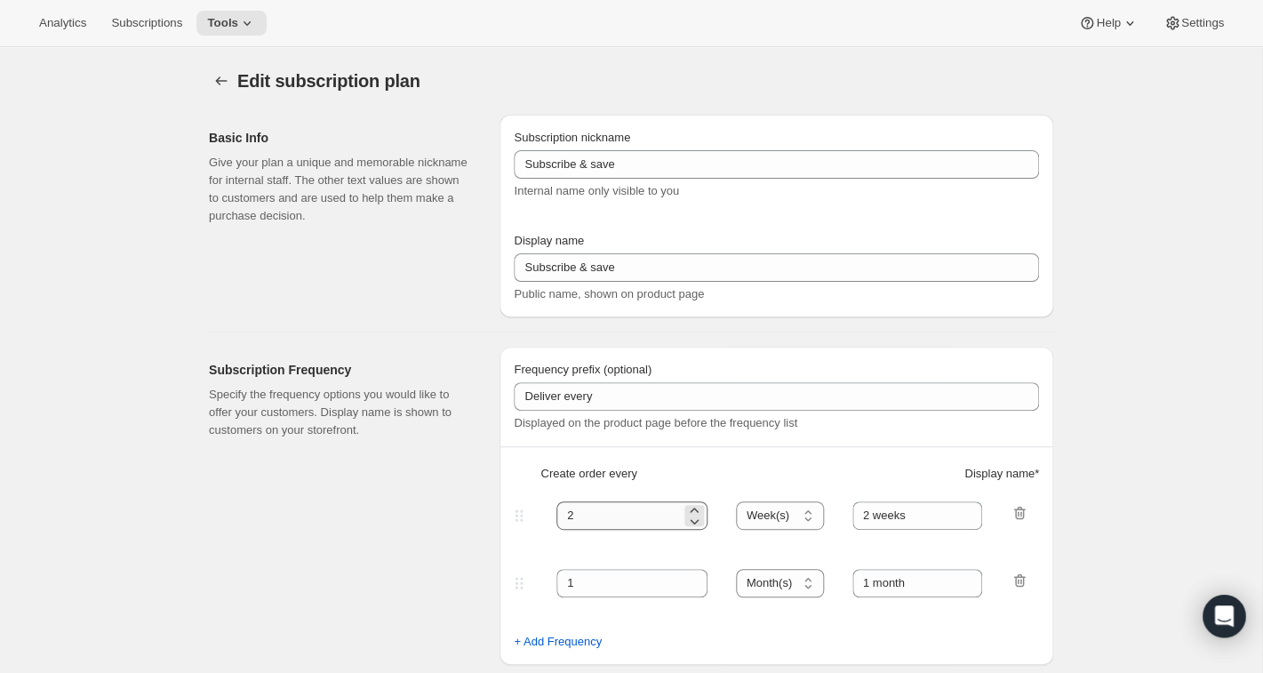
checkbox input "true"
select select "MONTHDAY"
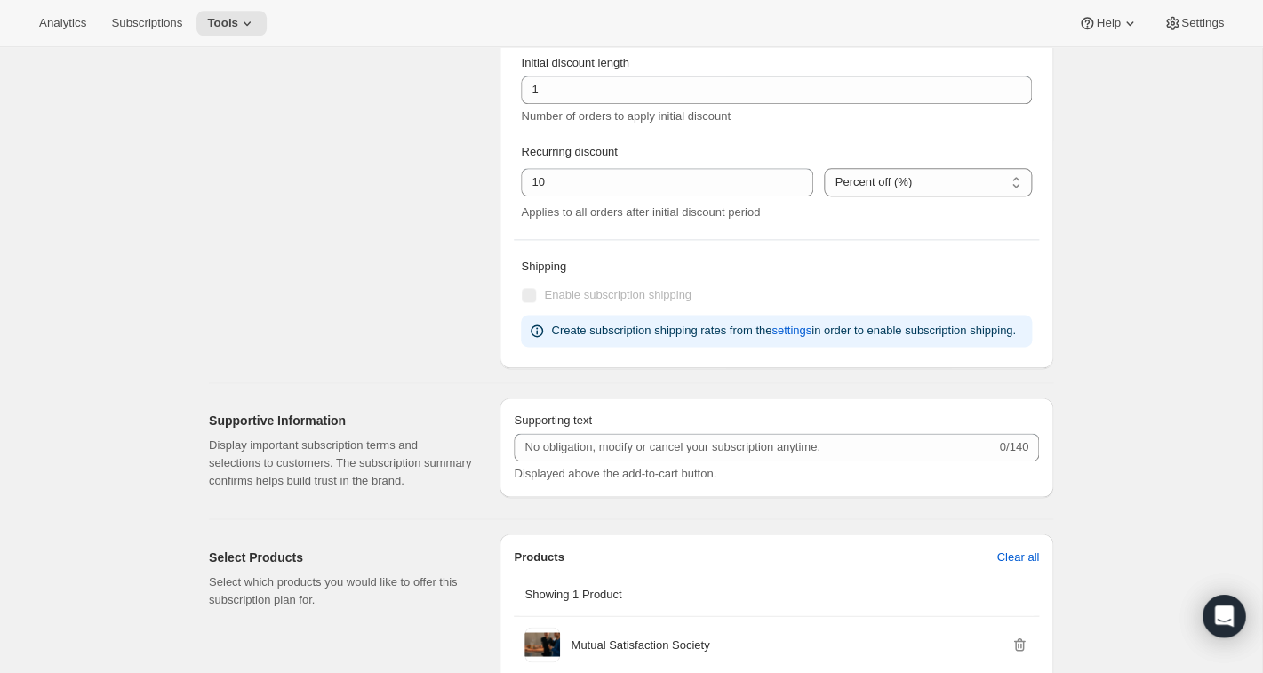
scroll to position [714, 0]
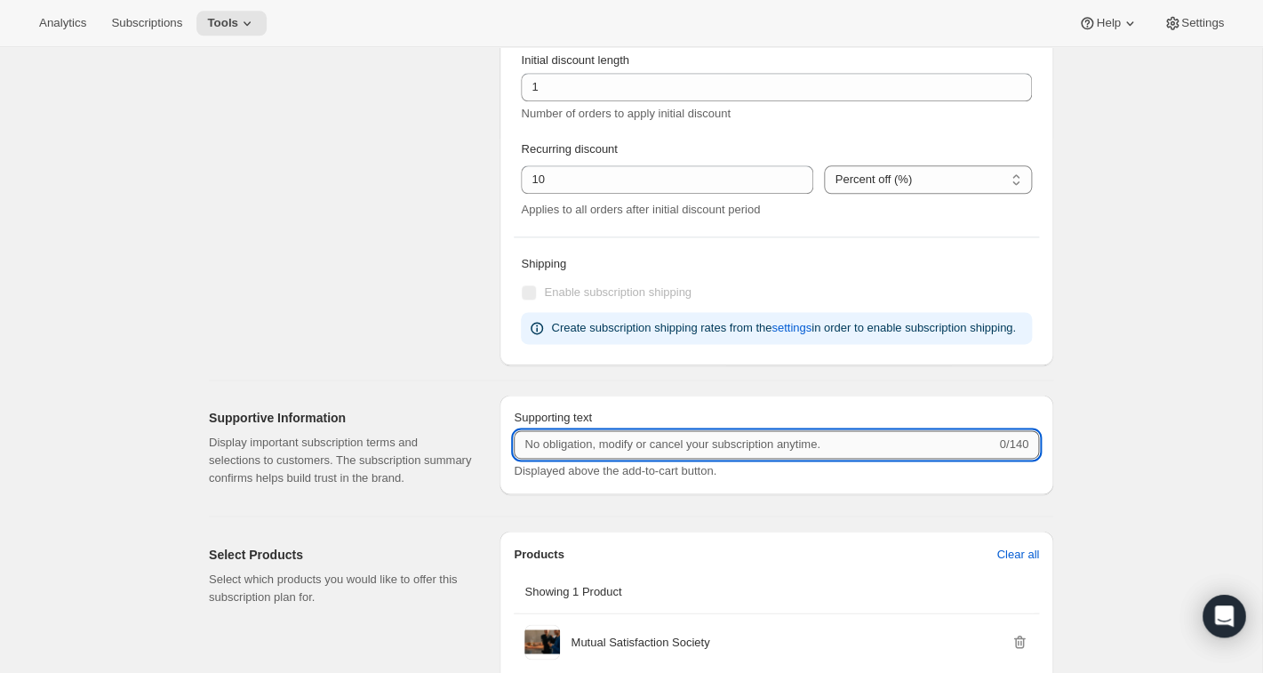
click at [548, 459] on input "Supporting text" at bounding box center [755, 444] width 482 height 28
type input "No obligation, modify or cancel your subscription at any time."
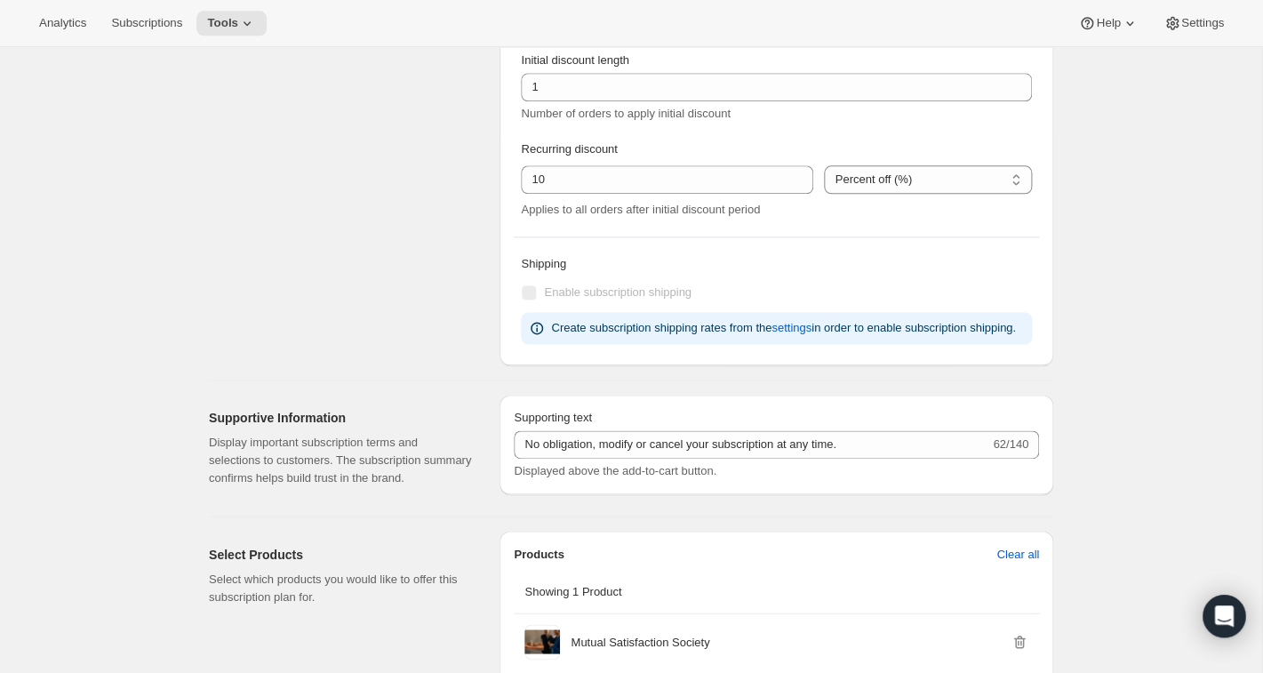
scroll to position [24, 0]
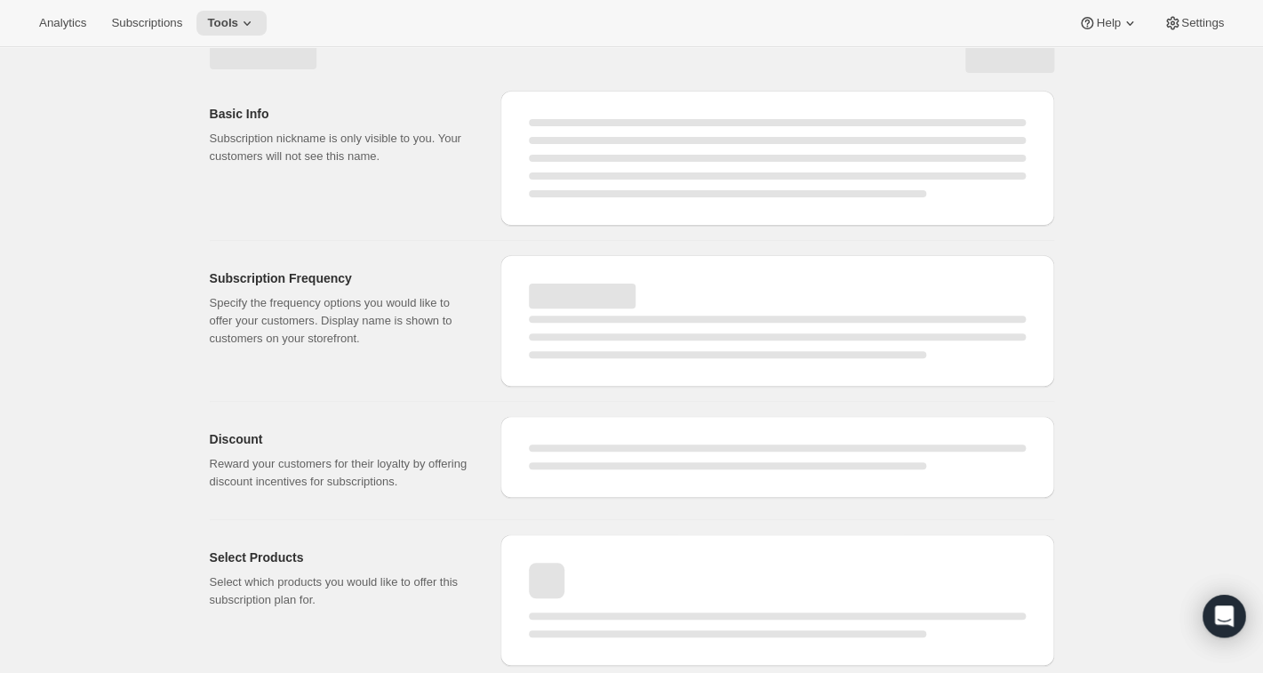
select select "MONTH"
select select "MONTHDAY"
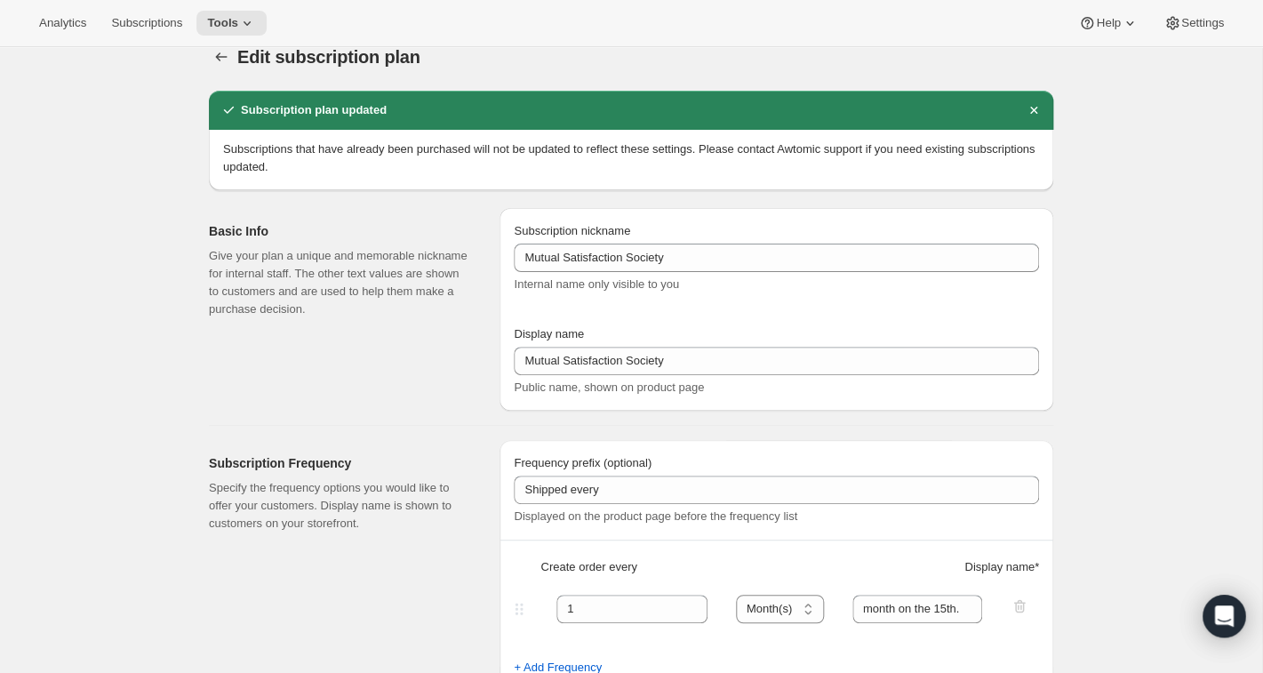
type input "No obligation, modify or cancel your subscription at any time."
click at [256, 16] on icon at bounding box center [247, 23] width 18 height 18
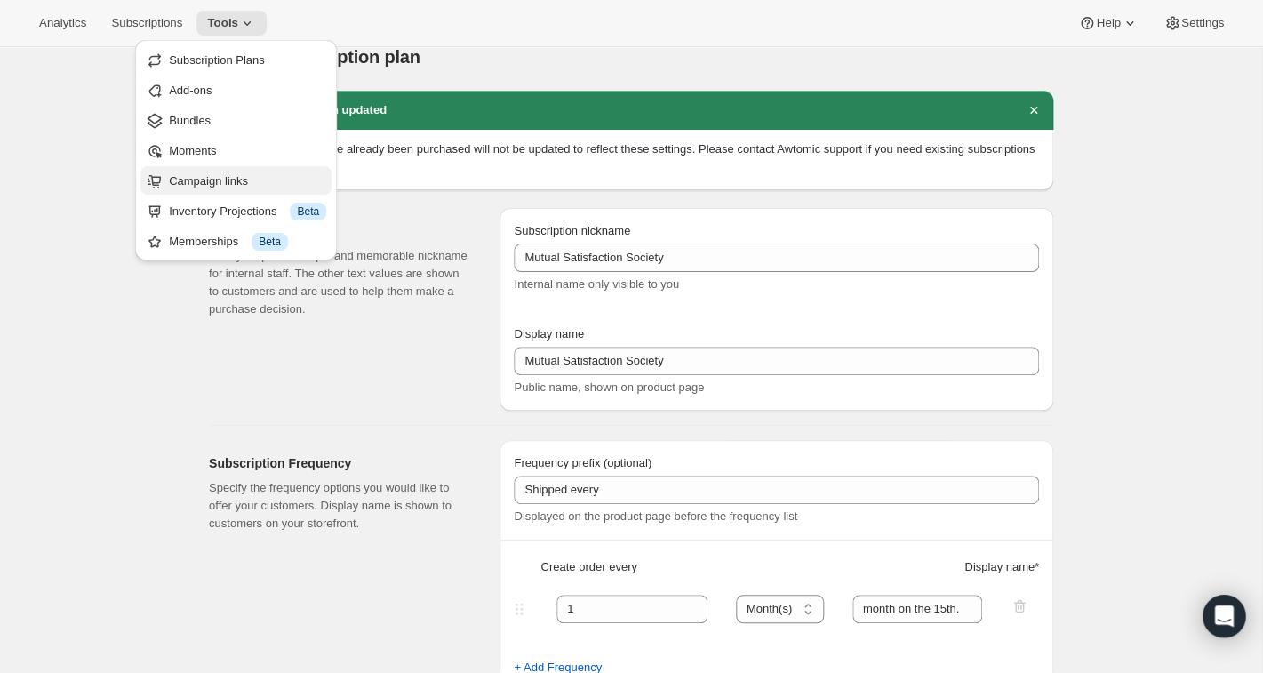
click at [214, 184] on span "Campaign links" at bounding box center [208, 180] width 79 height 13
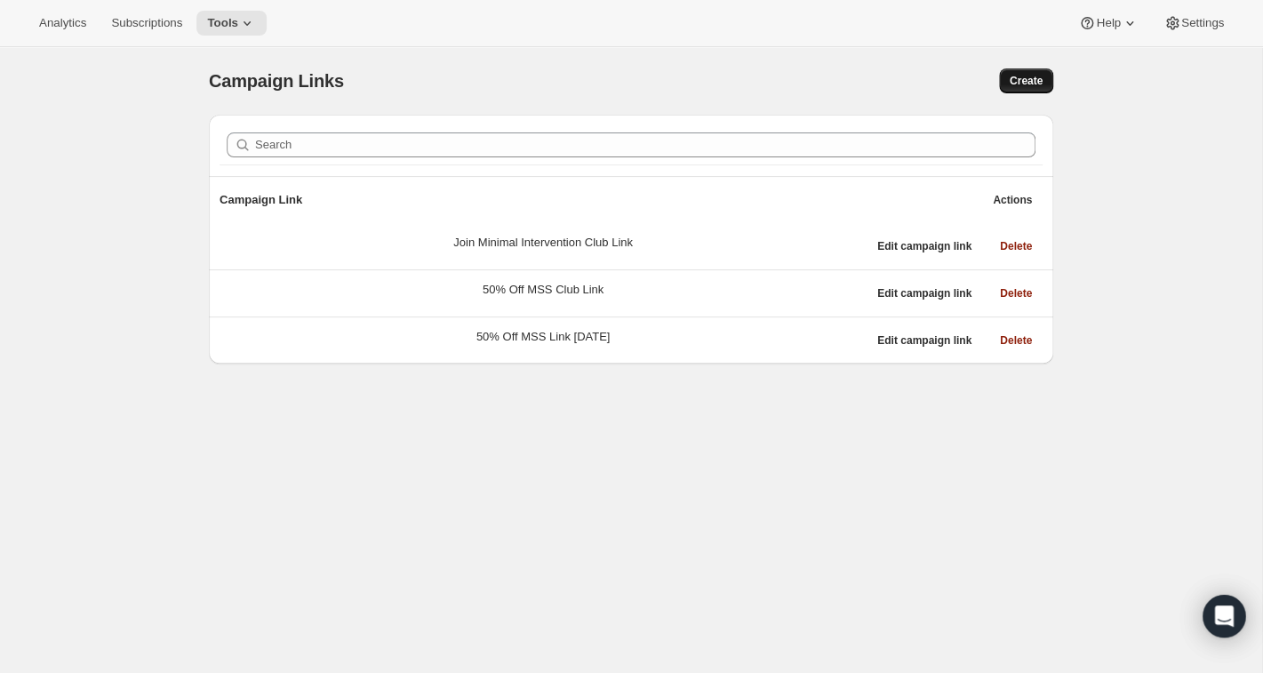
click at [1011, 83] on span "Create" at bounding box center [1026, 81] width 33 height 14
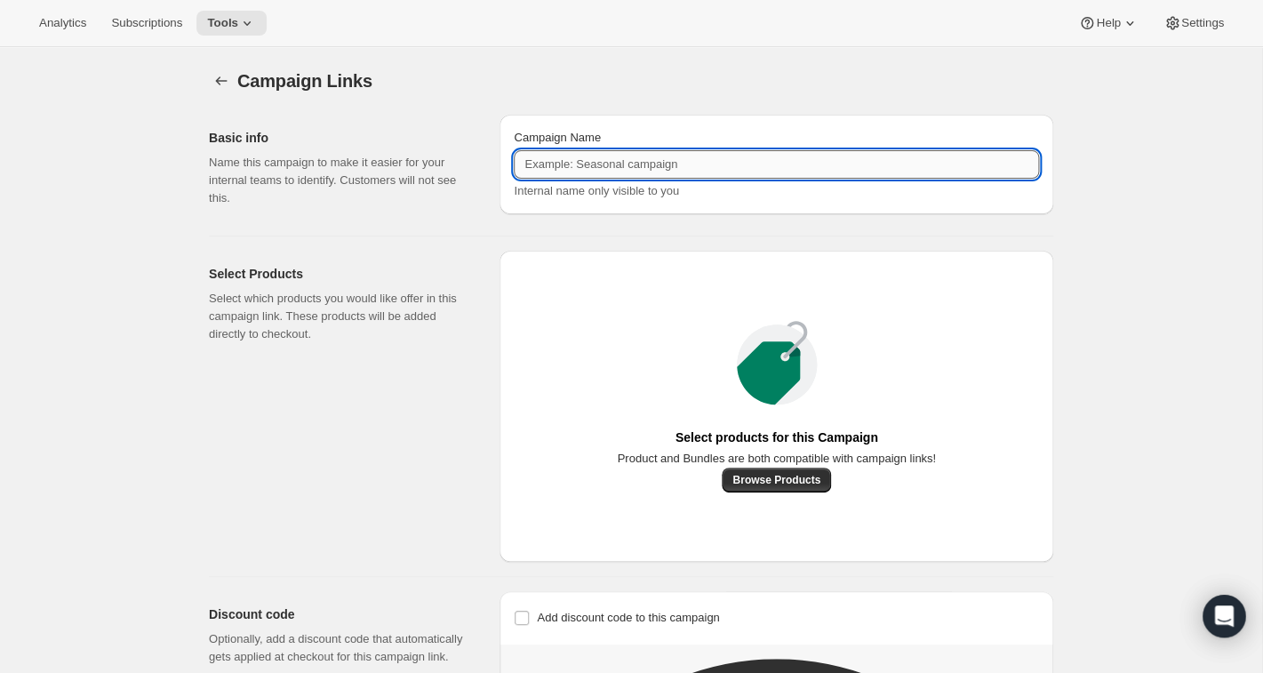
click at [691, 170] on input "Campaign Name" at bounding box center [776, 164] width 525 height 28
type input "Mutual Satisfaction Society Sign Up"
click at [756, 487] on span "Browse Products" at bounding box center [776, 480] width 88 height 14
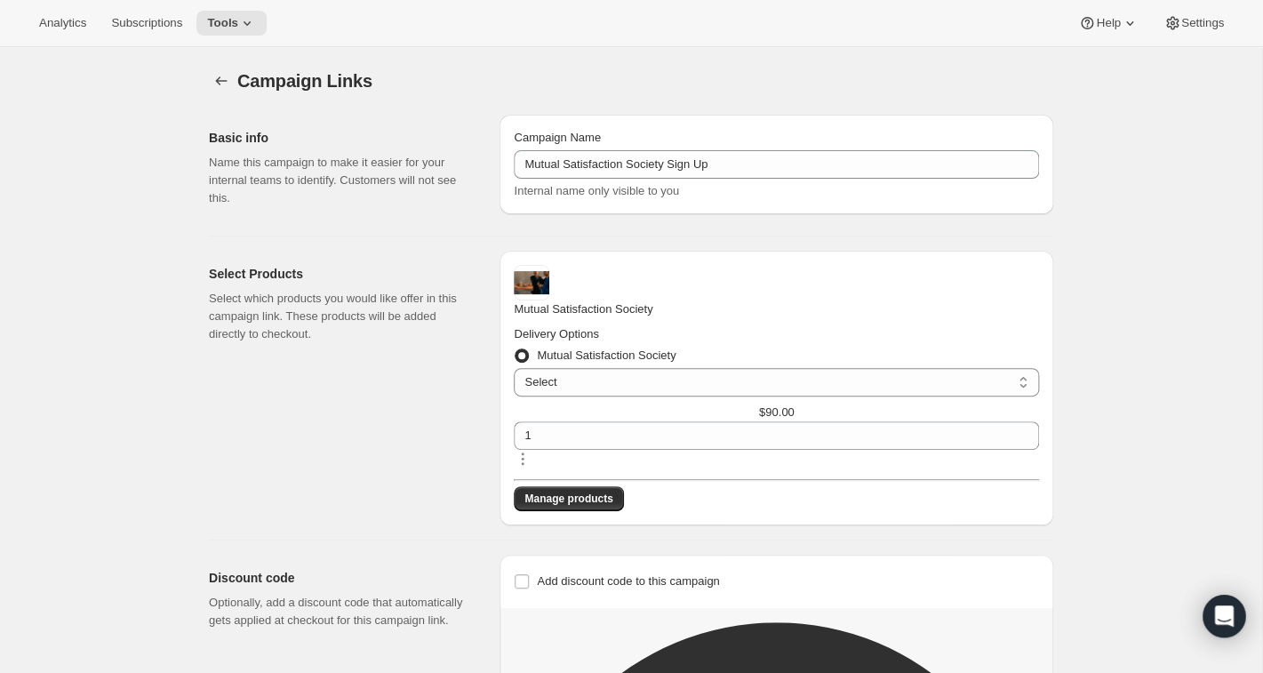
click at [767, 569] on div "Add discount code to this campaign Discount code (optional)" at bounding box center [776, 588] width 525 height 39
select select "gid://shopify/SellingPlan/1761411141"
click option "Shipped every month on the 15th." at bounding box center [0, 0] width 0 height 0
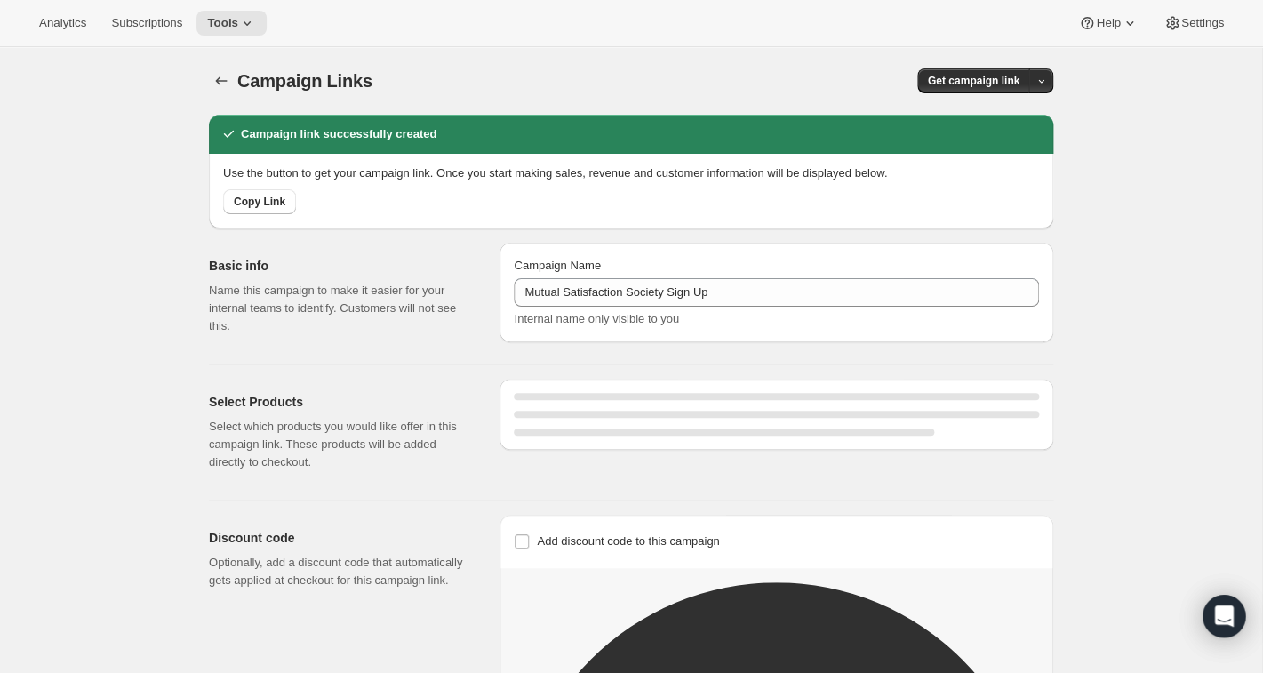
select select "gid://shopify/SellingPlan/1761411141"
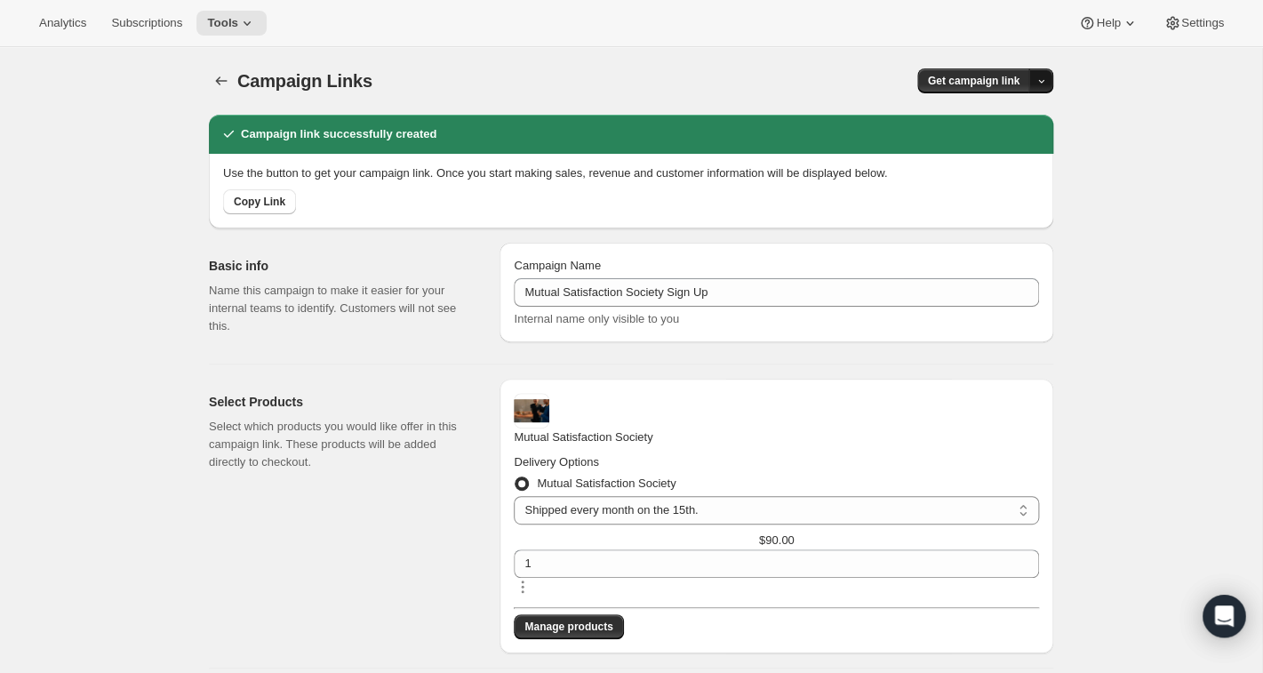
click at [1043, 81] on icon "button" at bounding box center [1041, 82] width 12 height 12
click at [1027, 115] on span "Copy Link" at bounding box center [1017, 117] width 52 height 13
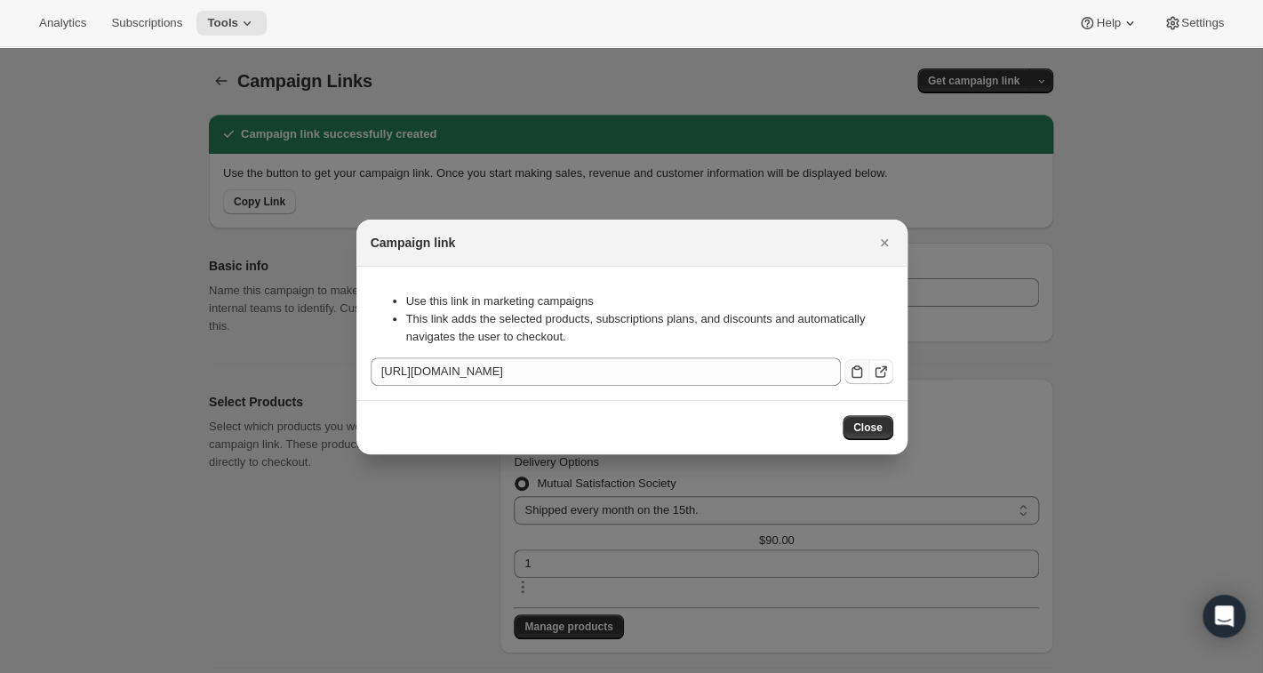
click at [848, 363] on icon ":r14c:" at bounding box center [857, 372] width 18 height 18
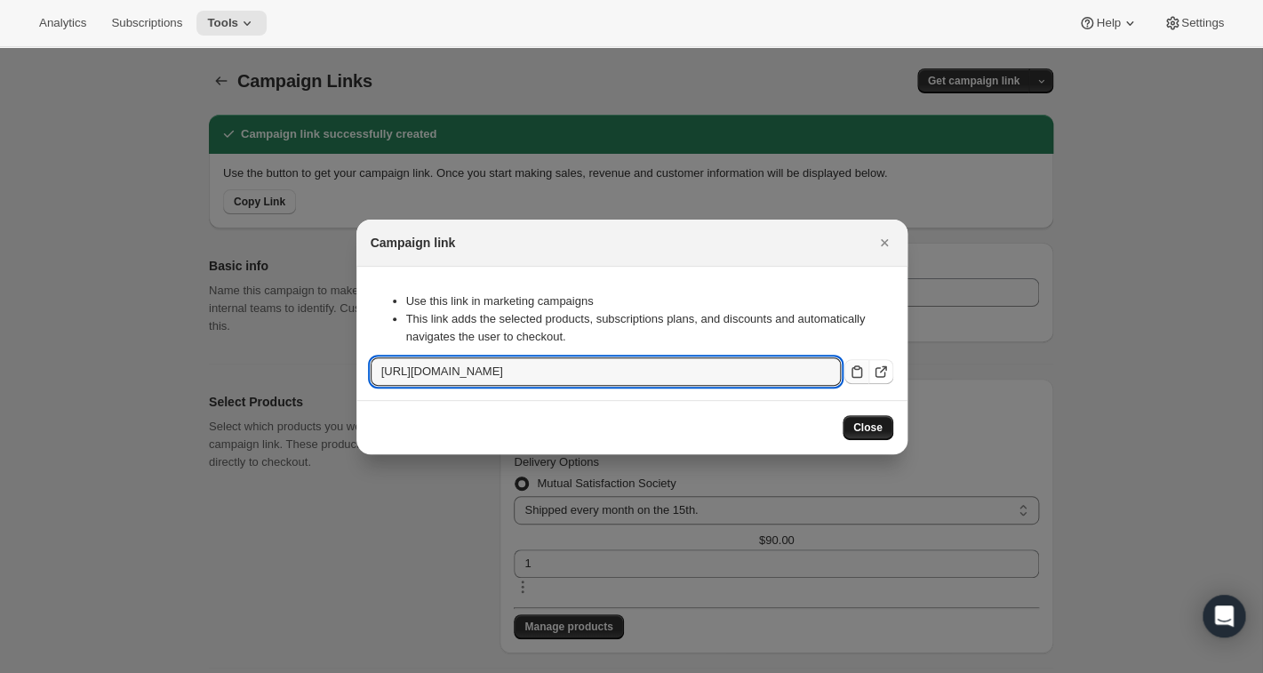
click at [865, 432] on span "Close" at bounding box center [867, 427] width 29 height 14
